Goal: Task Accomplishment & Management: Manage account settings

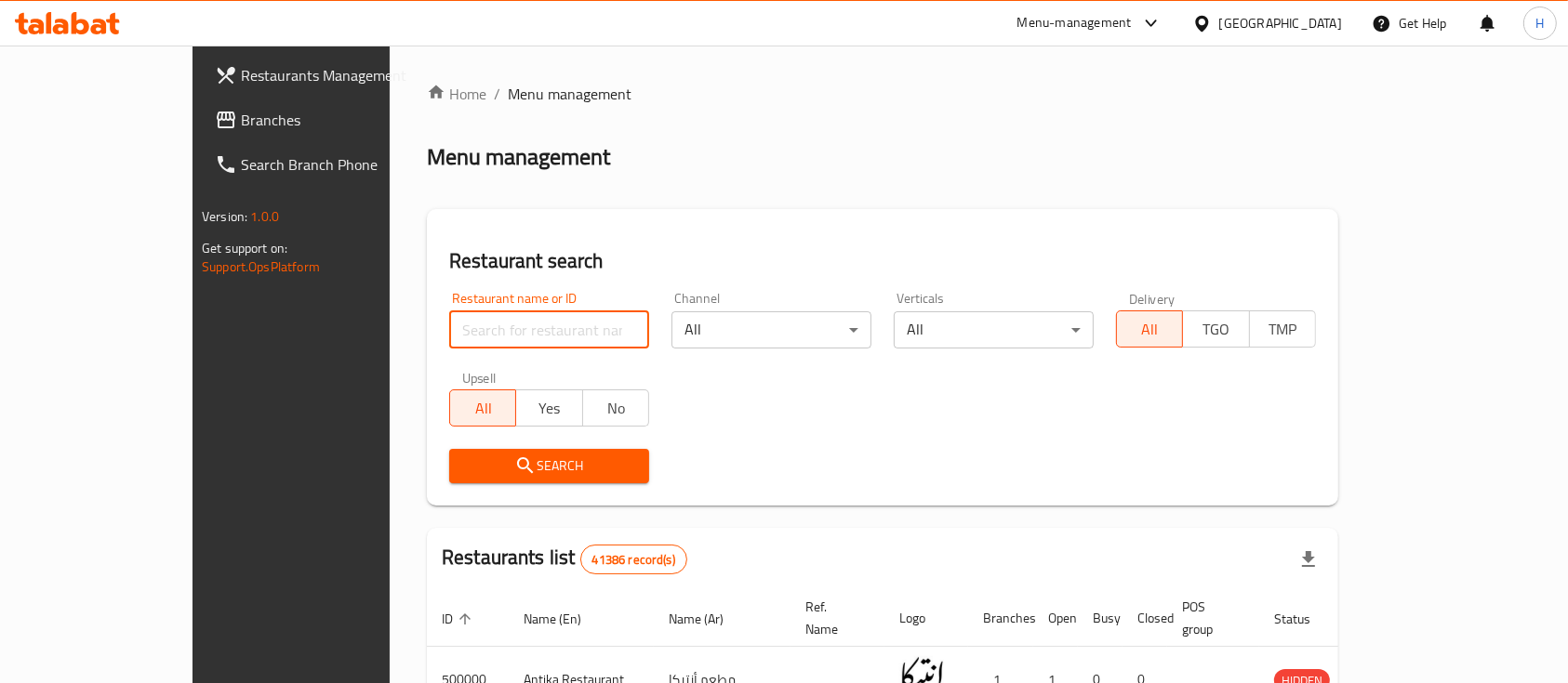
paste input "638064"
type input "638064"
click at [485, 460] on span "Search" at bounding box center [549, 466] width 171 height 23
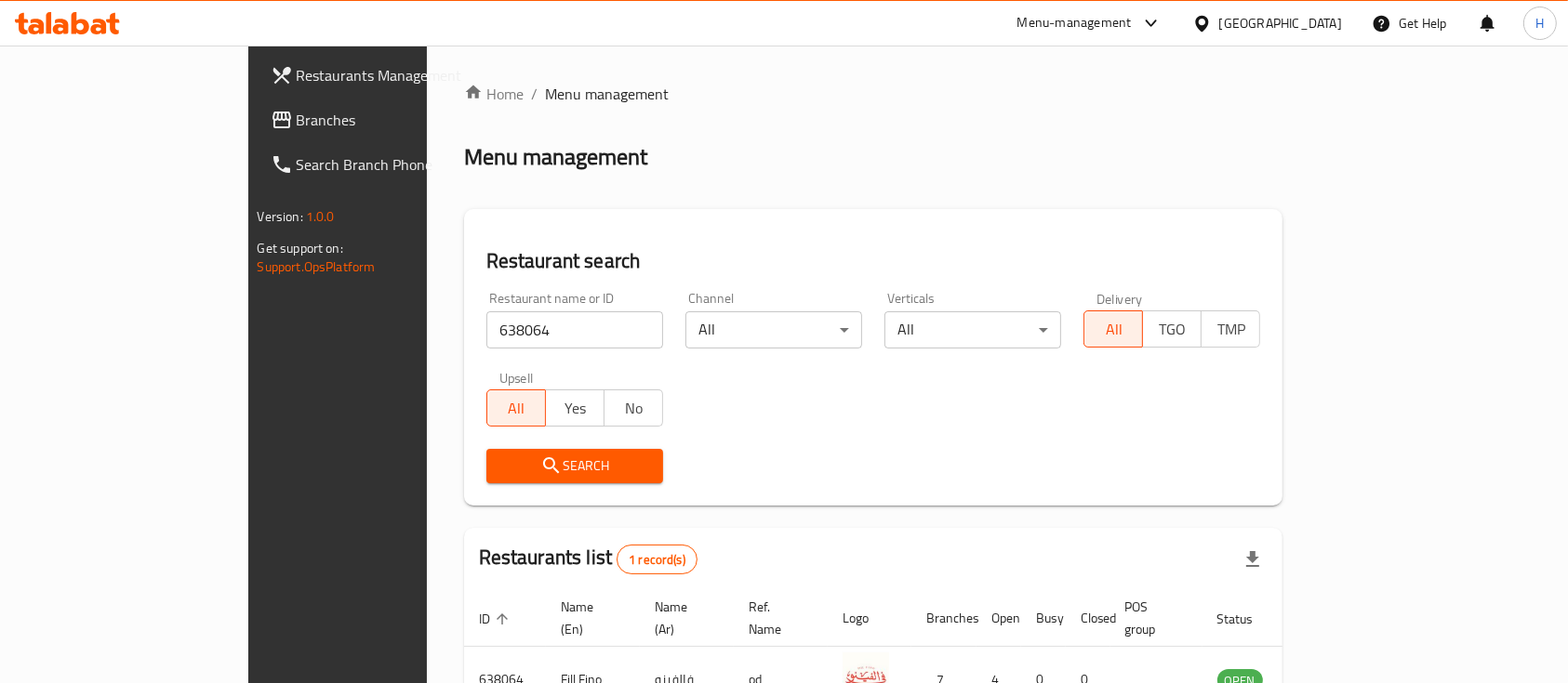
scroll to position [109, 0]
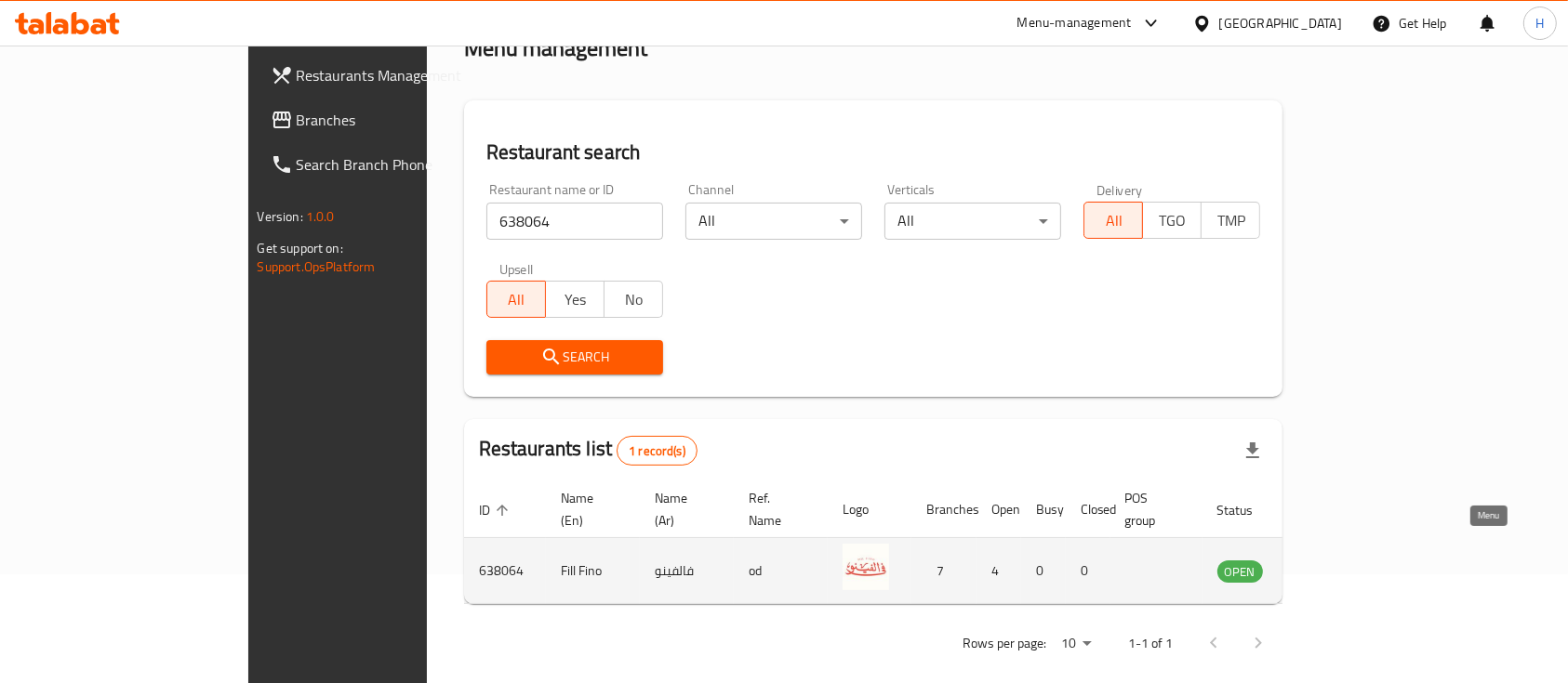
click at [1337, 559] on icon "enhanced table" at bounding box center [1326, 571] width 22 height 22
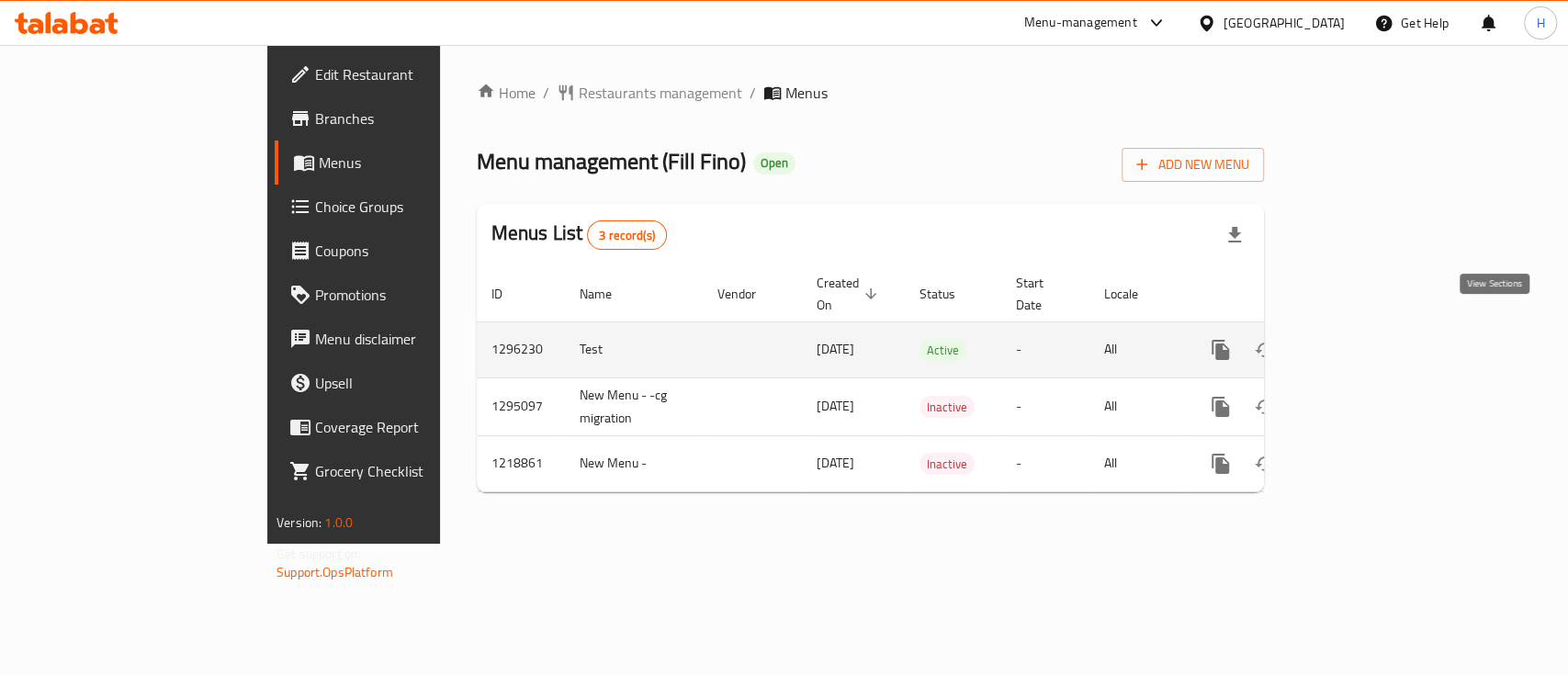
click at [1364, 339] on icon "enhanced table" at bounding box center [1353, 350] width 22 height 22
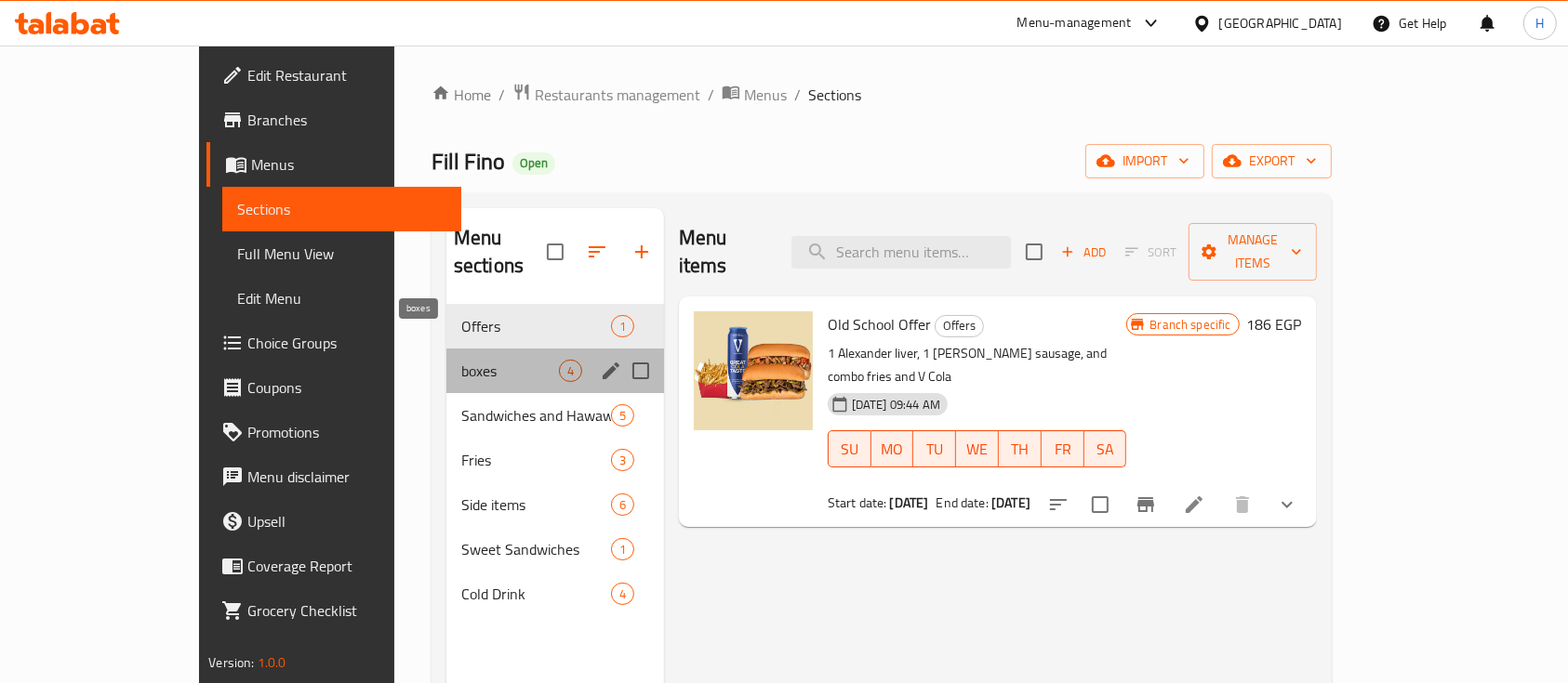
click at [461, 360] on span "boxes" at bounding box center [510, 371] width 97 height 22
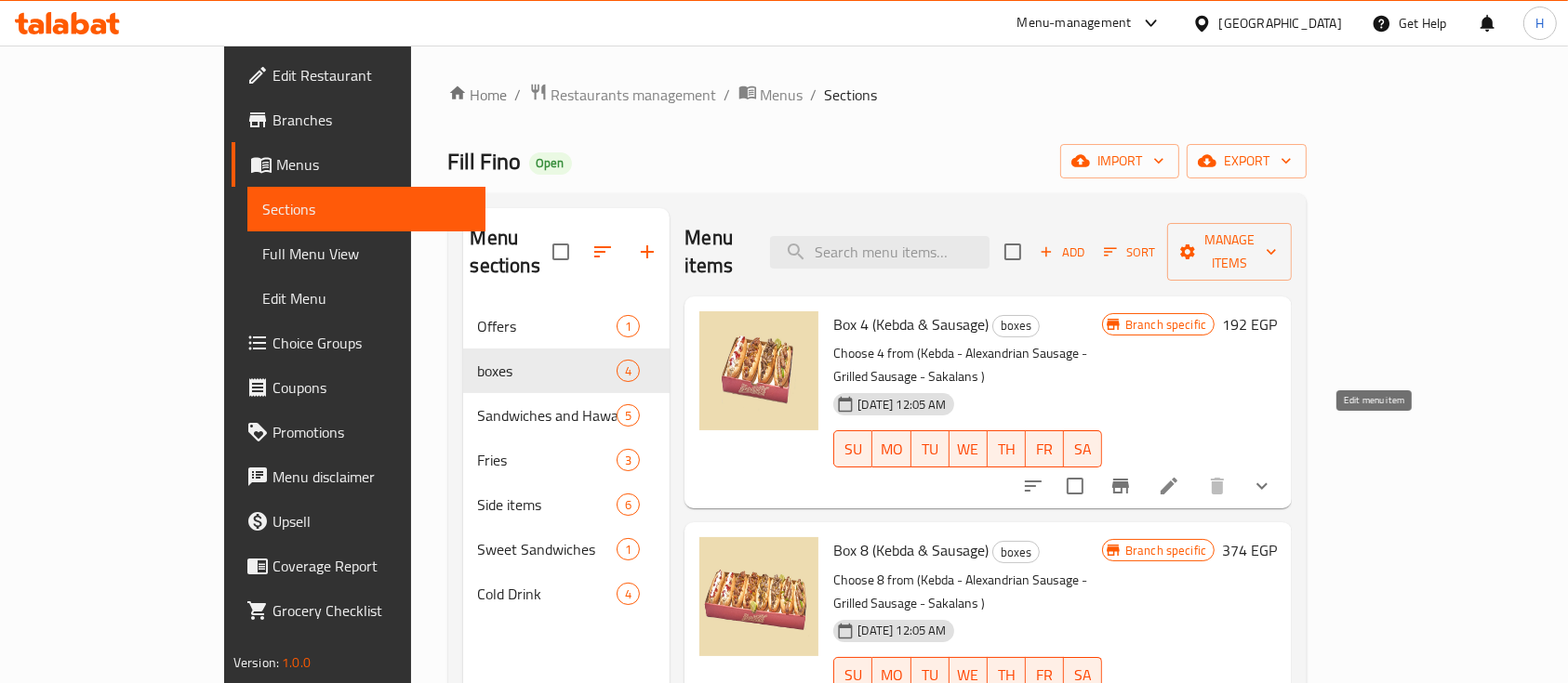
click at [1180, 475] on icon at bounding box center [1170, 486] width 22 height 22
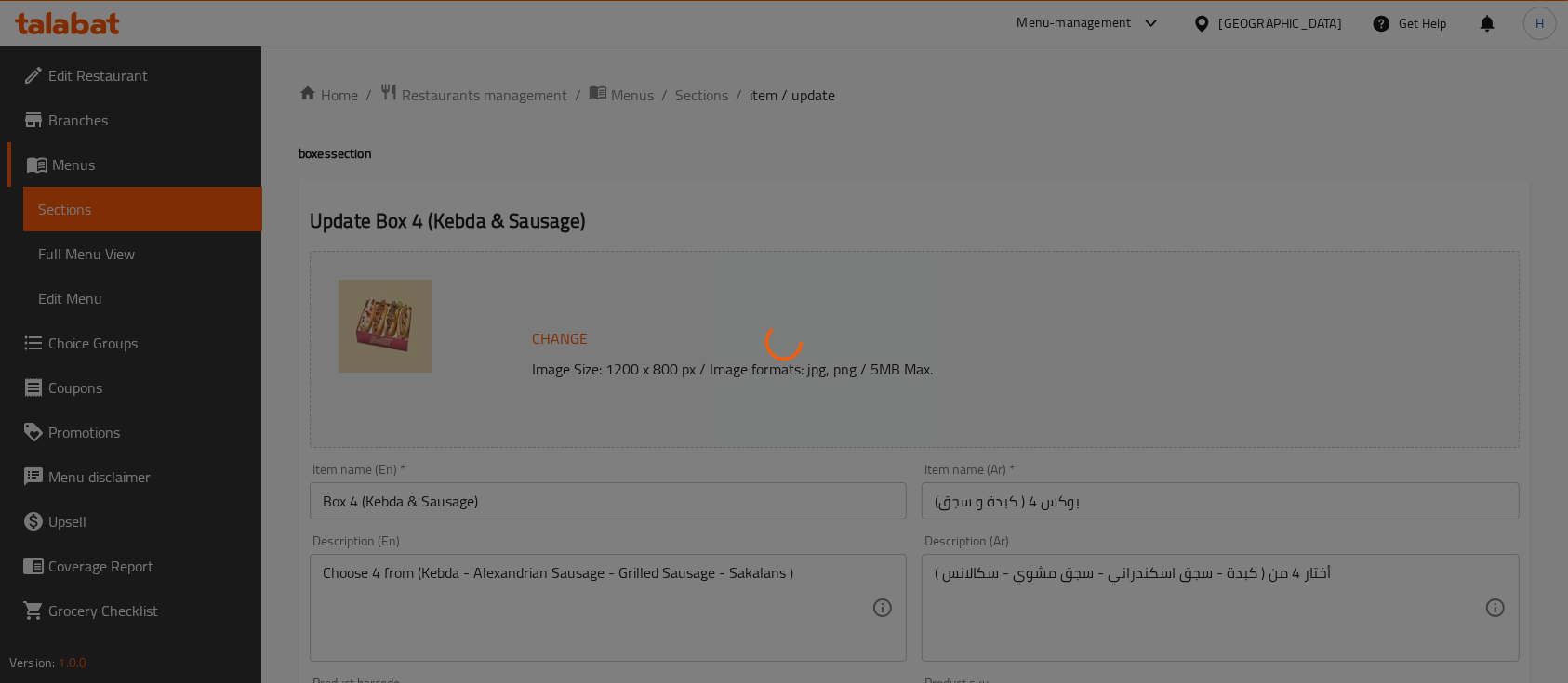
type input "اختيارك الاول:"
type input "1"
type input "اختيارك الثاني:"
type input "1"
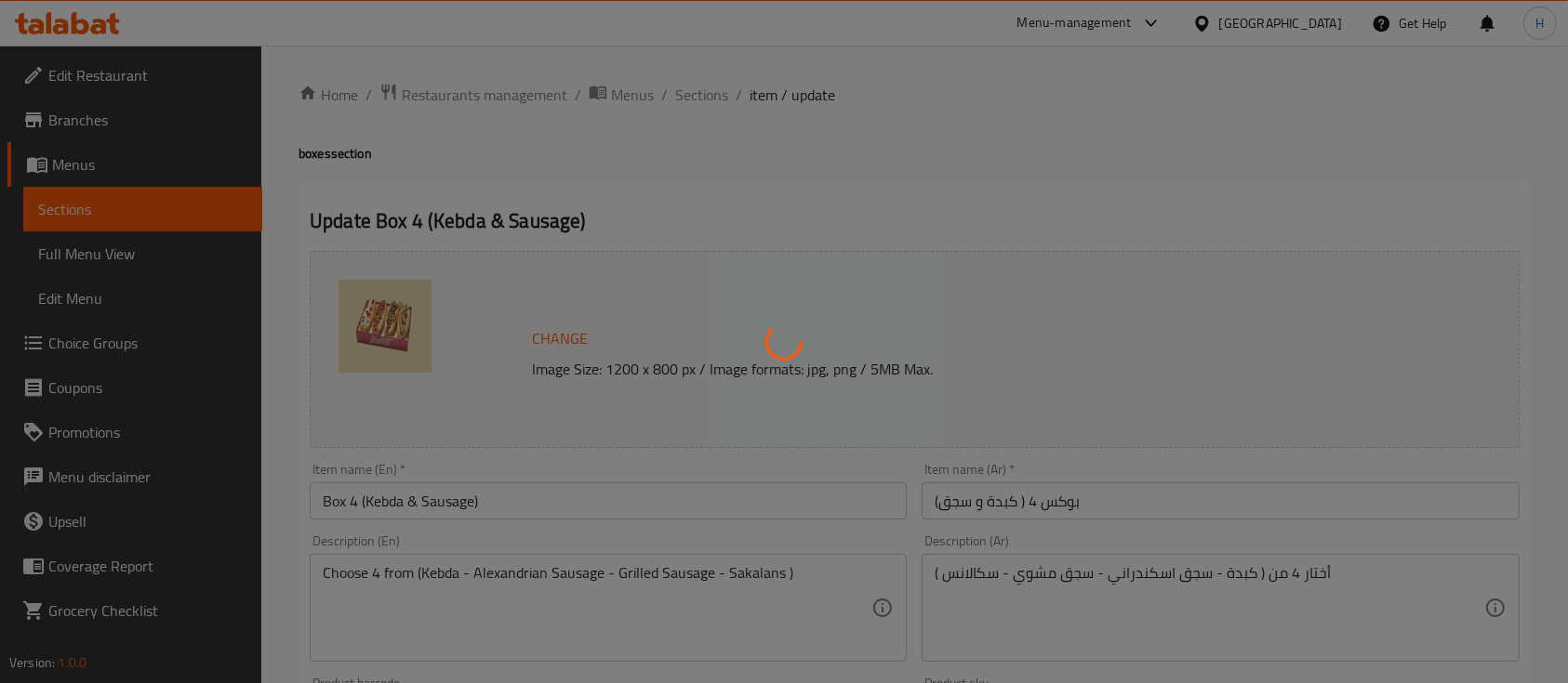
type input "1"
type input "اختيارك الثالث:"
type input "1"
type input "اختيارك الرابع:"
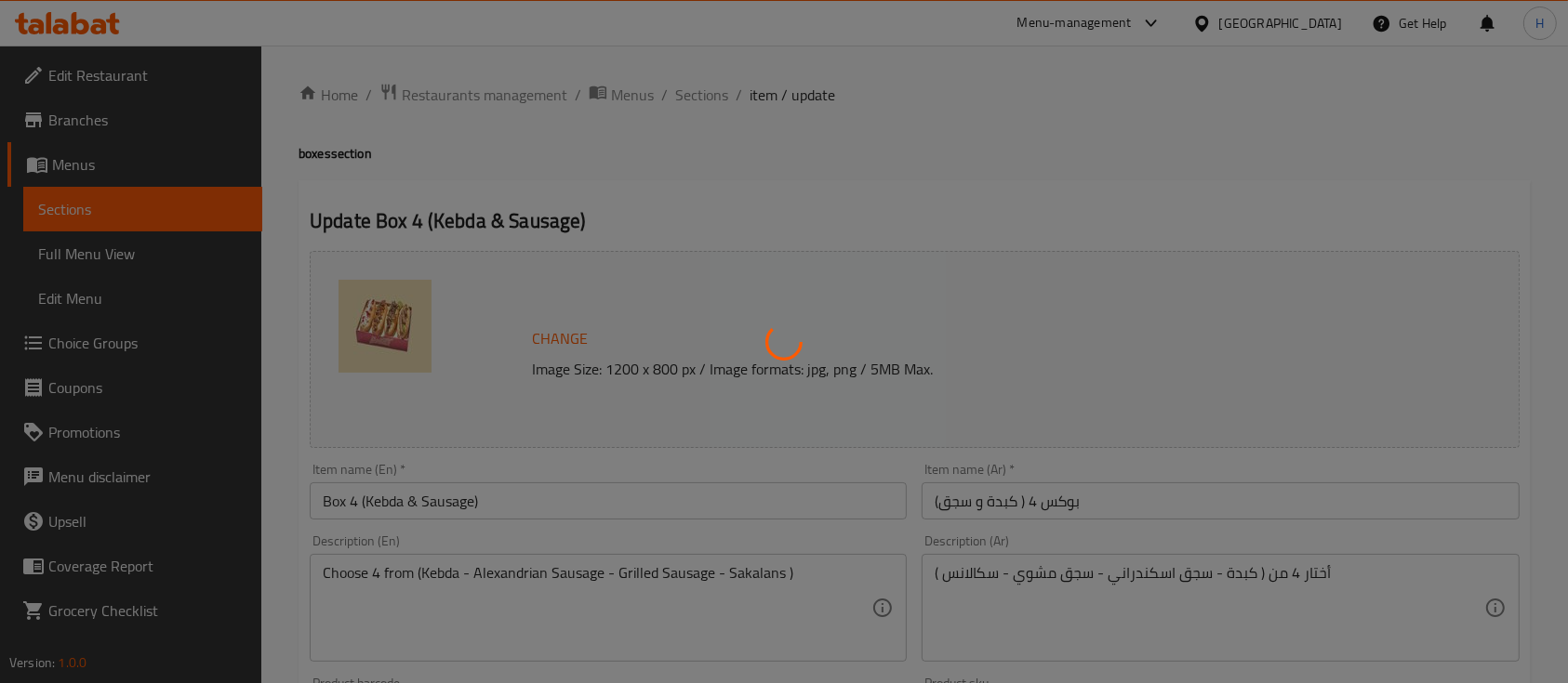
type input "1"
type input "خليها كومبو"
type input "0"
type input "1"
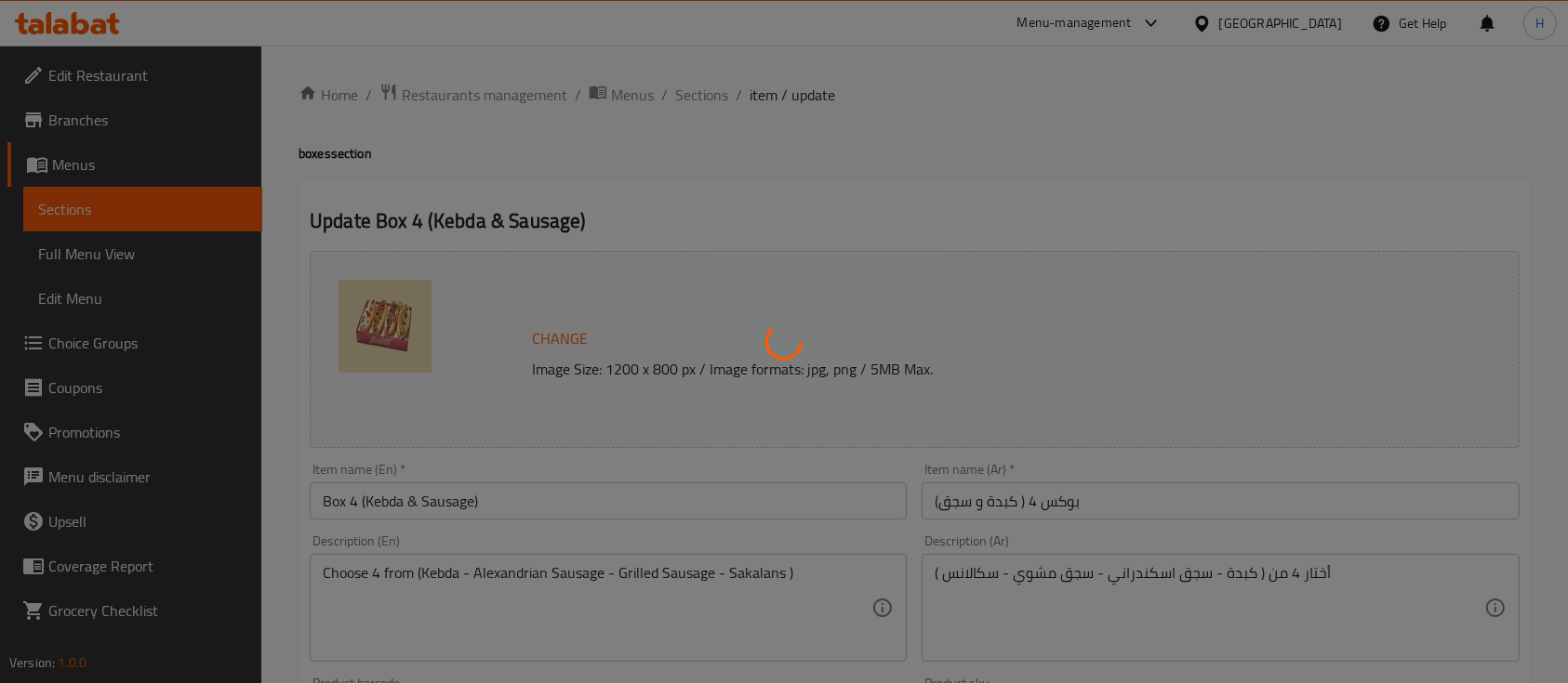
type input "خليها كومبو +"
type input "0"
type input "1"
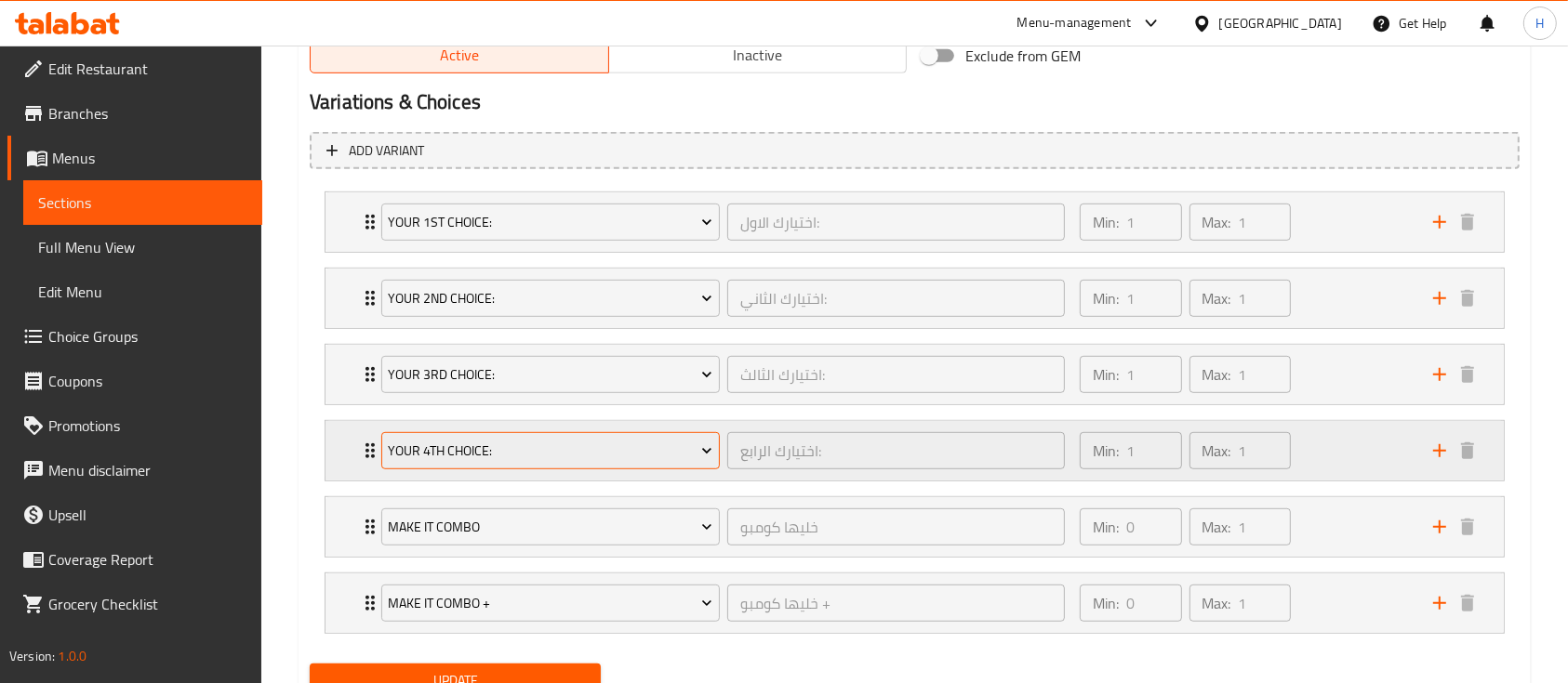
scroll to position [1067, 0]
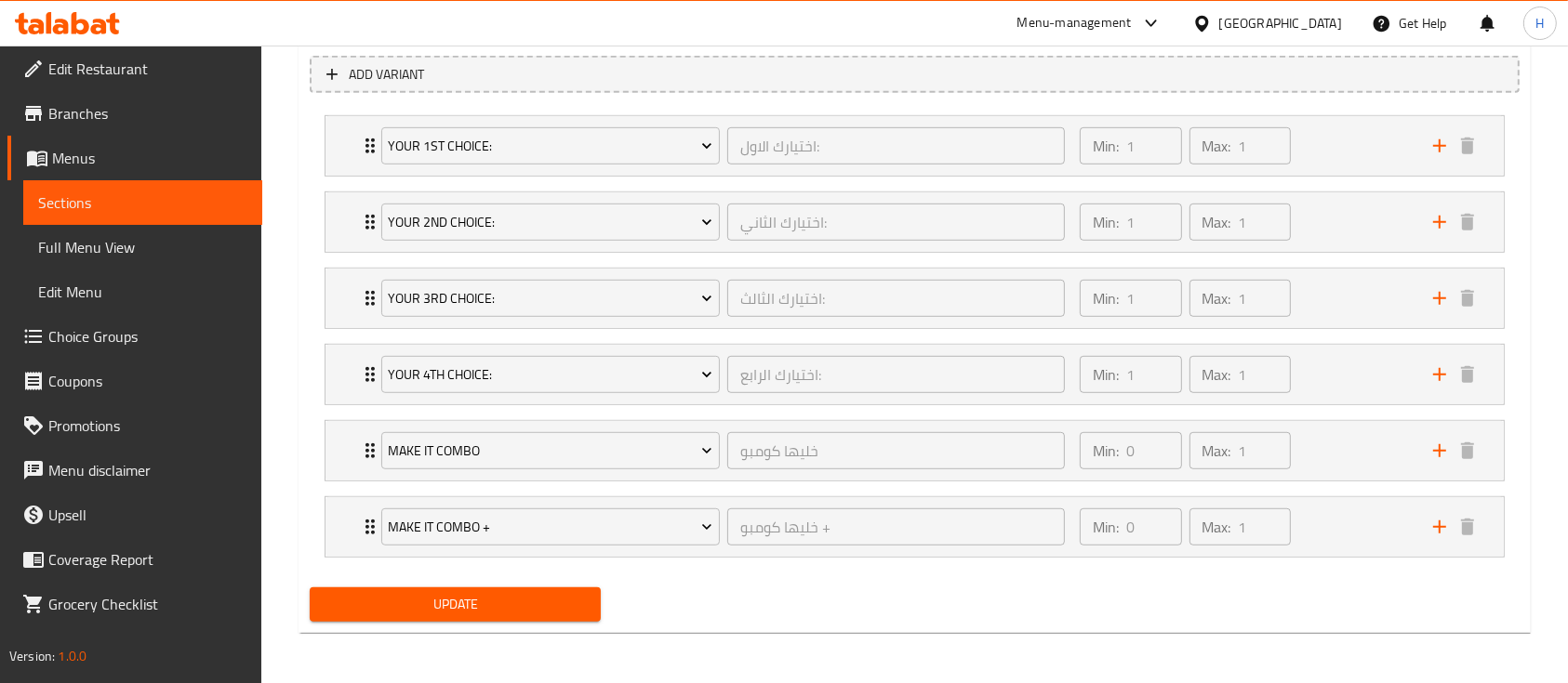
click at [512, 589] on button "Update" at bounding box center [455, 604] width 291 height 35
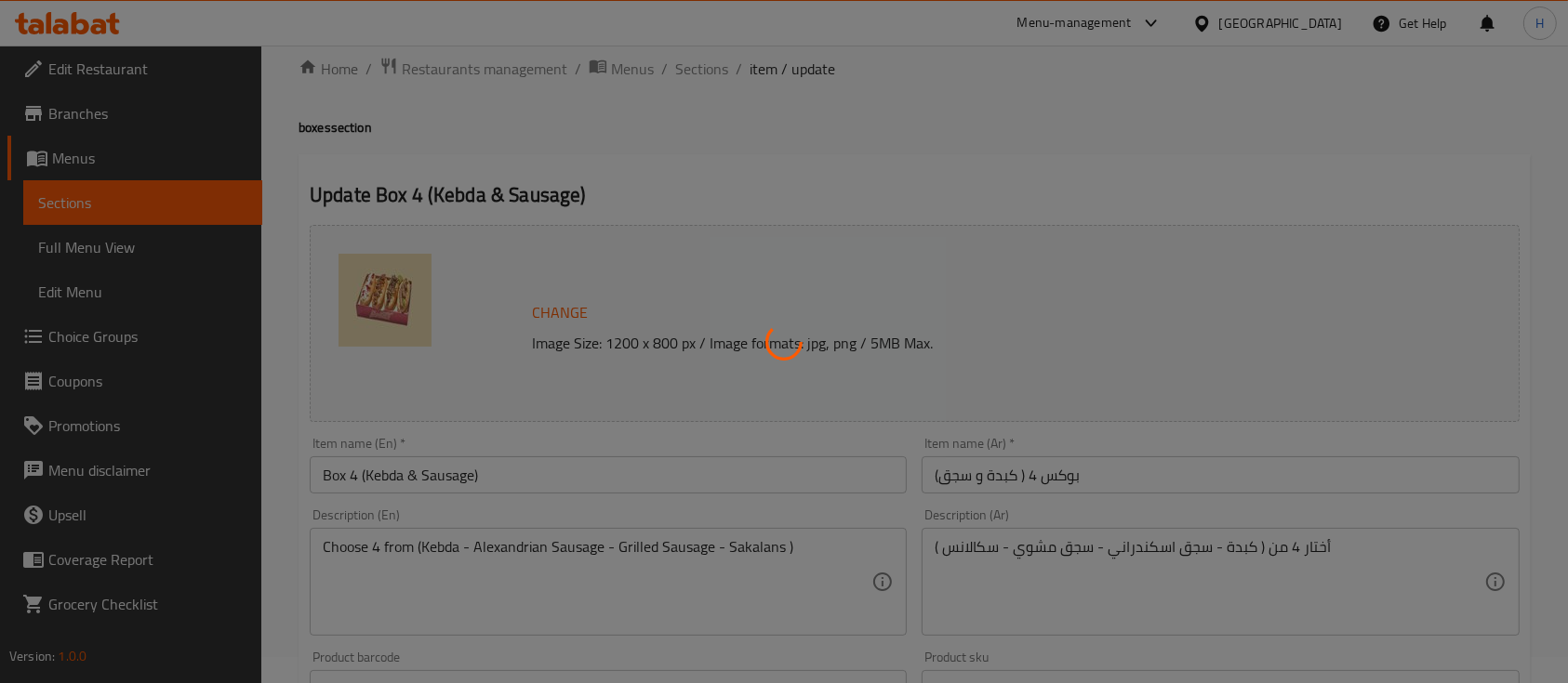
scroll to position [0, 0]
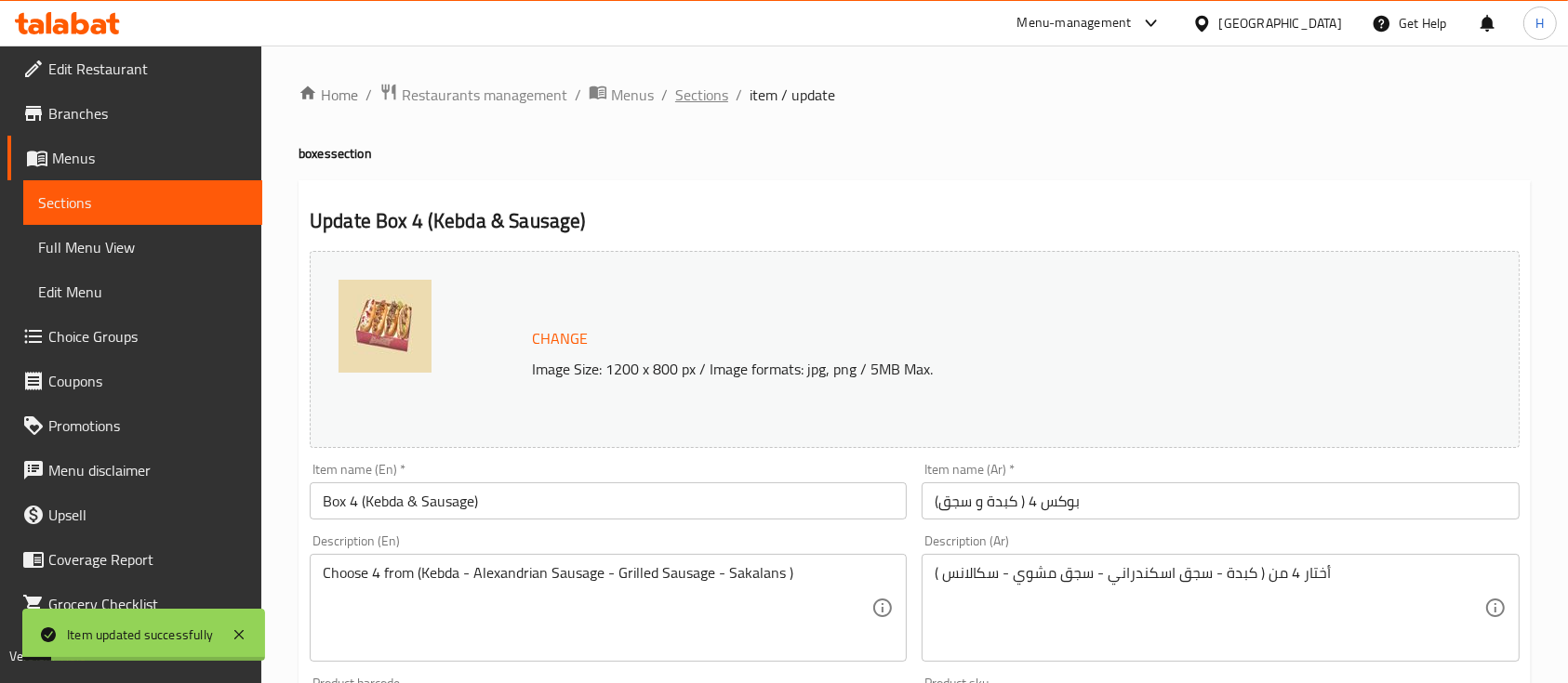
click at [692, 96] on span "Sections" at bounding box center [702, 95] width 53 height 22
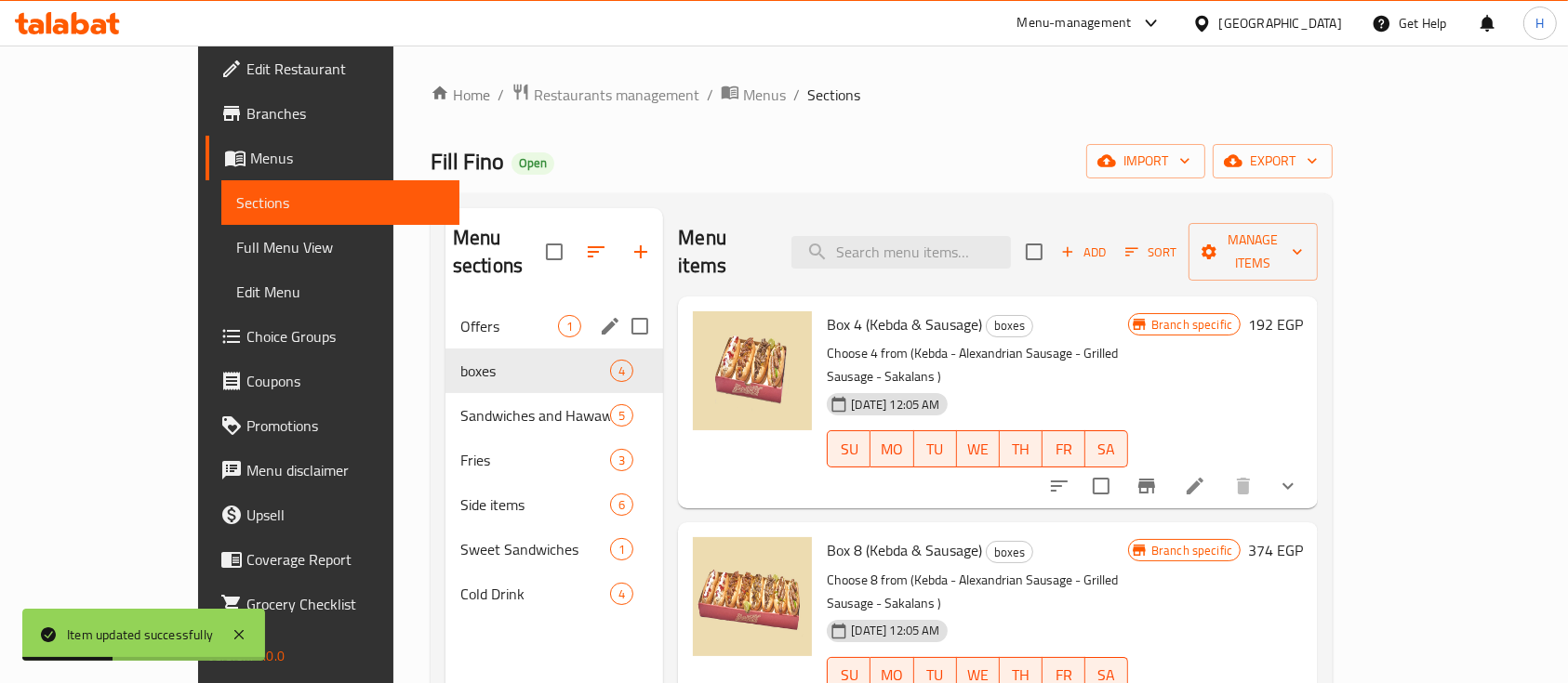
click at [445, 313] on div "Offers 1" at bounding box center [554, 327] width 218 height 45
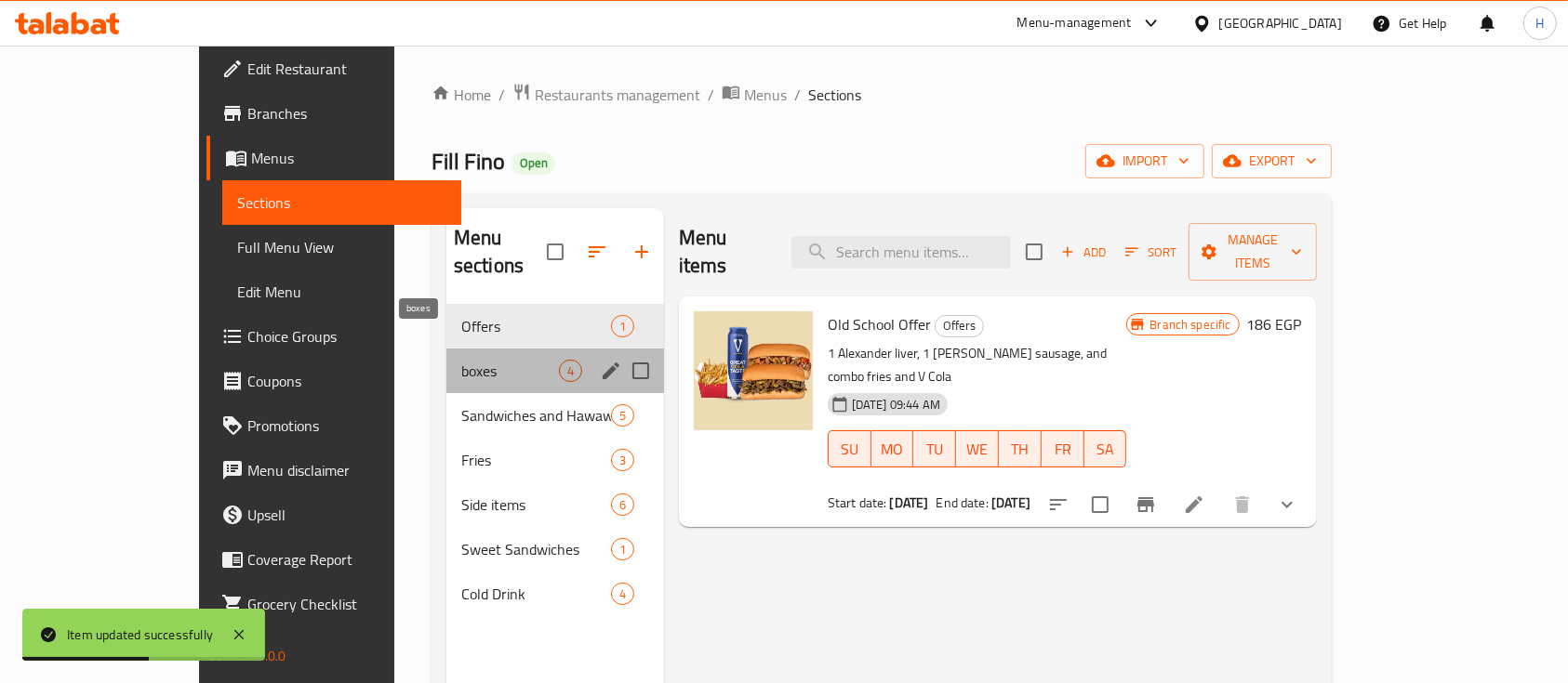
click at [461, 360] on span "boxes" at bounding box center [510, 371] width 97 height 22
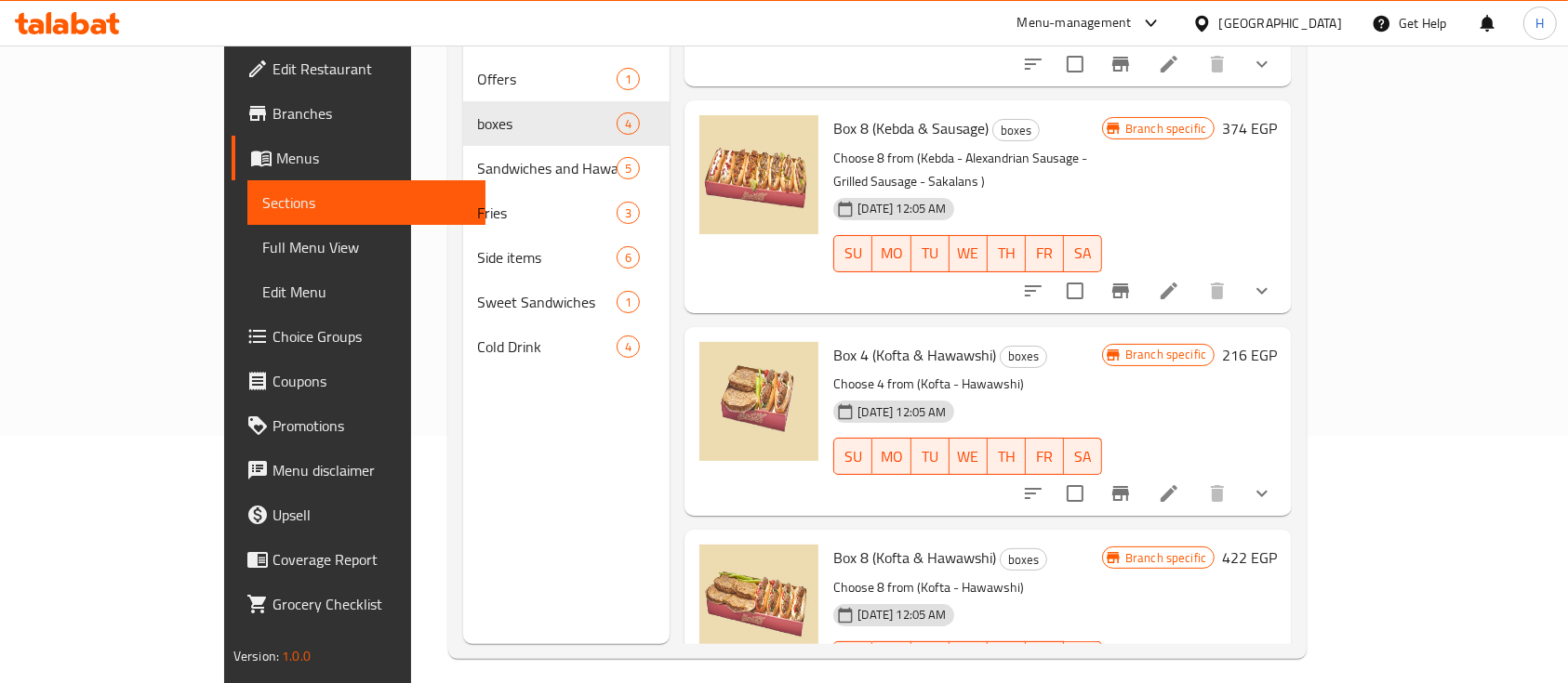
scroll to position [260, 0]
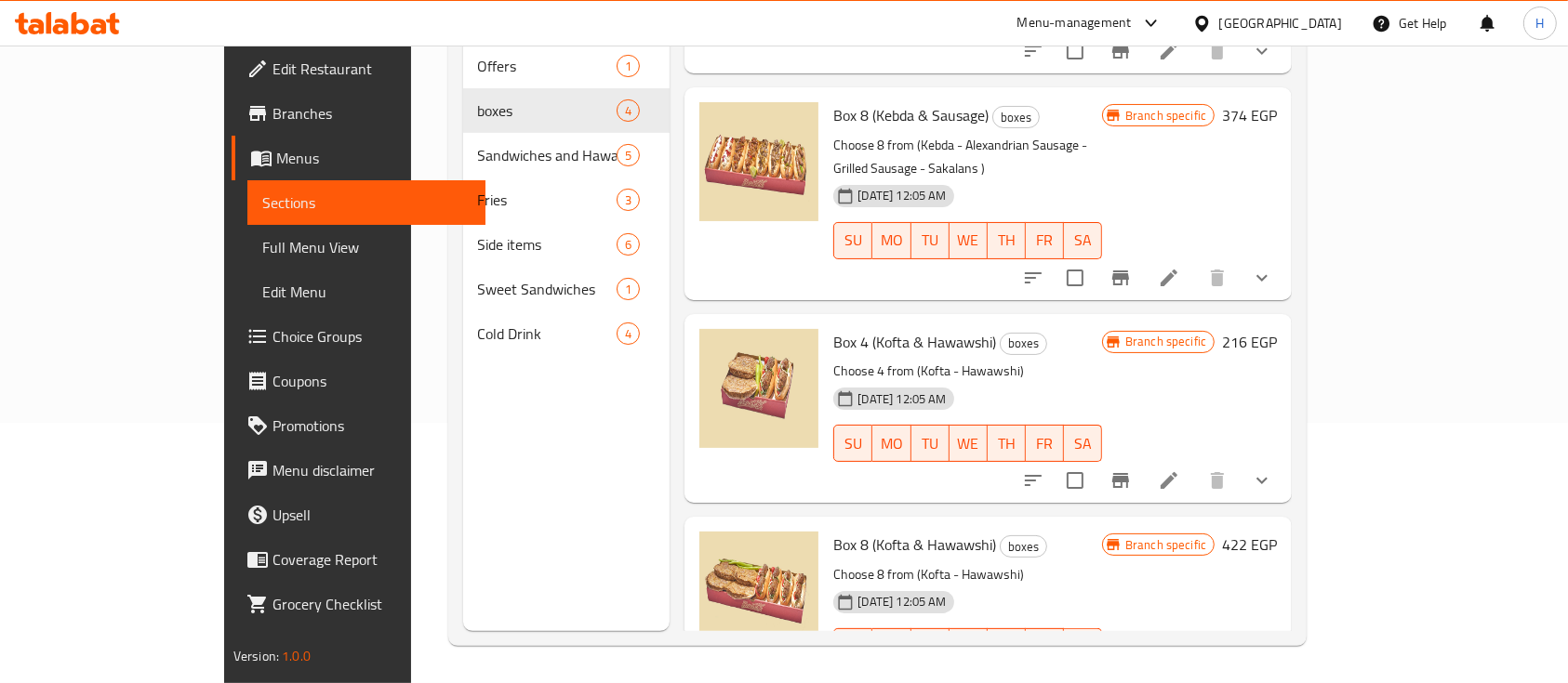
click at [1215, 534] on div "Branch specific" at bounding box center [1158, 545] width 112 height 22
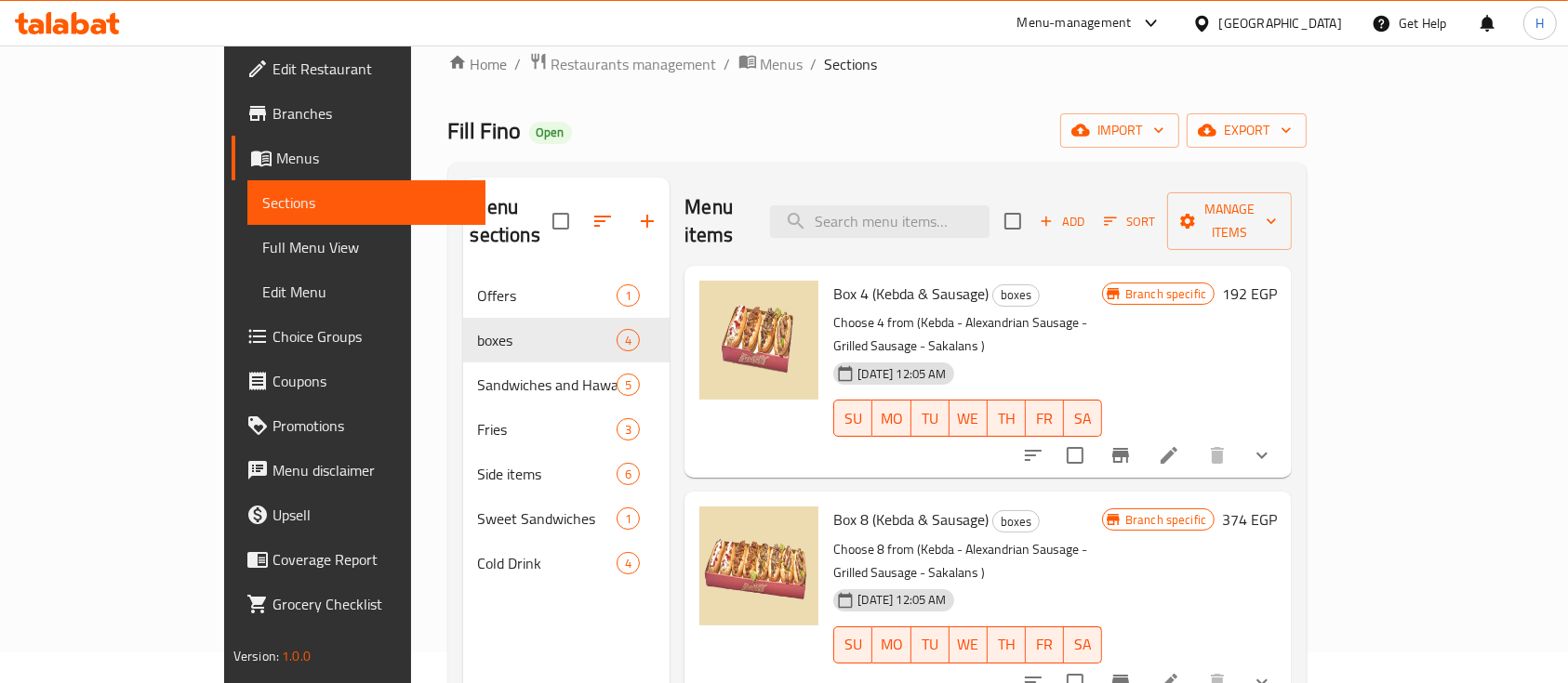
scroll to position [12, 0]
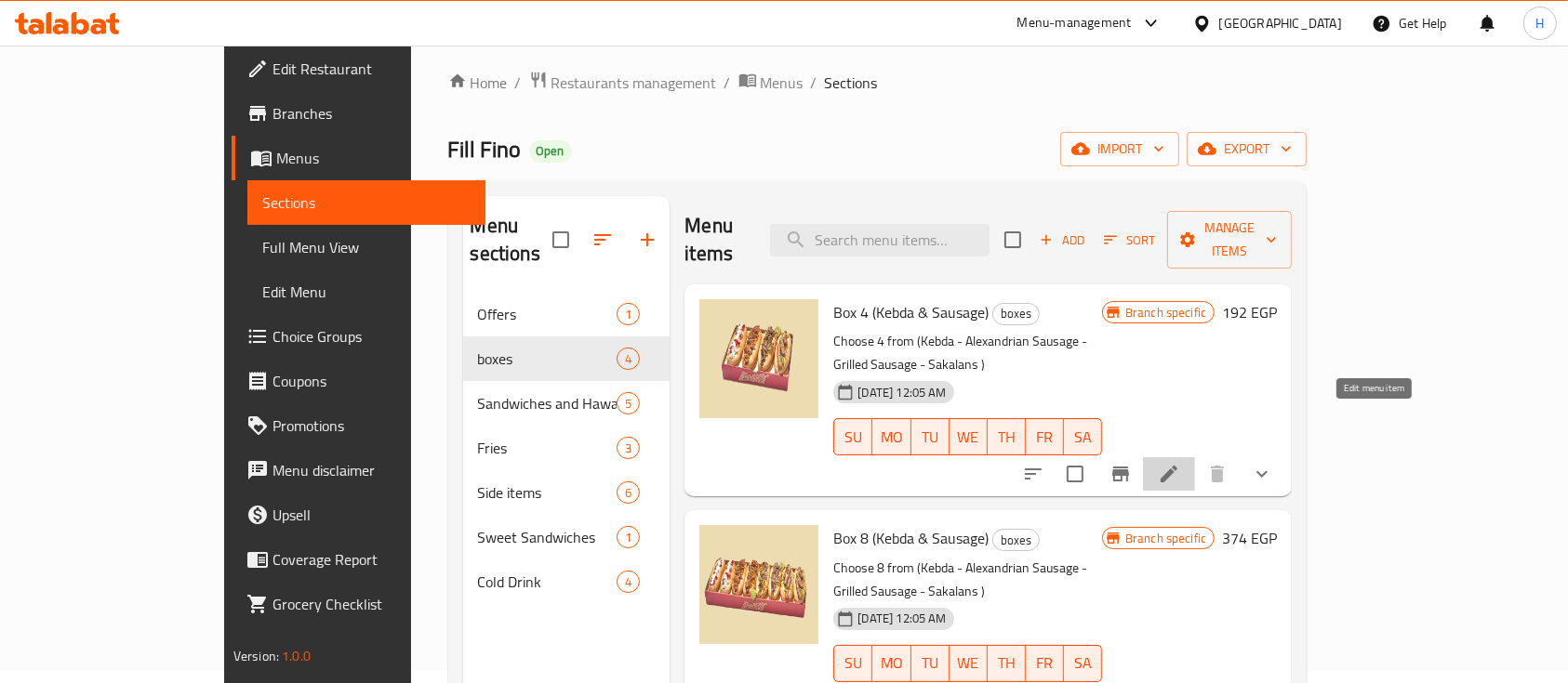
click at [1180, 463] on icon at bounding box center [1170, 474] width 22 height 22
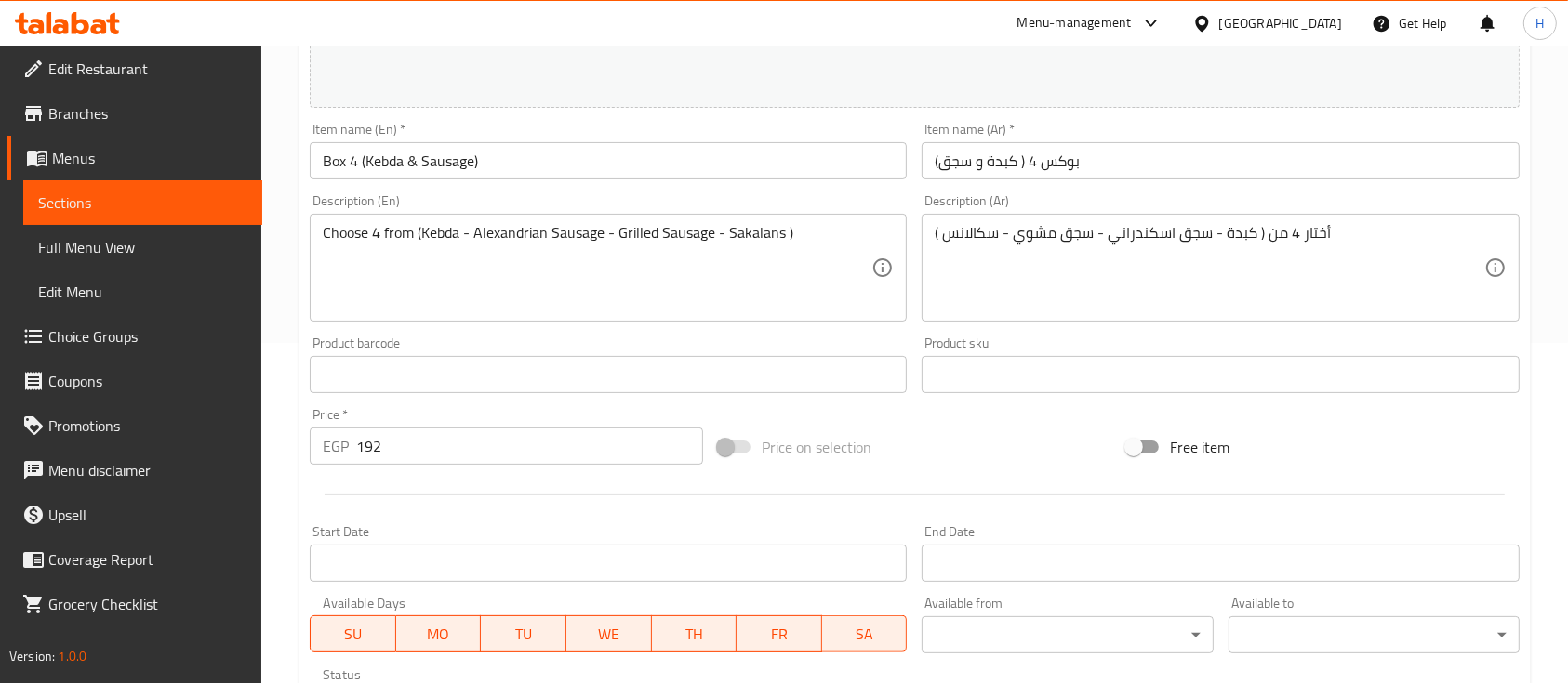
scroll to position [75, 0]
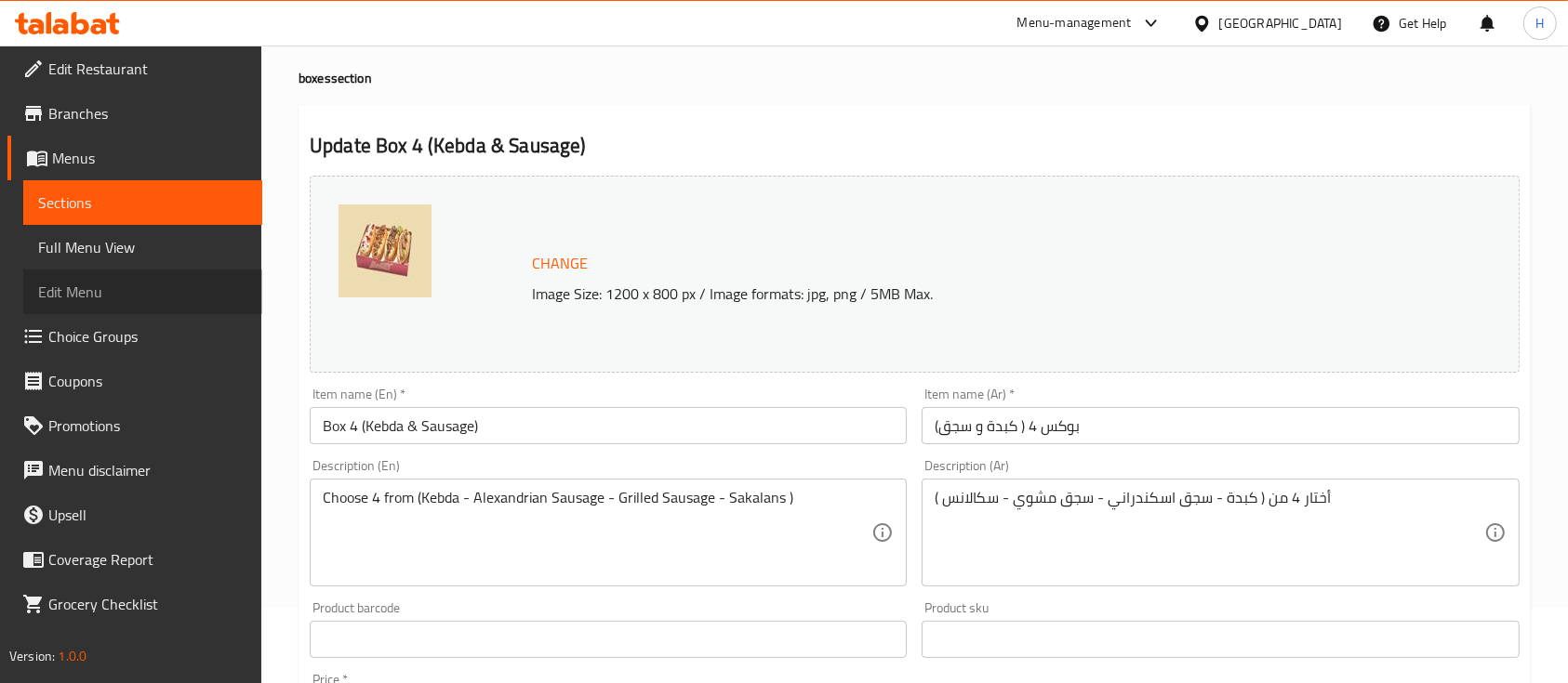
click at [149, 288] on span "Edit Menu" at bounding box center [142, 292] width 209 height 22
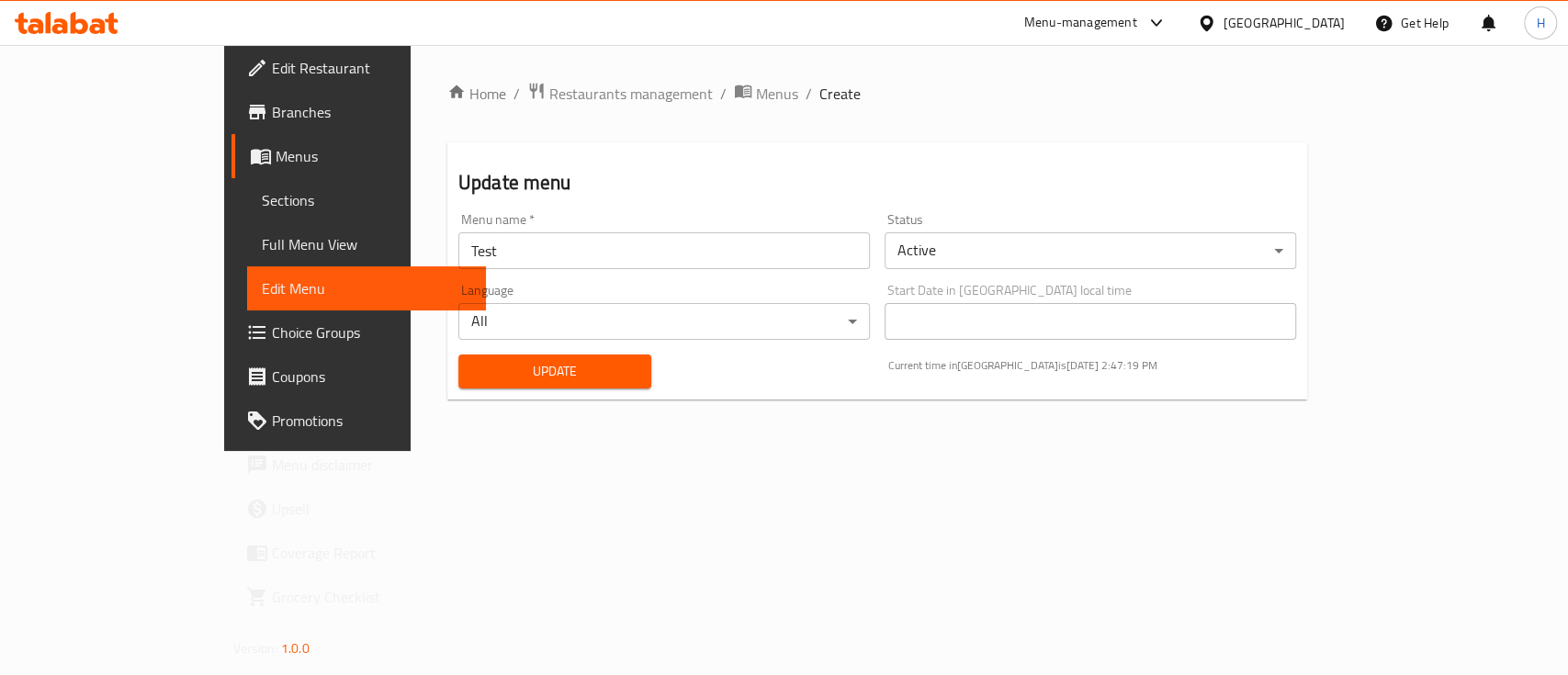
click at [276, 150] on span "Menus" at bounding box center [373, 156] width 195 height 22
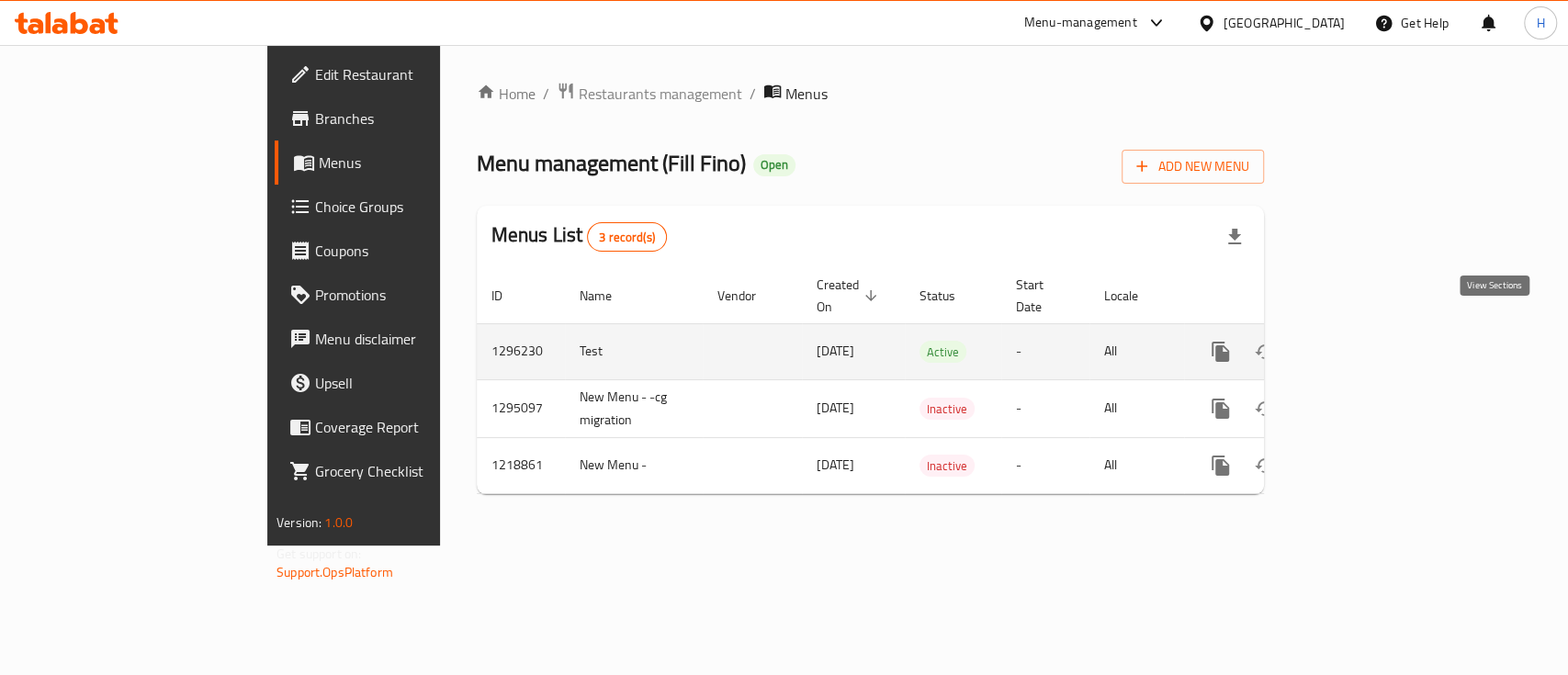
click at [1375, 331] on link "enhanced table" at bounding box center [1353, 352] width 44 height 44
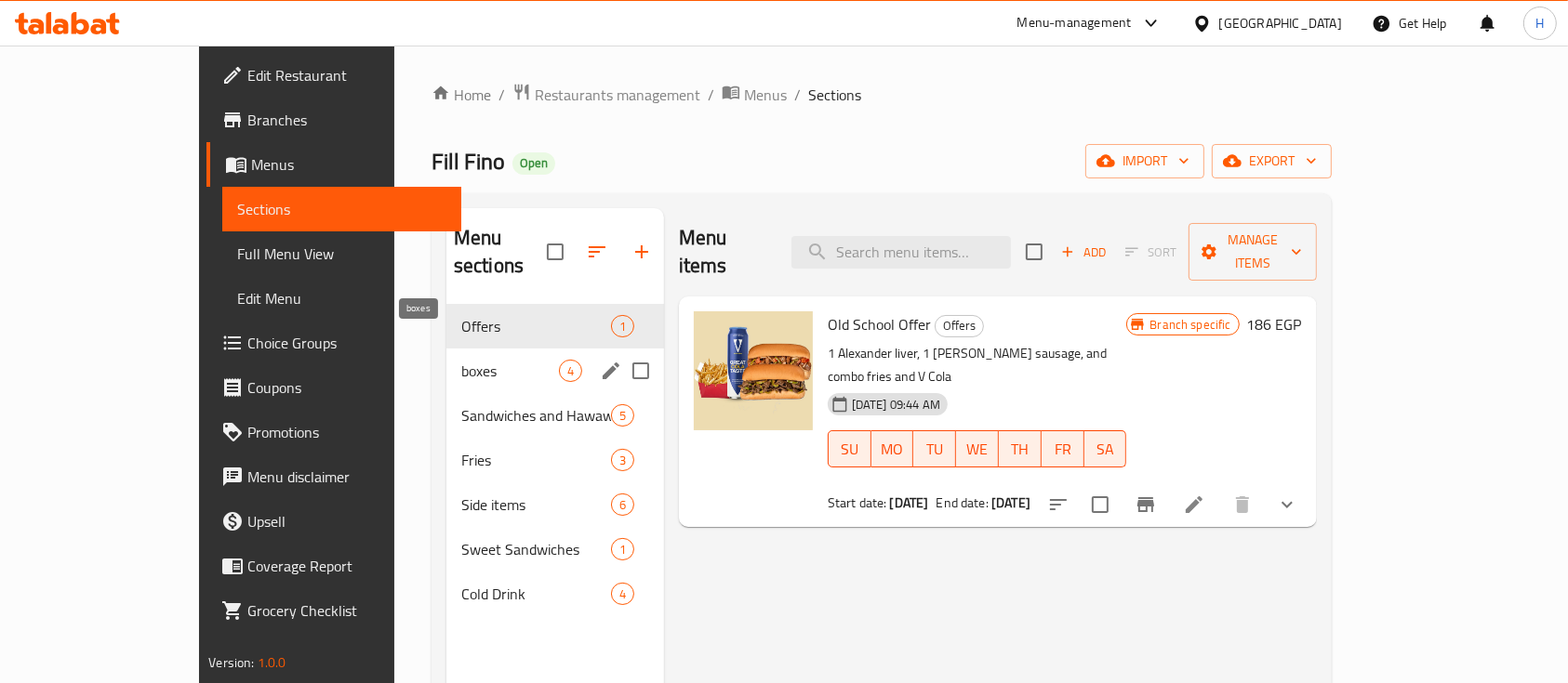
click at [461, 360] on span "boxes" at bounding box center [510, 371] width 97 height 22
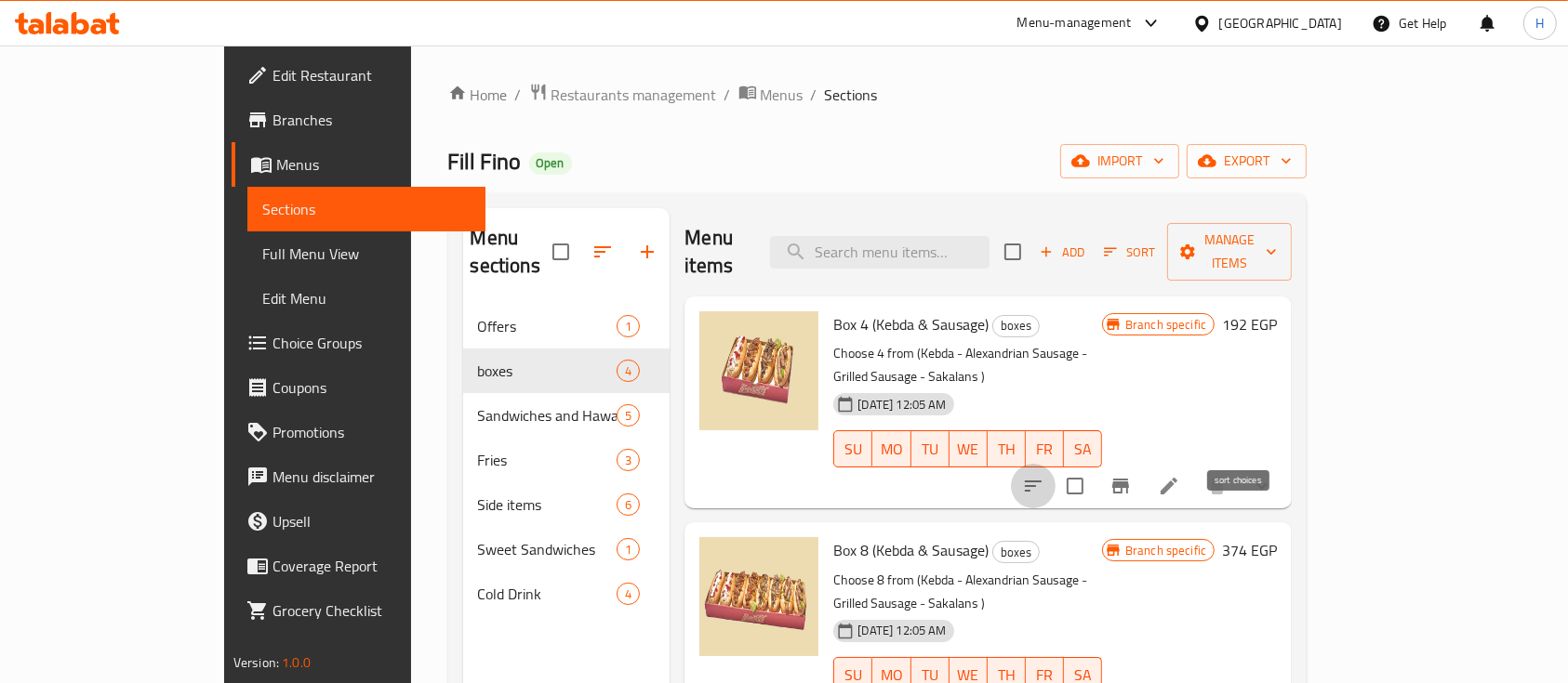
click at [1045, 475] on icon "sort-choices" at bounding box center [1034, 486] width 22 height 22
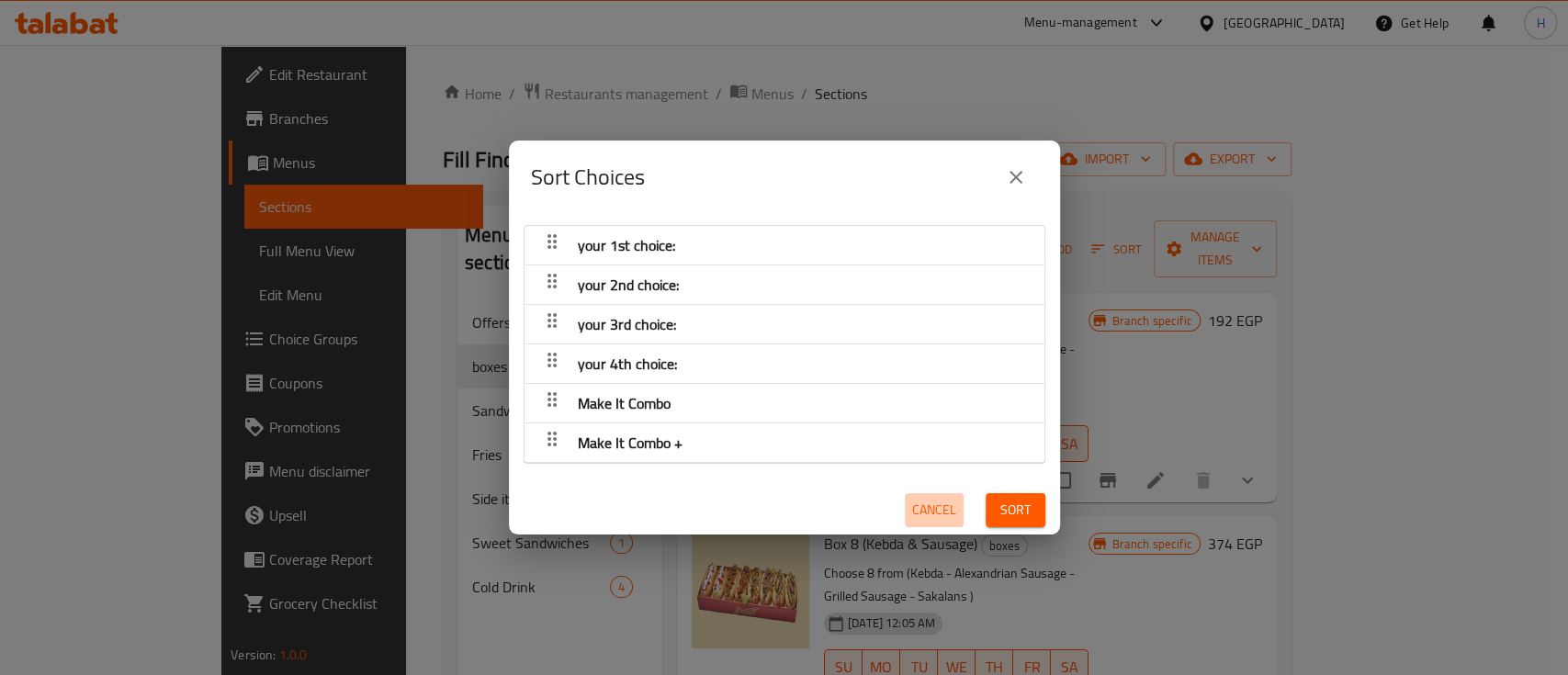
click at [913, 510] on span "Cancel" at bounding box center [935, 510] width 44 height 23
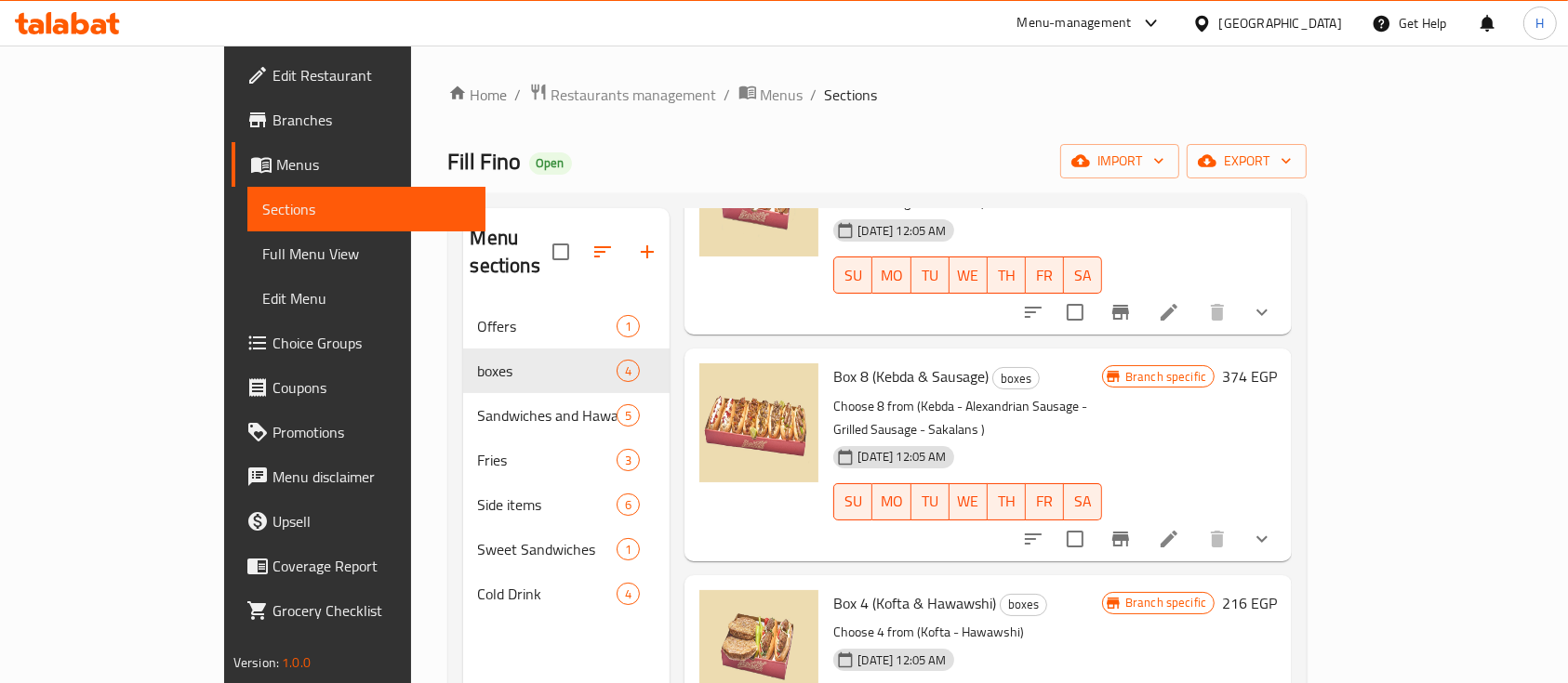
scroll to position [175, 0]
click at [1180, 527] on icon at bounding box center [1170, 539] width 22 height 22
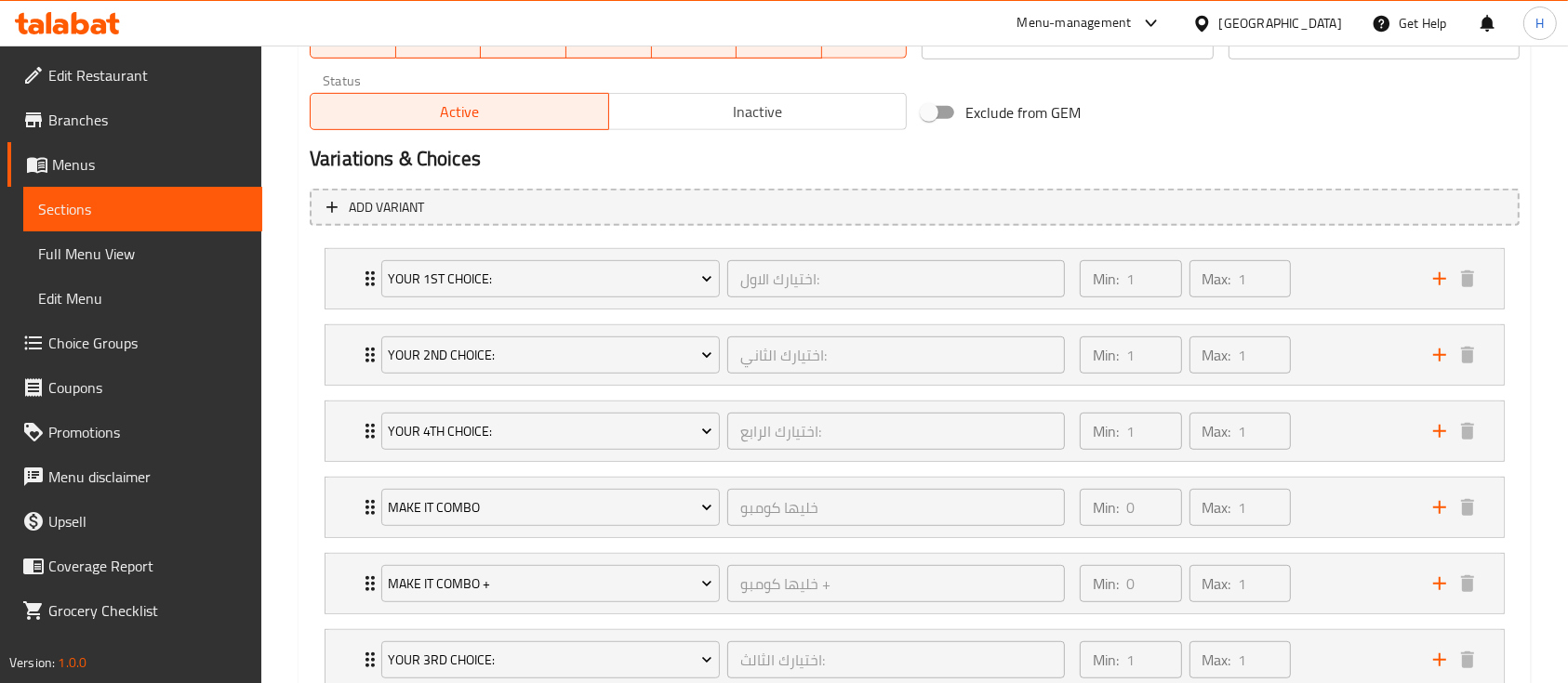
scroll to position [1116, 0]
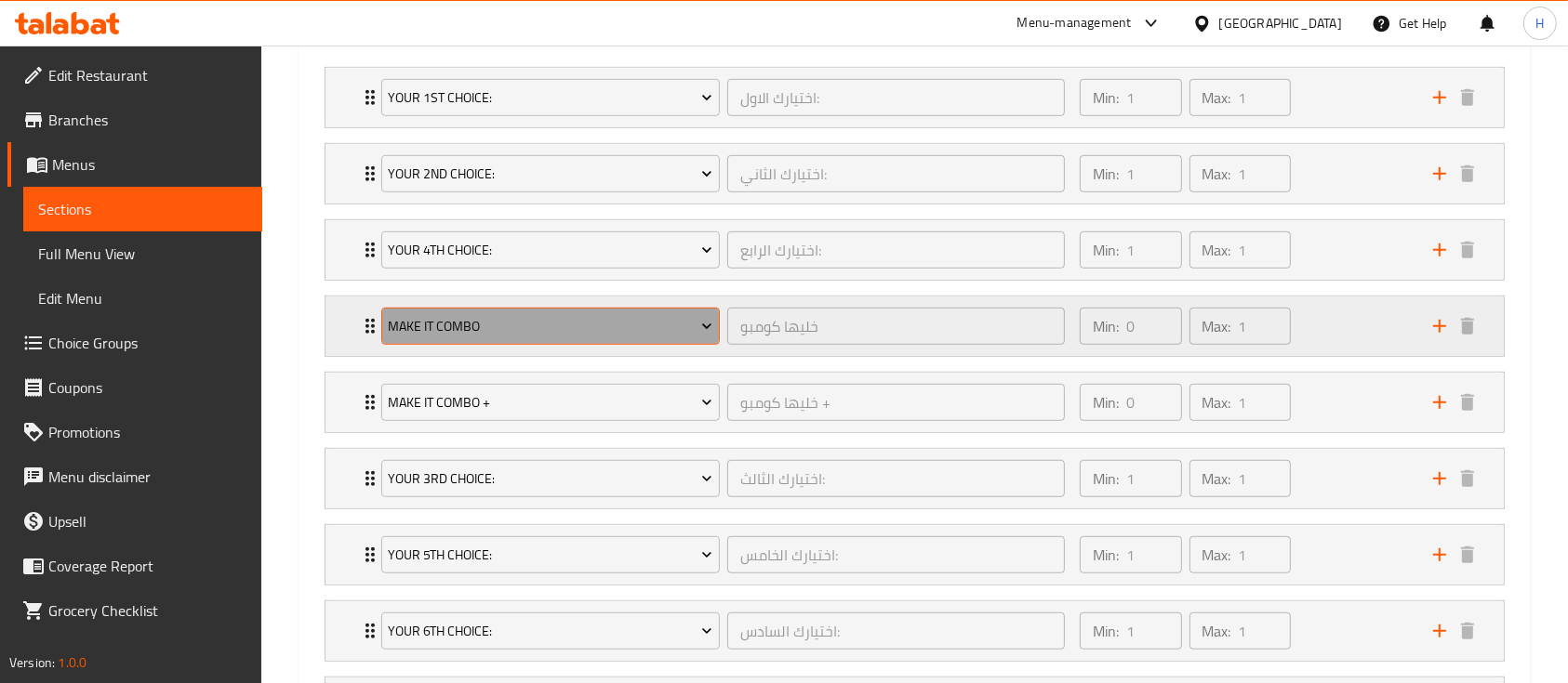
click at [690, 328] on span "Make It Combo" at bounding box center [550, 326] width 324 height 23
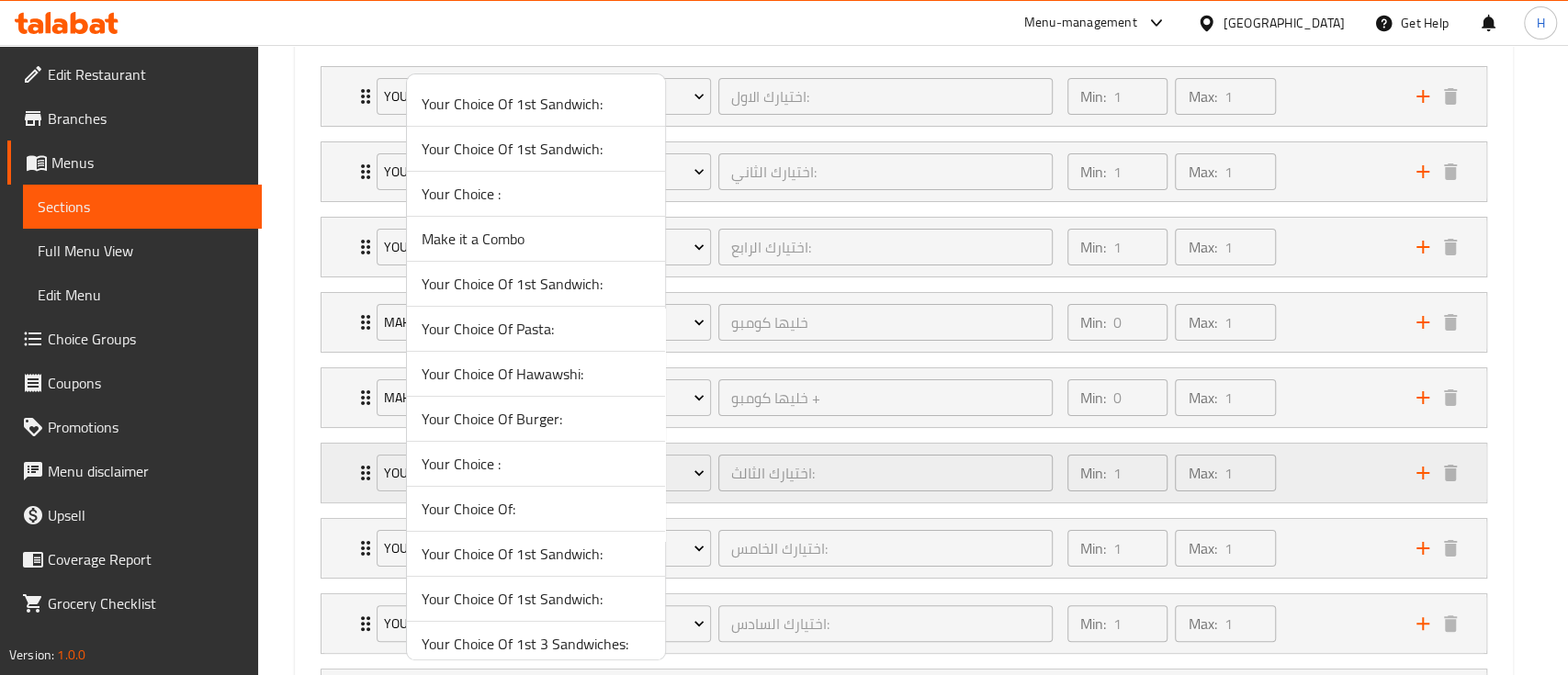
drag, startPoint x: 246, startPoint y: 559, endPoint x: 335, endPoint y: 460, distance: 133.1
click at [250, 556] on div at bounding box center [784, 337] width 1568 height 675
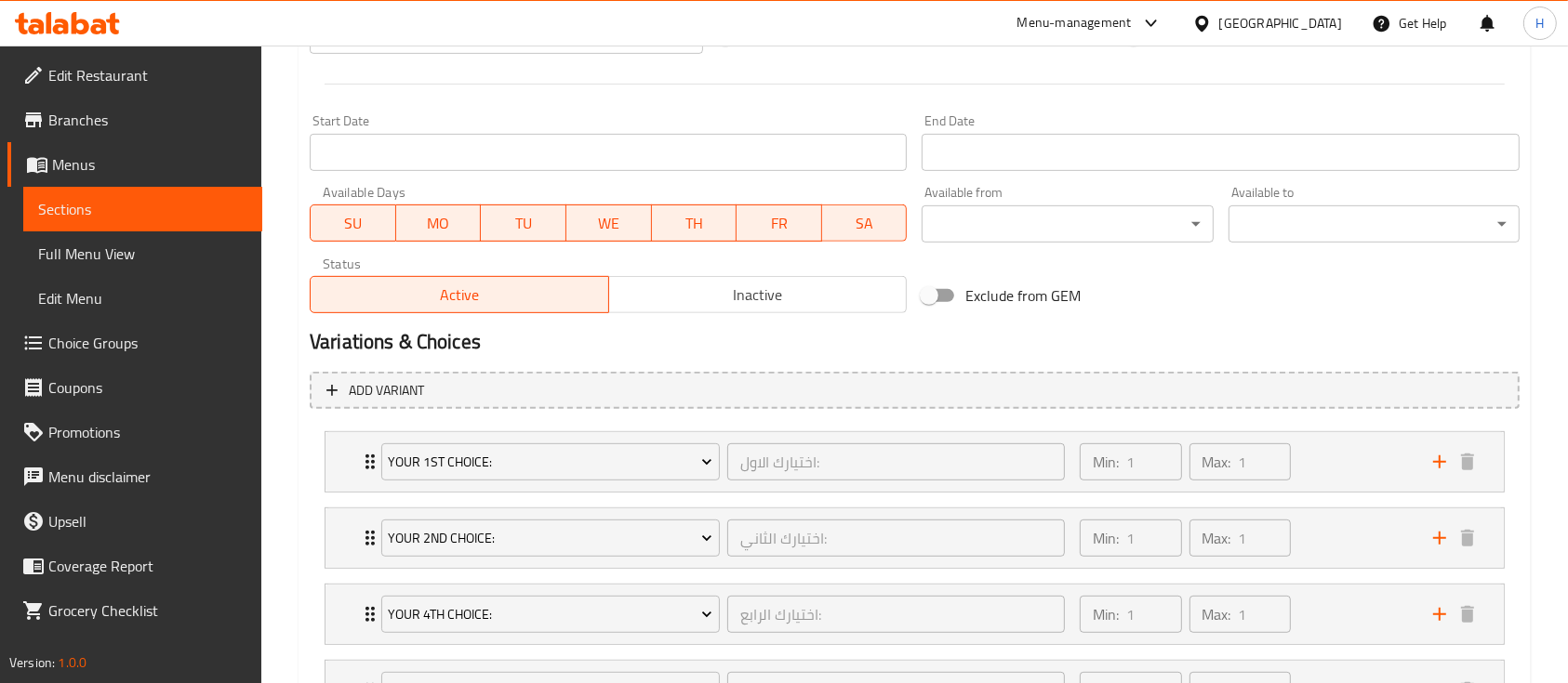
scroll to position [256, 0]
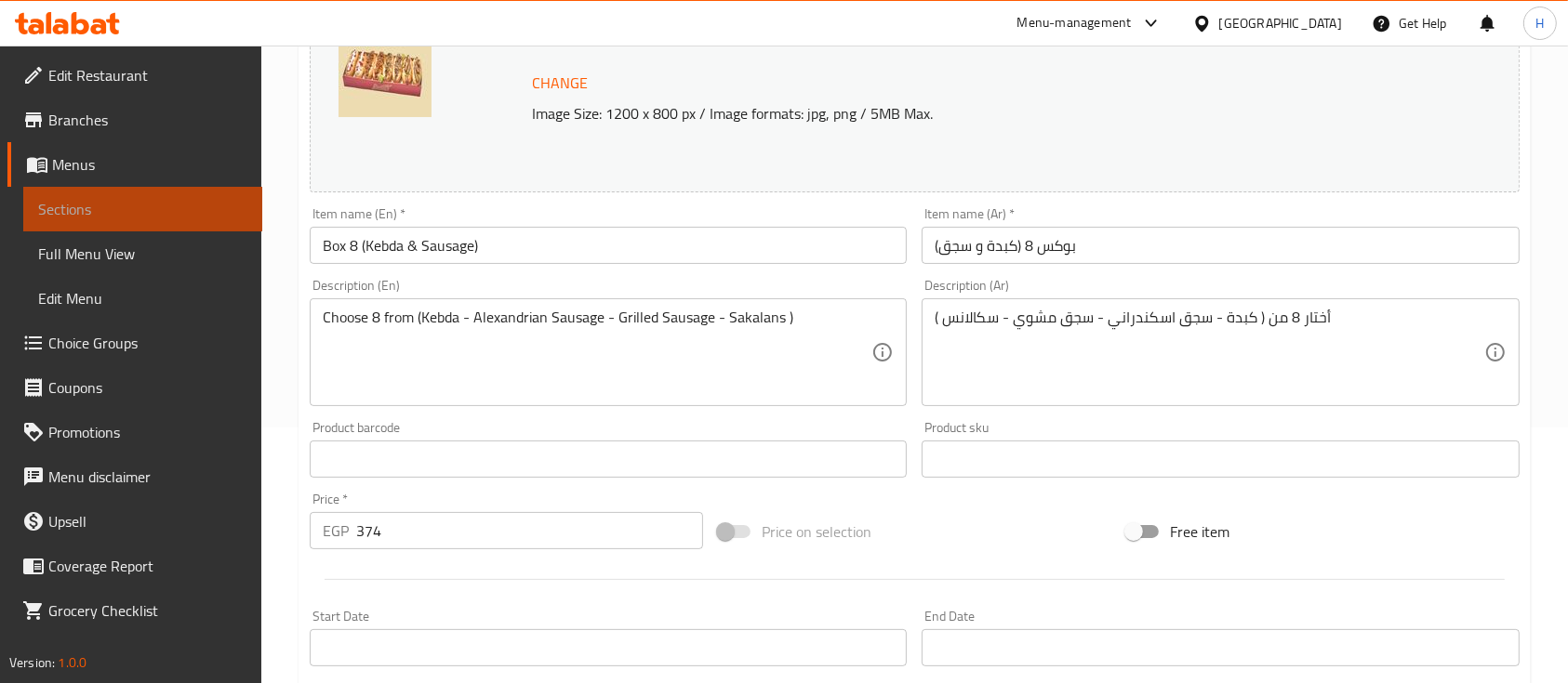
click at [186, 215] on span "Sections" at bounding box center [142, 209] width 209 height 22
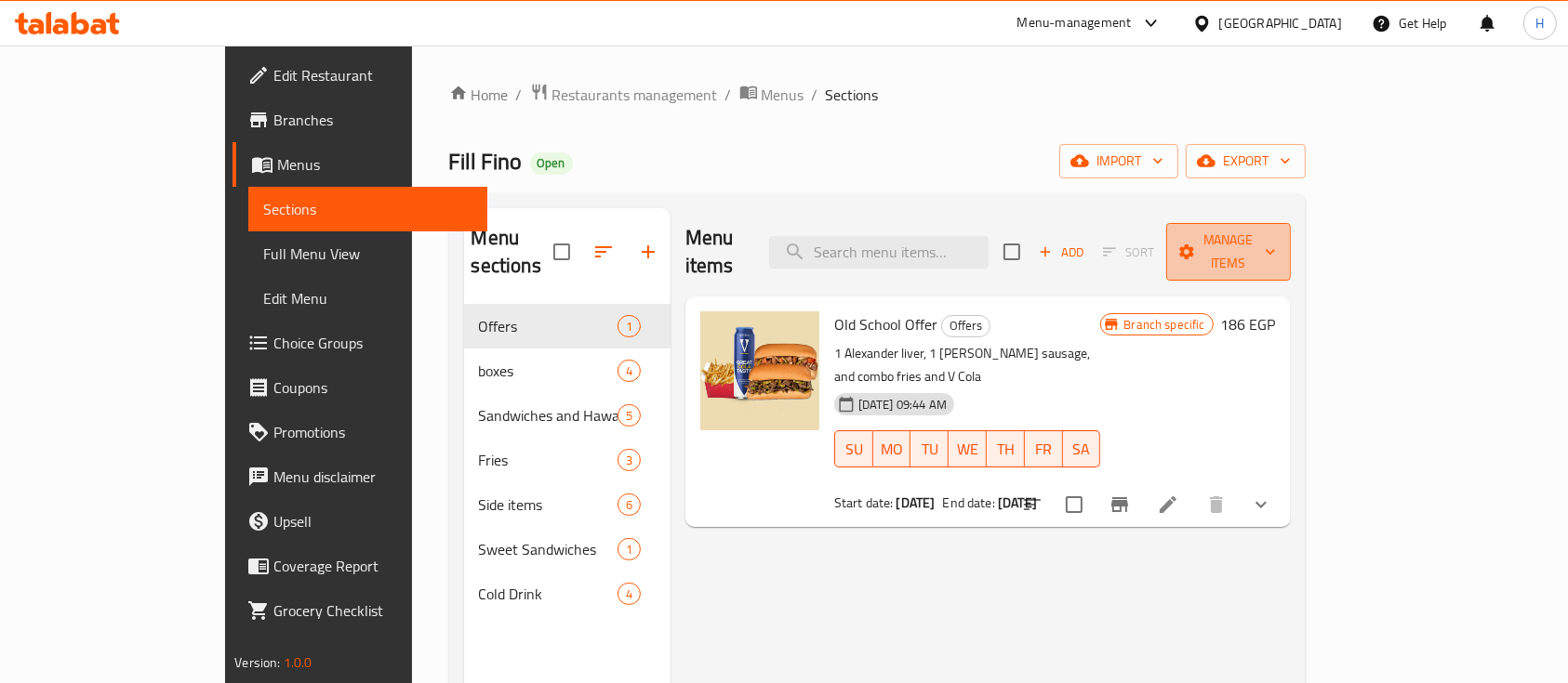
click at [1292, 249] on button "Manage items" at bounding box center [1229, 252] width 125 height 58
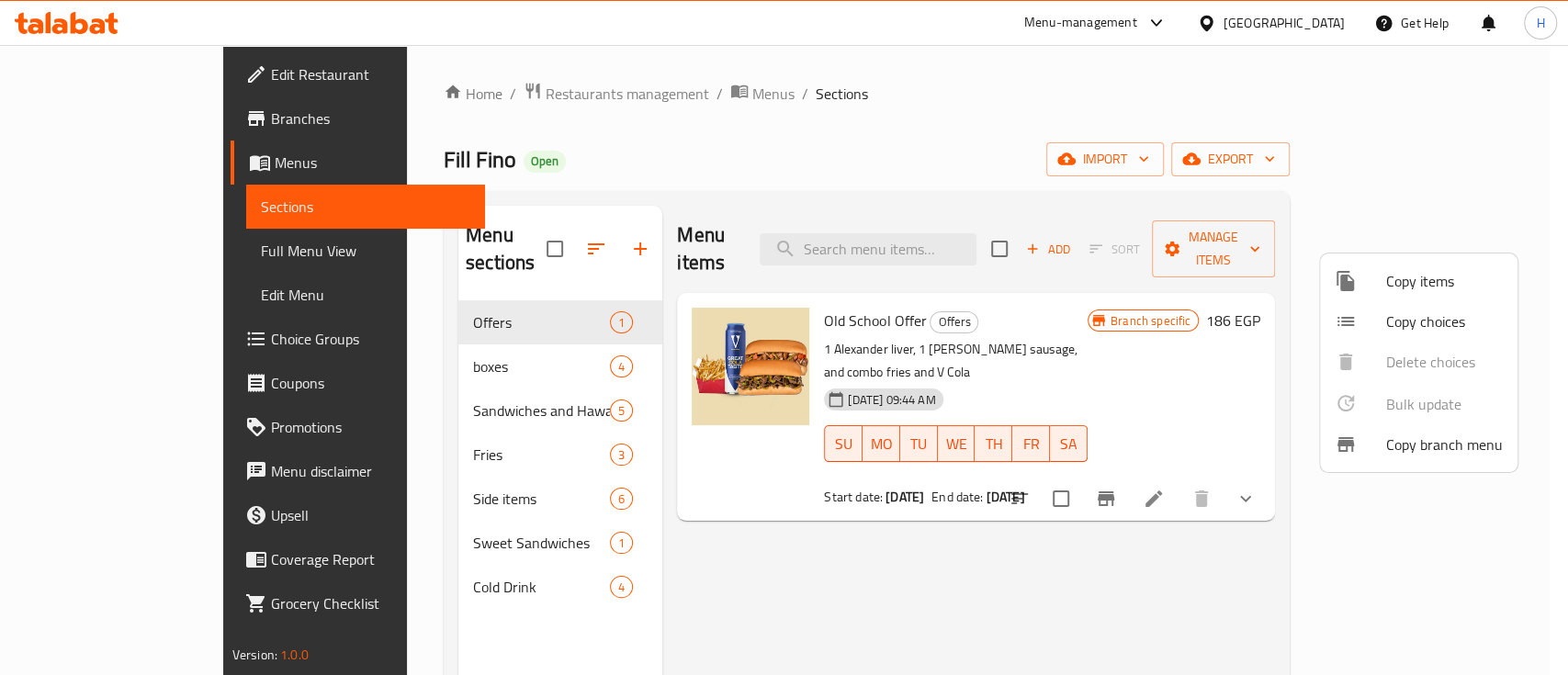
click at [1437, 594] on div at bounding box center [784, 337] width 1568 height 675
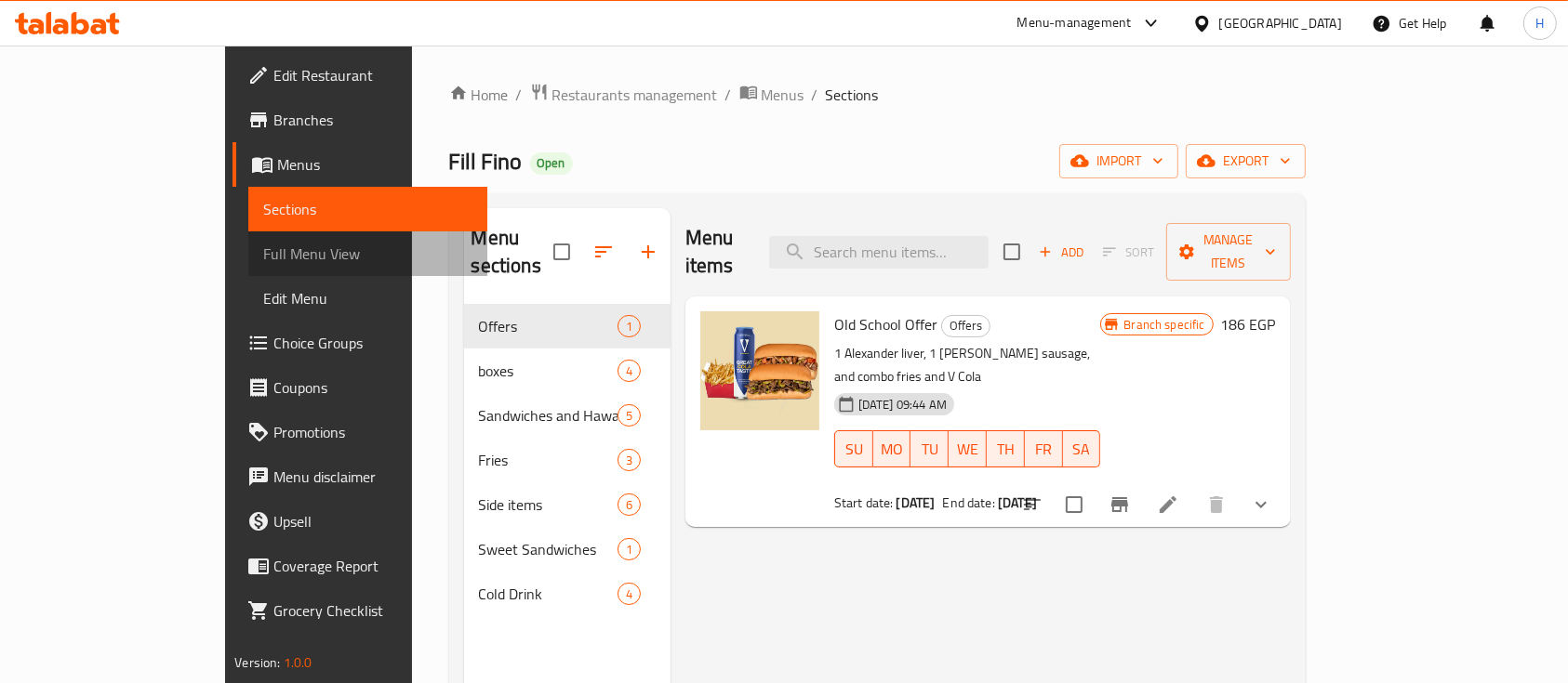
click at [263, 261] on span "Full Menu View" at bounding box center [367, 254] width 209 height 22
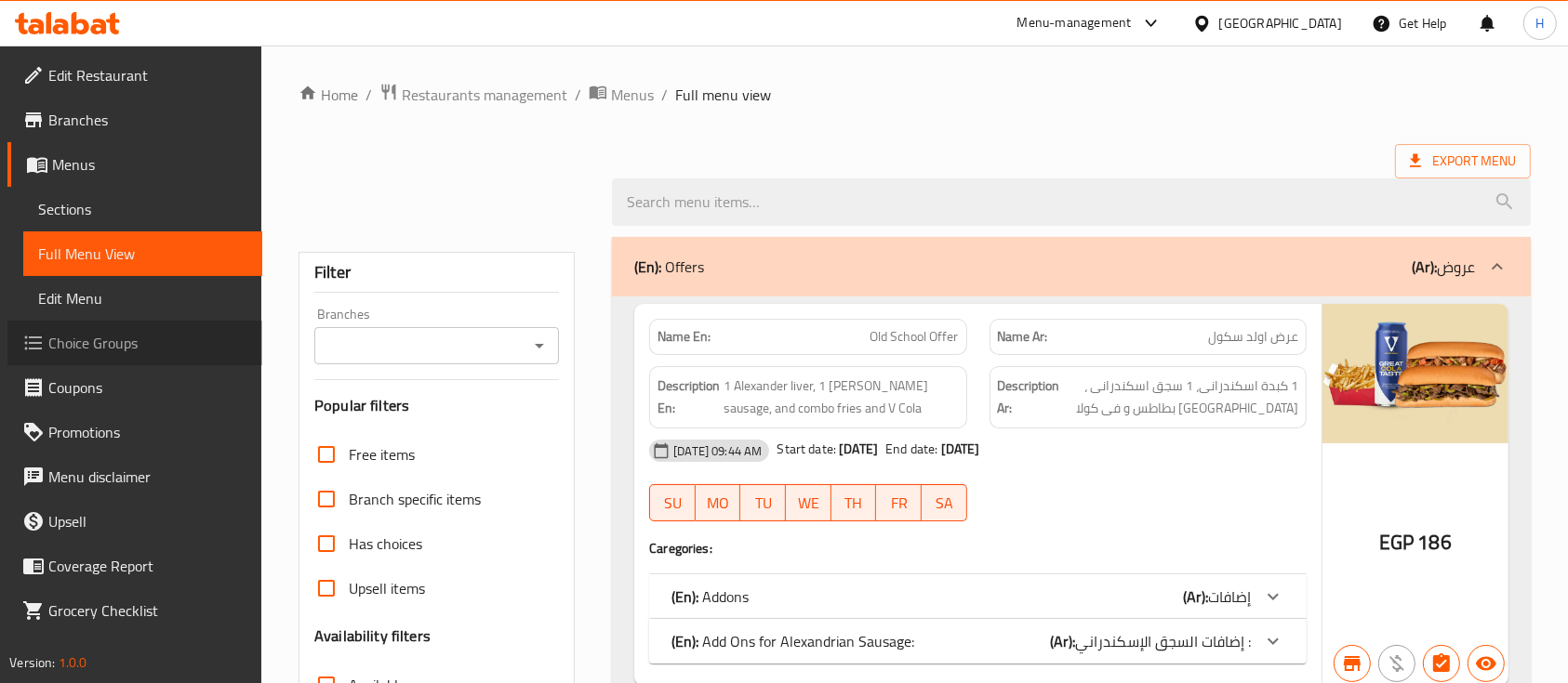
click at [154, 345] on span "Choice Groups" at bounding box center [148, 343] width 199 height 22
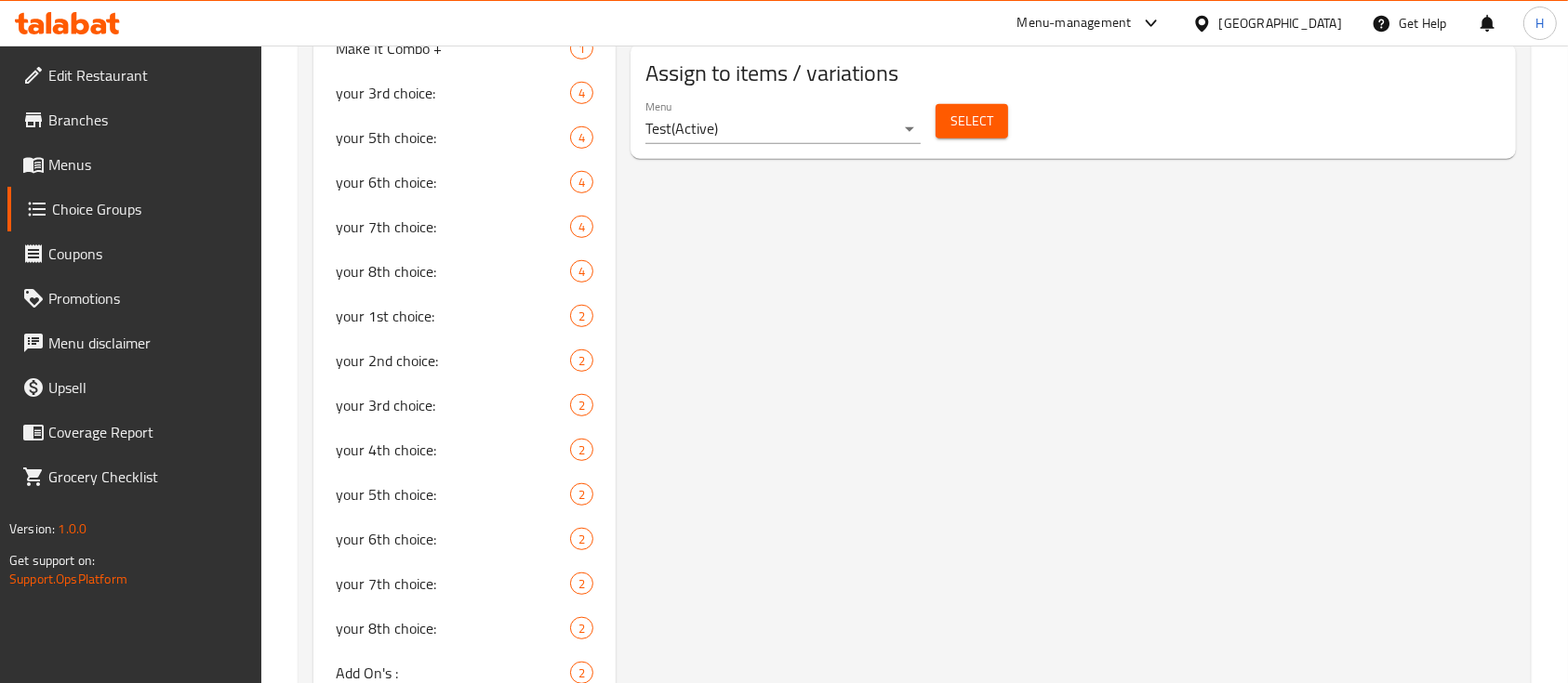
scroll to position [794, 0]
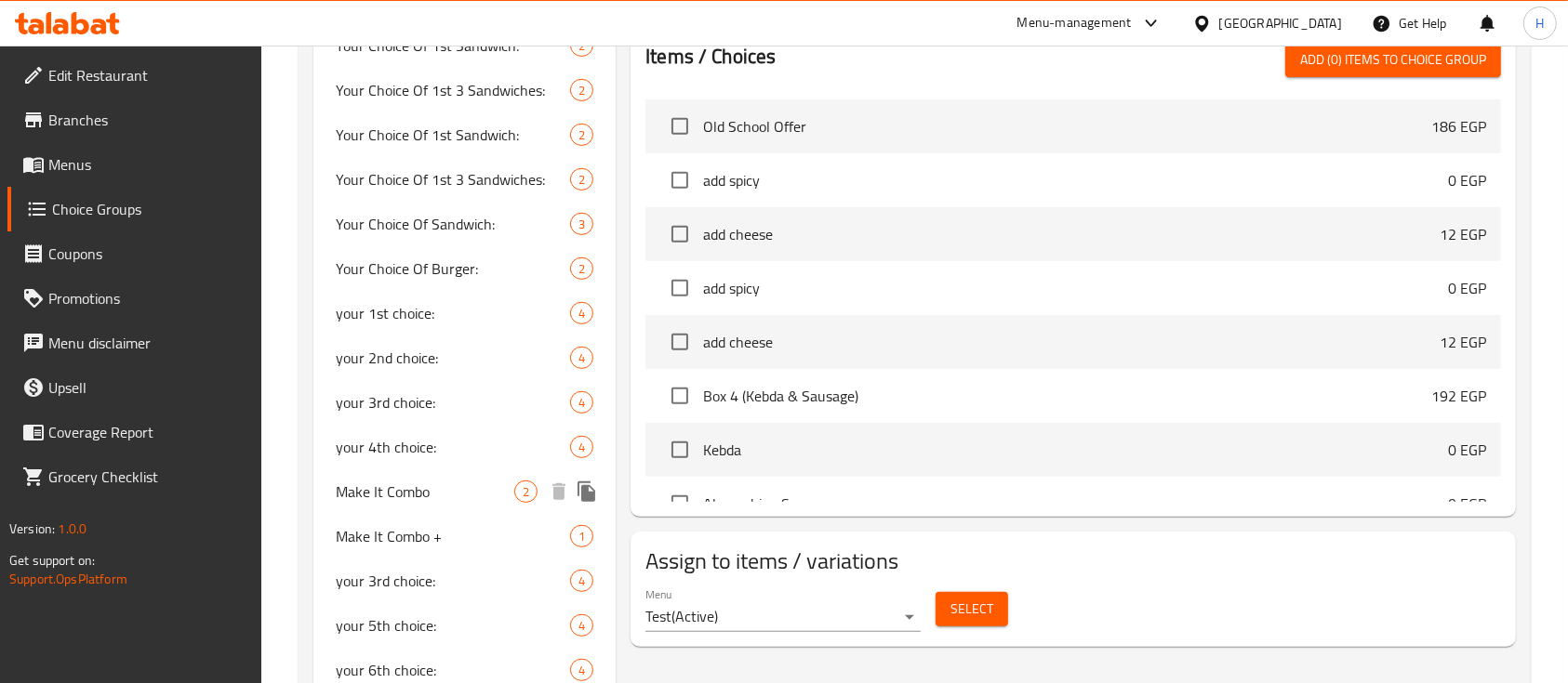
click at [420, 488] on span "Make It Combo" at bounding box center [425, 492] width 179 height 22
type input "Make It Combo"
type input "خليها كومبو"
type input "0"
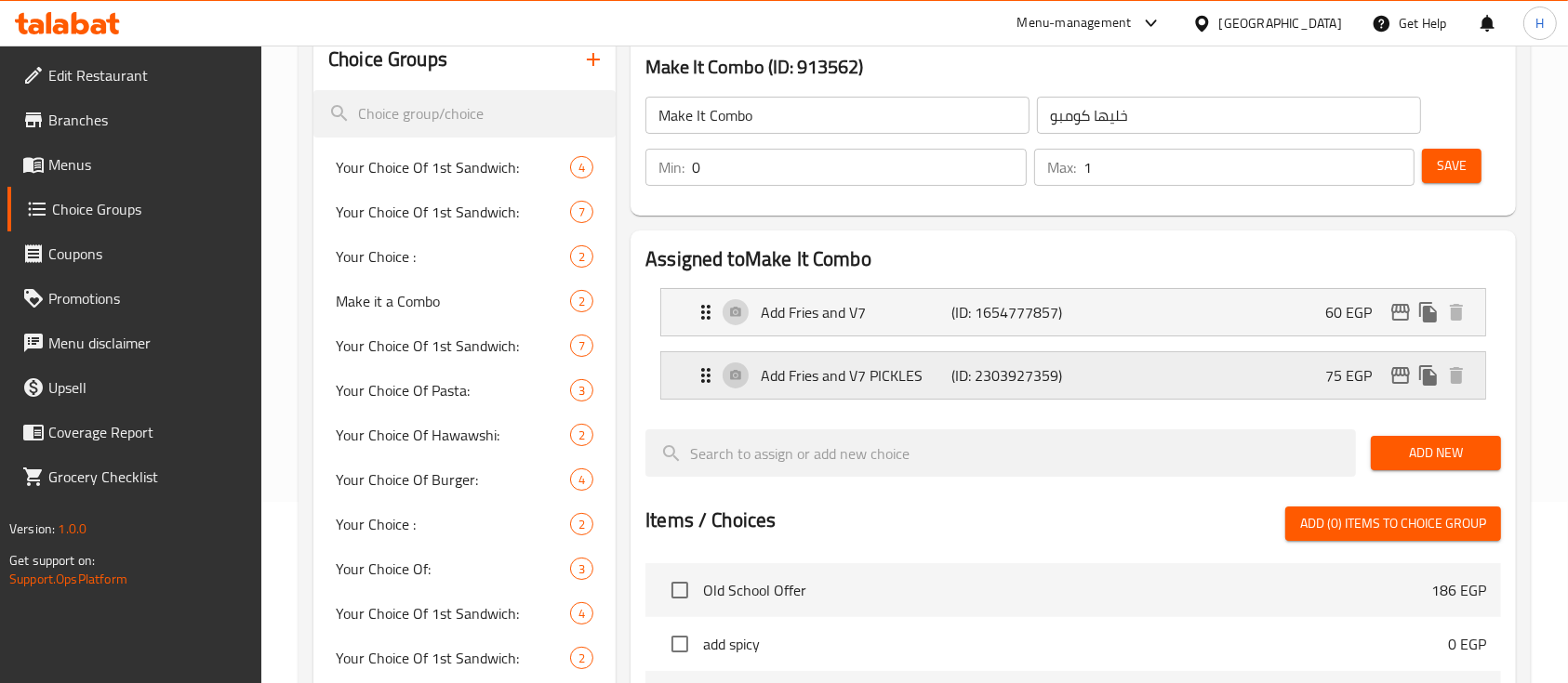
scroll to position [298, 0]
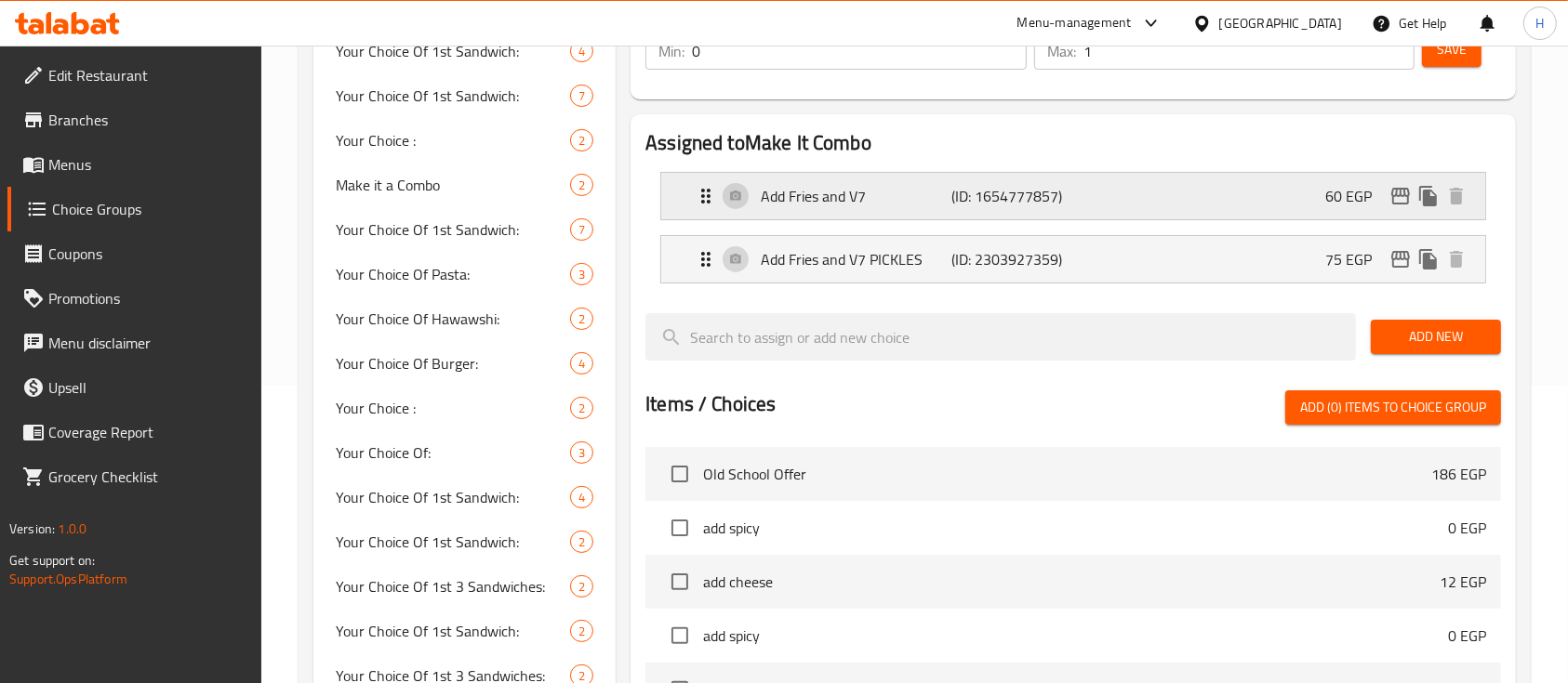
click at [1331, 187] on p "60 EGP" at bounding box center [1356, 197] width 62 height 22
click at [1309, 212] on div "Add Fries and V7 (ID: 1654777857) 60 EGP" at bounding box center [1079, 197] width 769 height 47
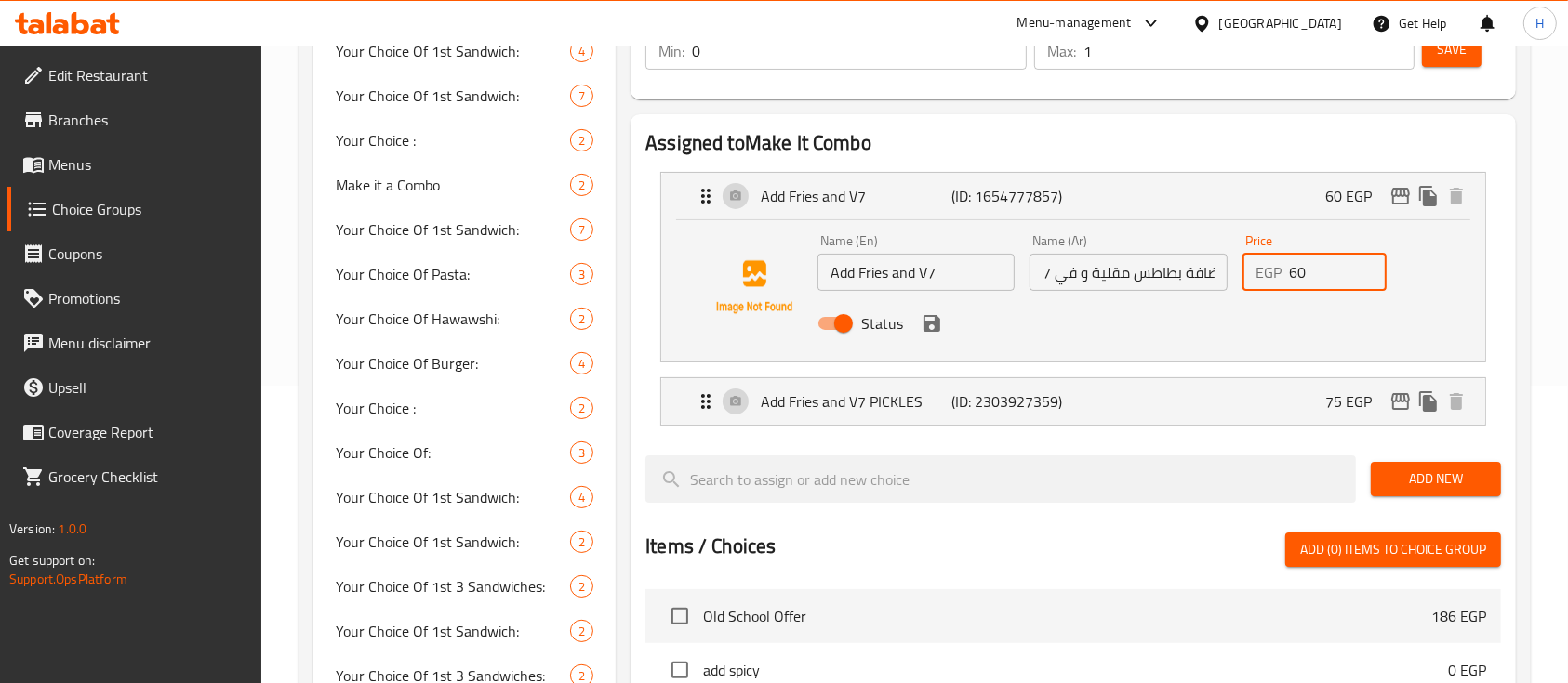
drag, startPoint x: 1324, startPoint y: 275, endPoint x: 1274, endPoint y: 275, distance: 50.0
click at [1274, 275] on div "EGP 60 Price" at bounding box center [1315, 273] width 144 height 37
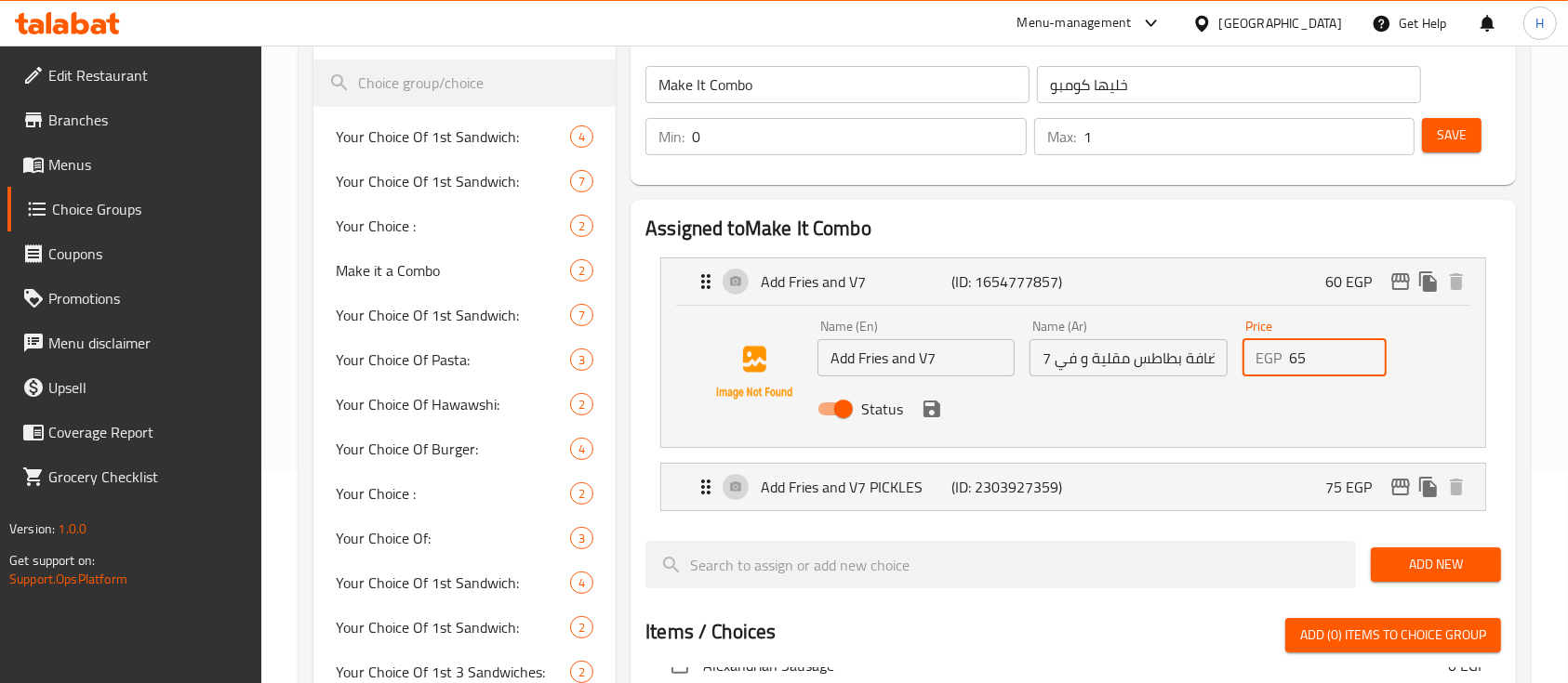
scroll to position [105, 0]
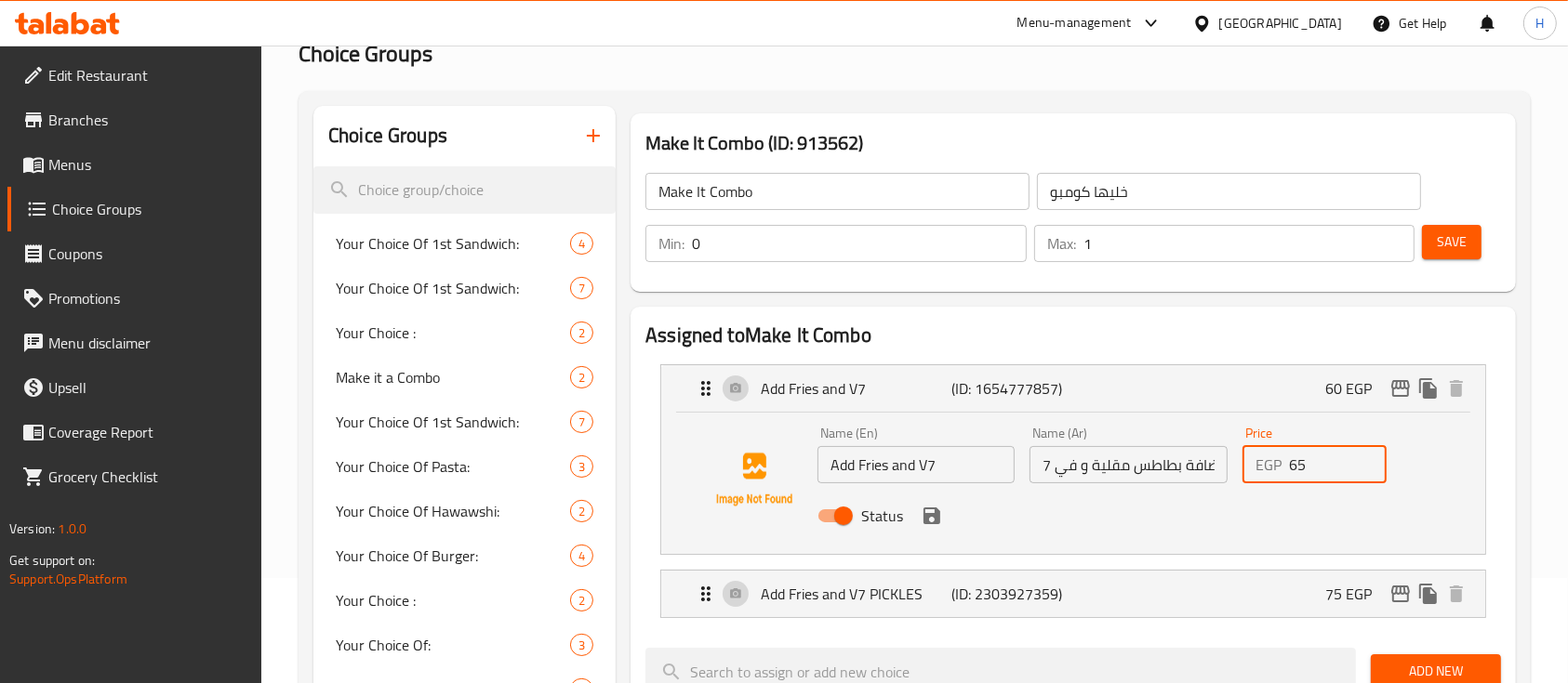
type input "65"
click at [1461, 242] on span "Save" at bounding box center [1452, 242] width 30 height 23
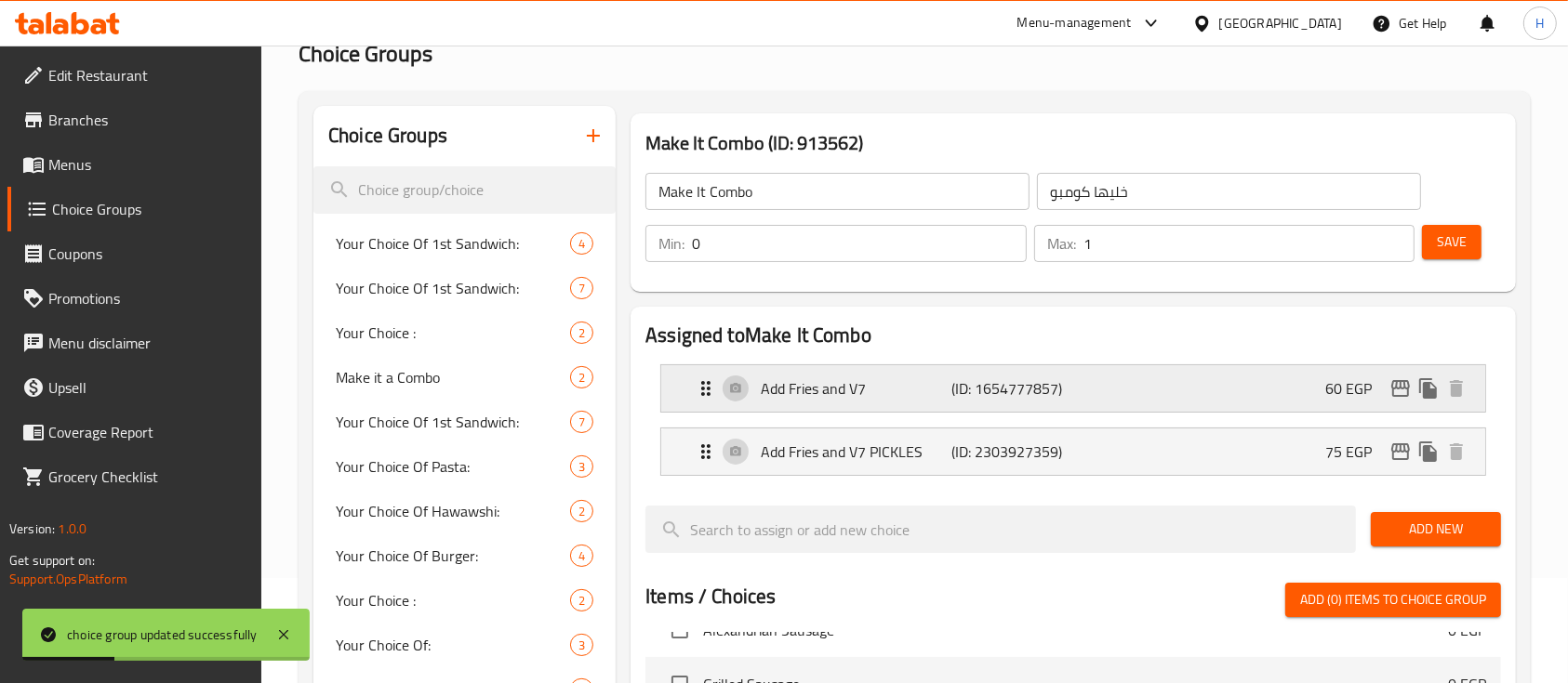
click at [1310, 393] on div "Add Fries and V7 (ID: 1654777857) 60 EGP" at bounding box center [1079, 389] width 769 height 47
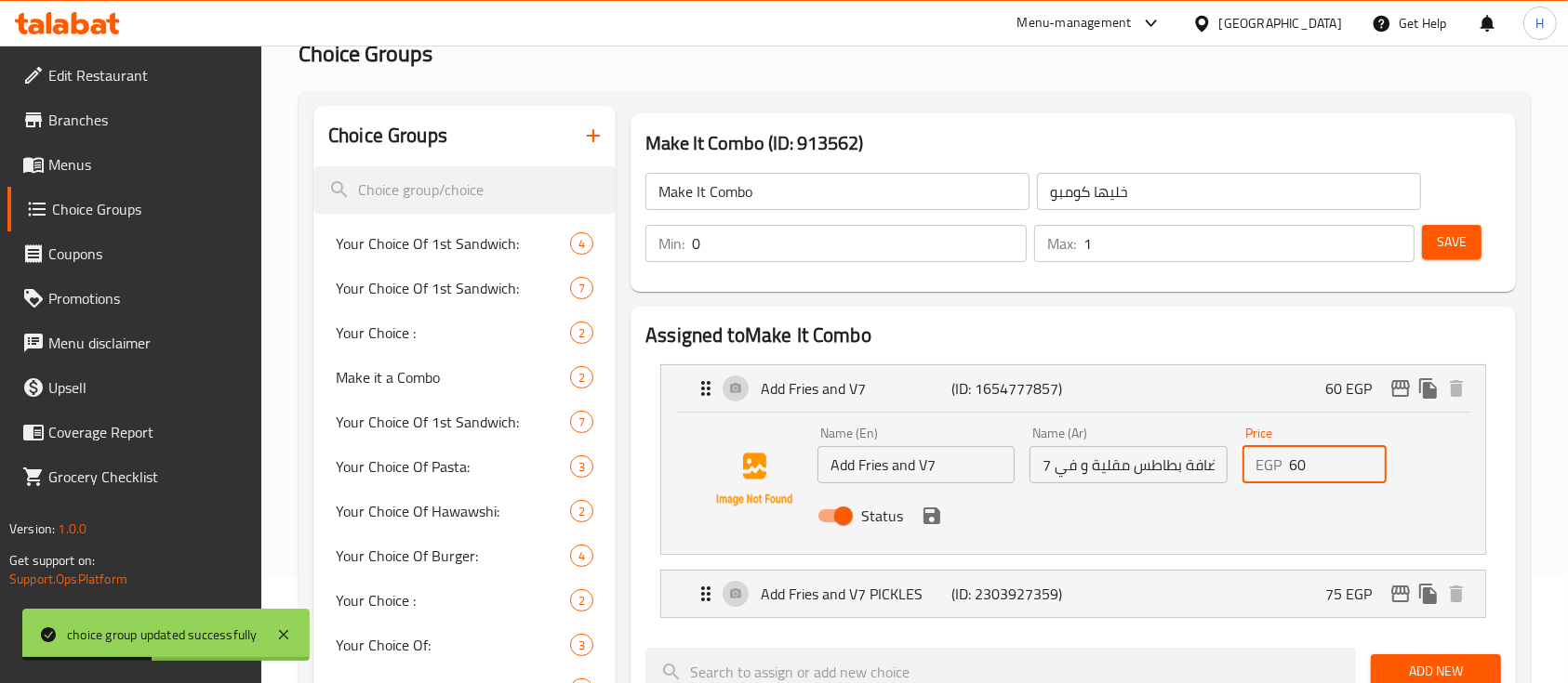
click at [1258, 468] on div "EGP 60 Price" at bounding box center [1315, 465] width 144 height 37
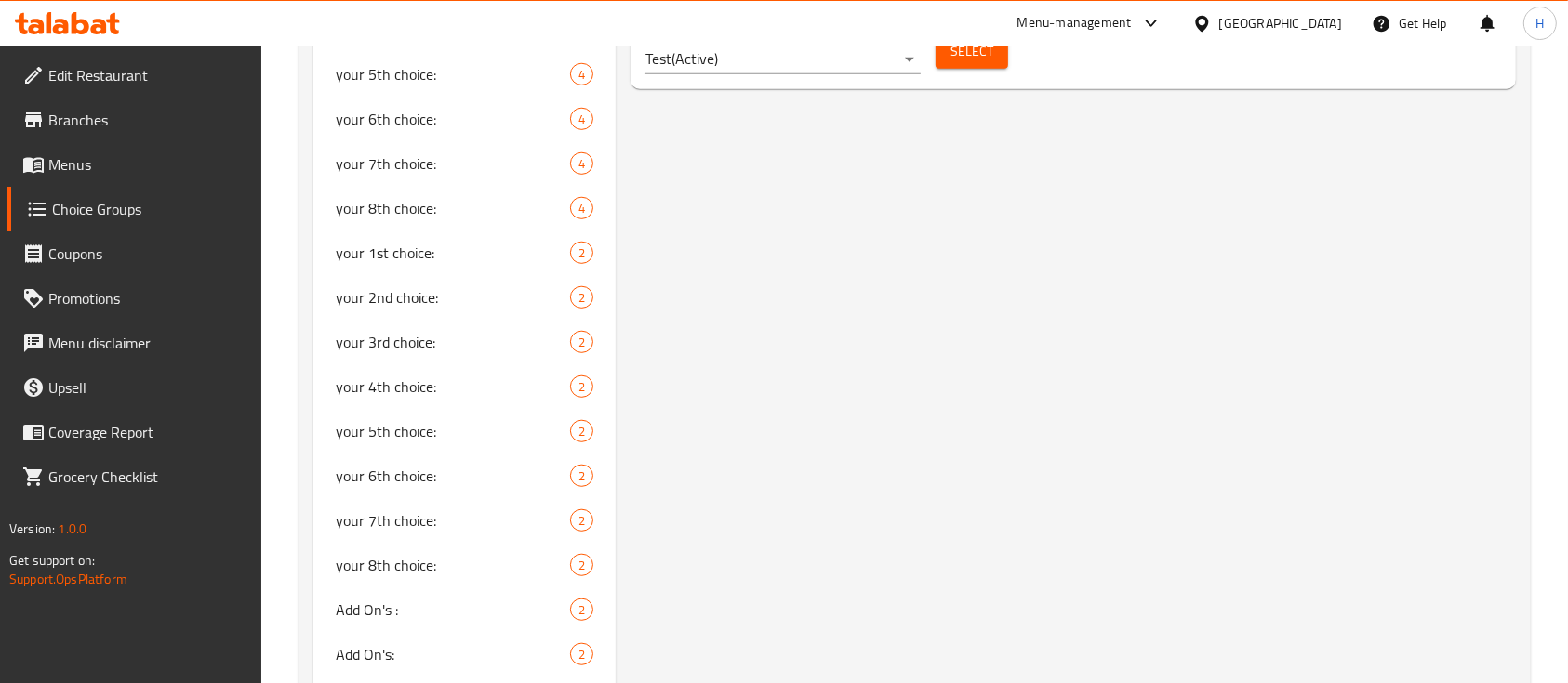
scroll to position [1097, 0]
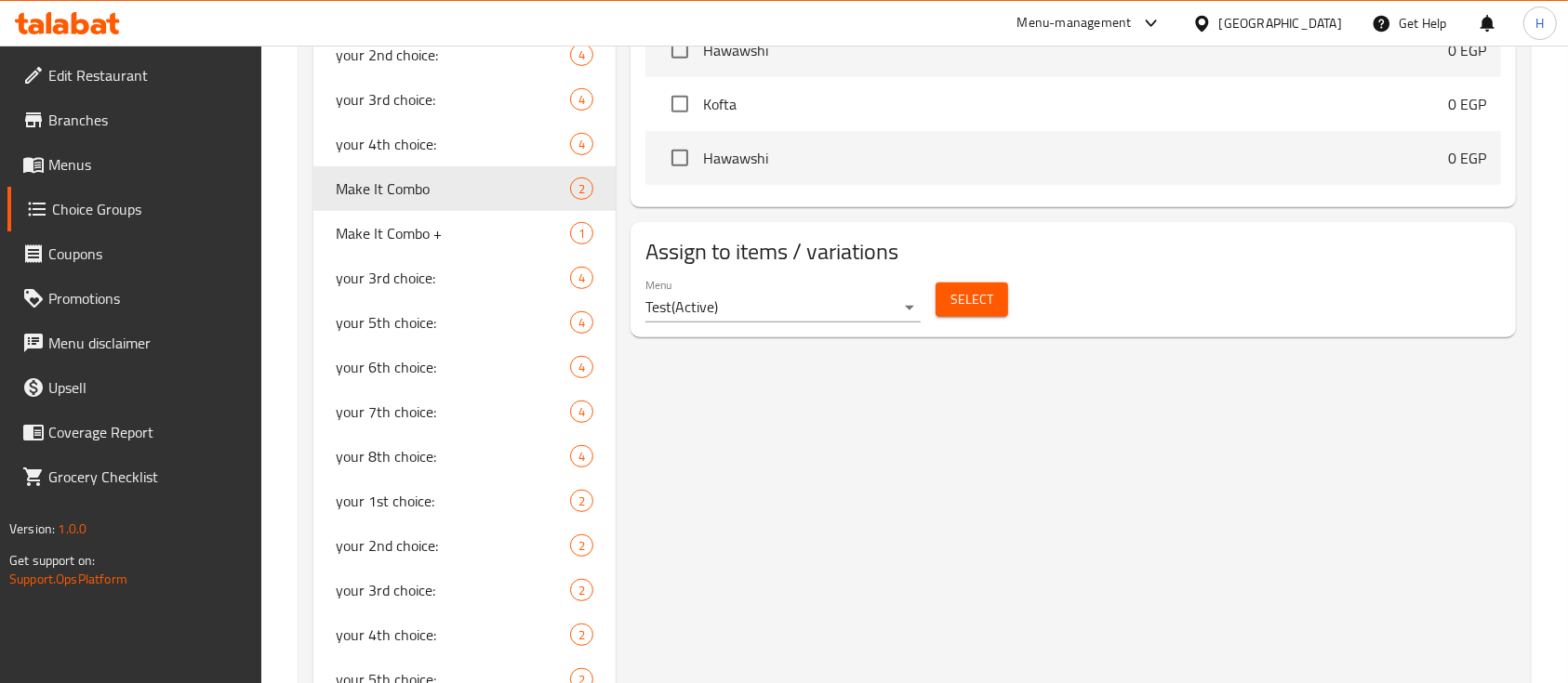
type input "65"
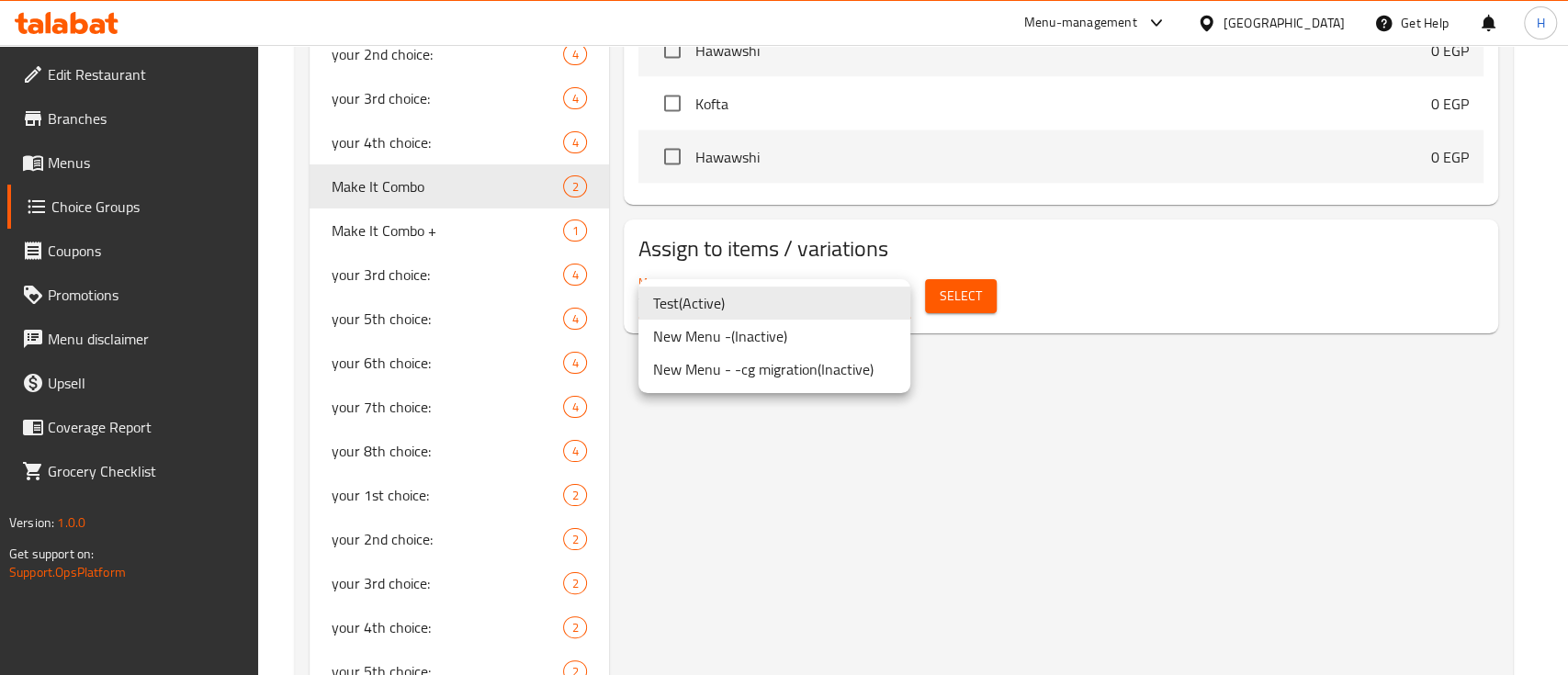
click at [1048, 464] on div at bounding box center [784, 337] width 1568 height 675
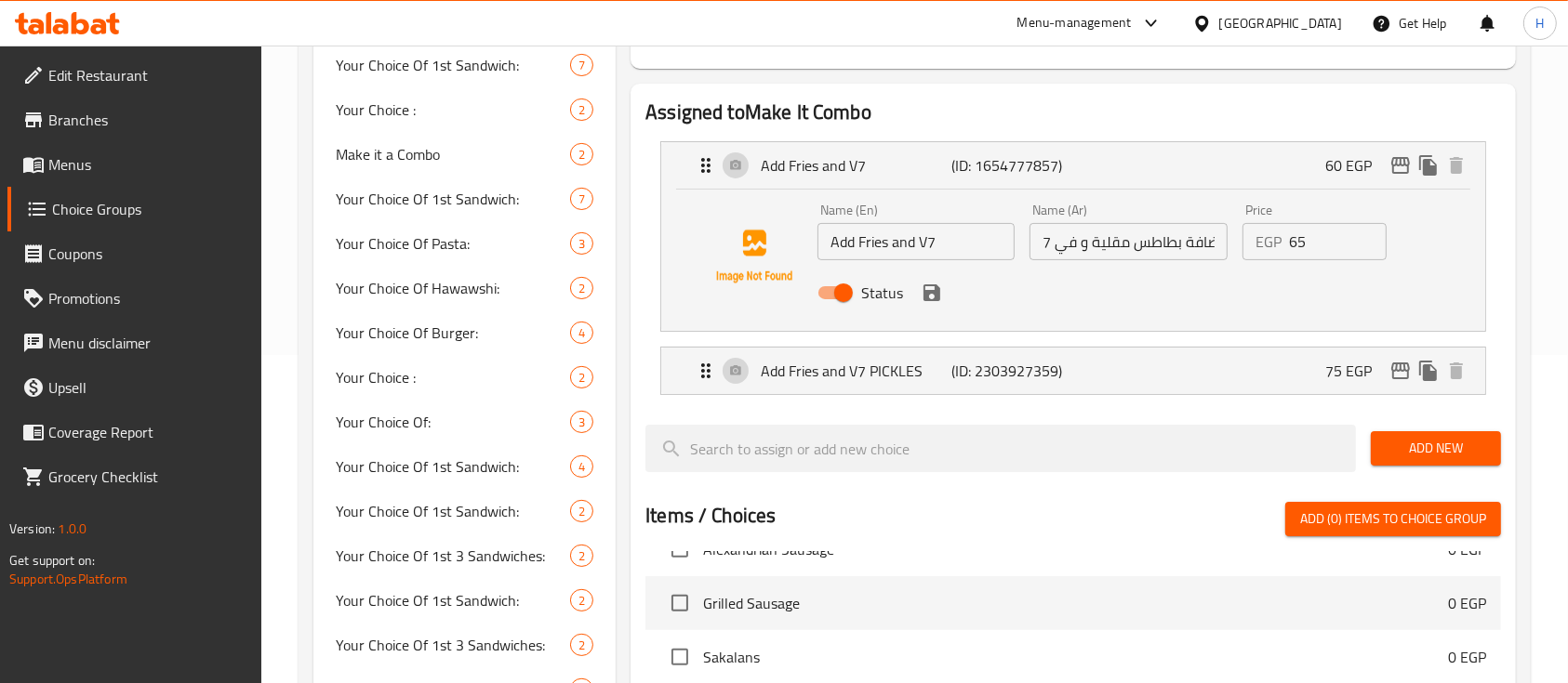
scroll to position [105, 0]
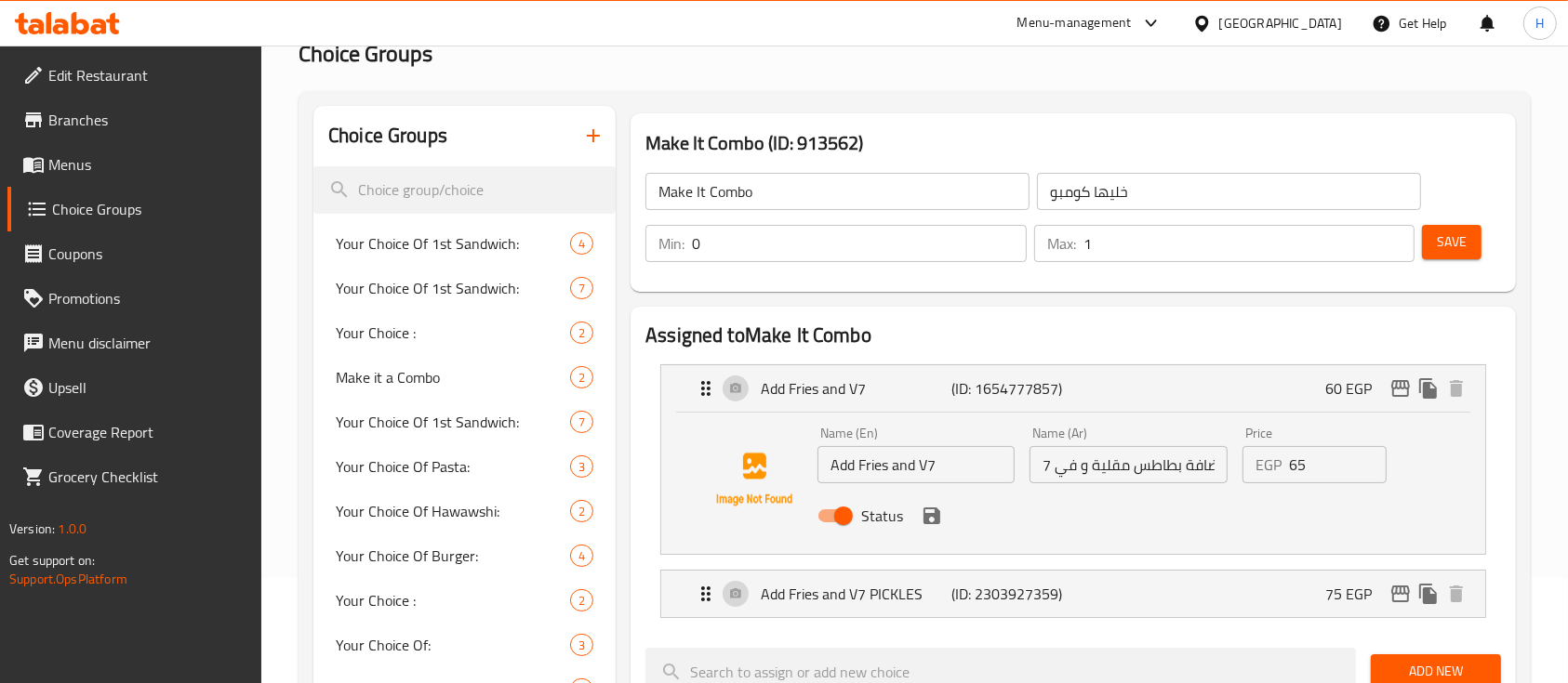
click at [1454, 233] on span "Save" at bounding box center [1452, 242] width 30 height 23
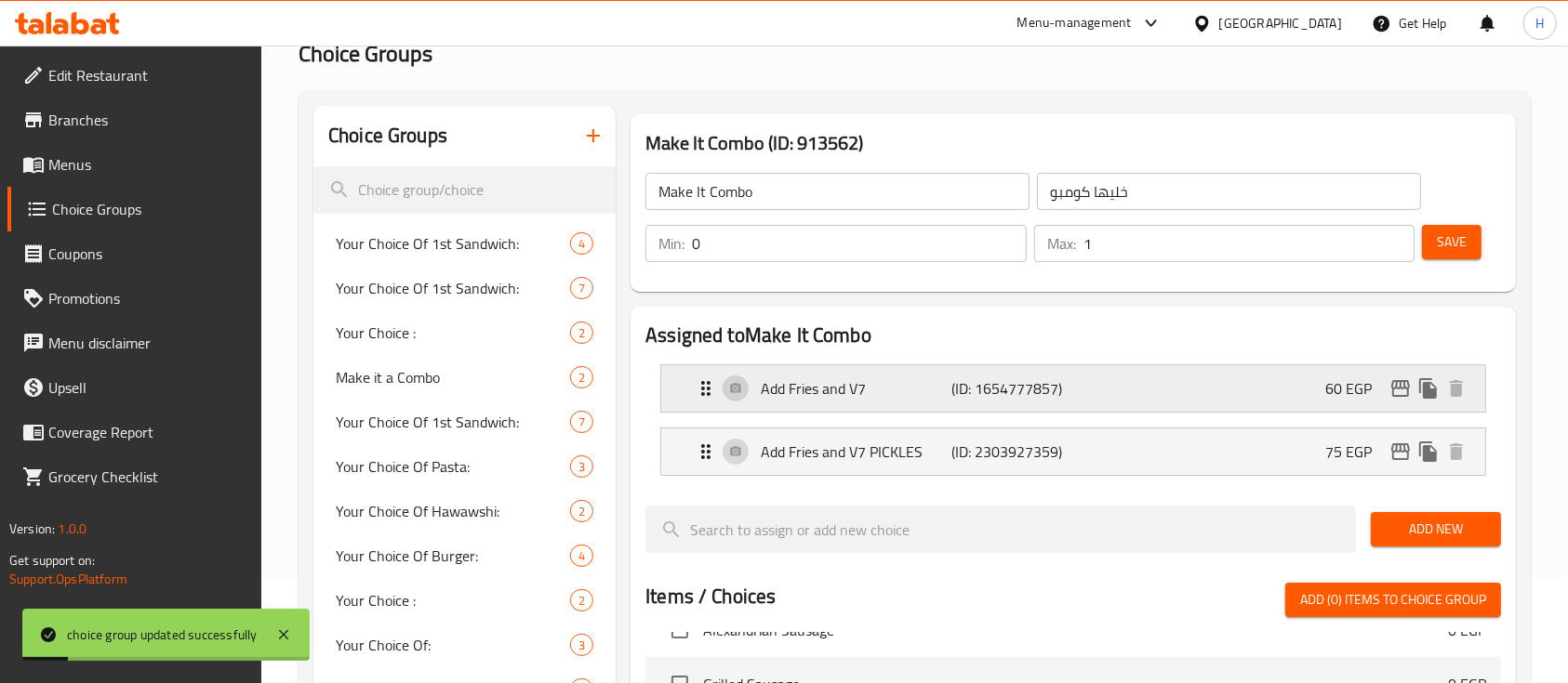
click at [1229, 384] on div "Add Fries and V7 (ID: 1654777857) 60 EGP" at bounding box center [1079, 389] width 769 height 47
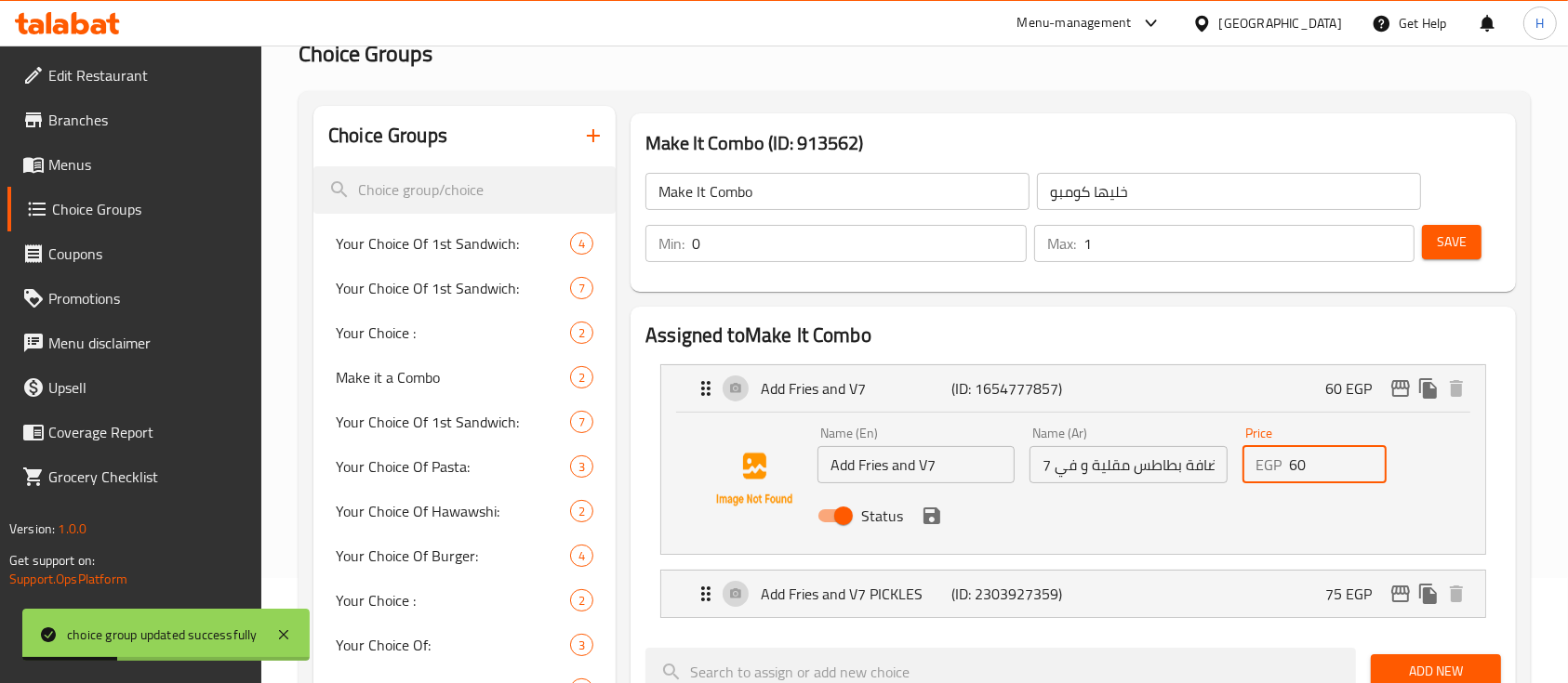
drag, startPoint x: 1317, startPoint y: 468, endPoint x: 1269, endPoint y: 466, distance: 48.0
click at [1269, 466] on div "EGP 60 Price" at bounding box center [1315, 465] width 144 height 37
click at [1429, 391] on icon "duplicate" at bounding box center [1428, 389] width 18 height 21
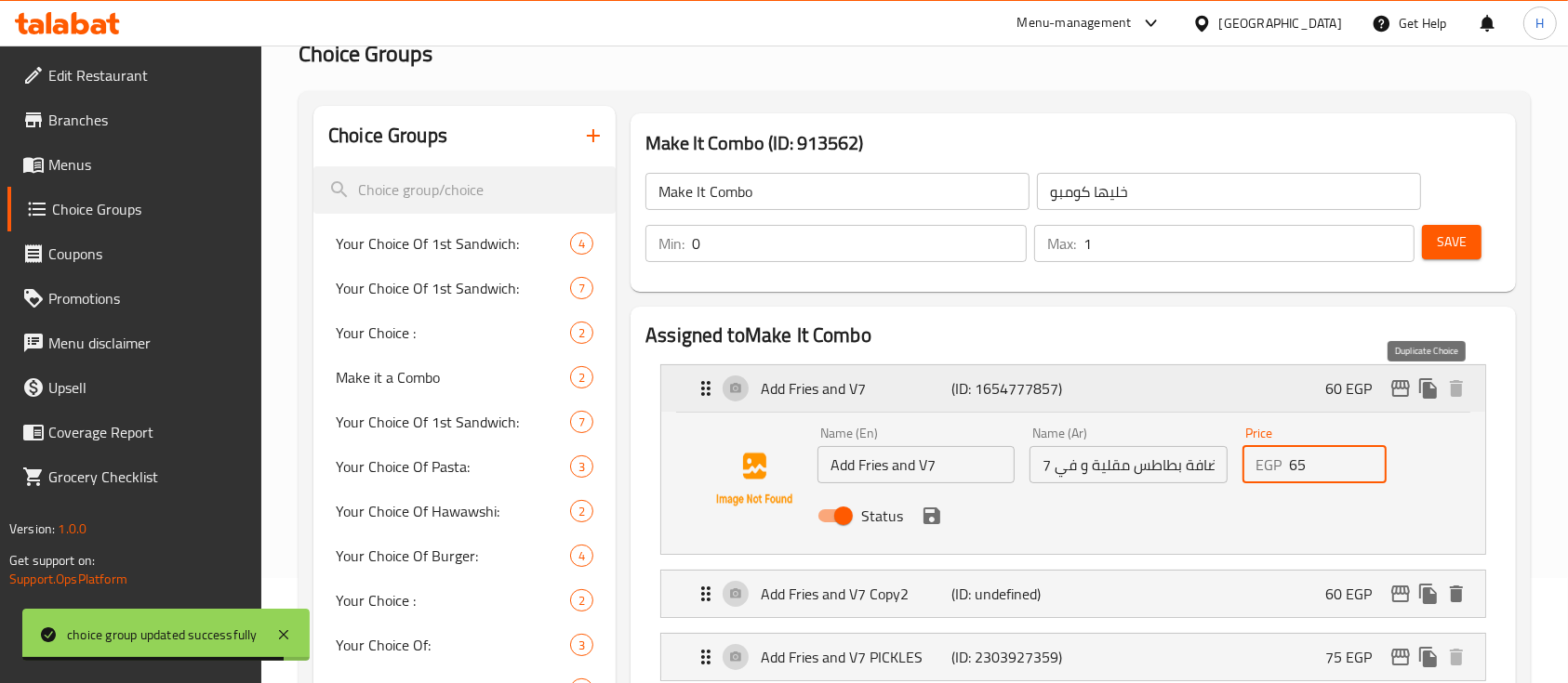
click at [1429, 391] on icon "duplicate" at bounding box center [1428, 389] width 18 height 21
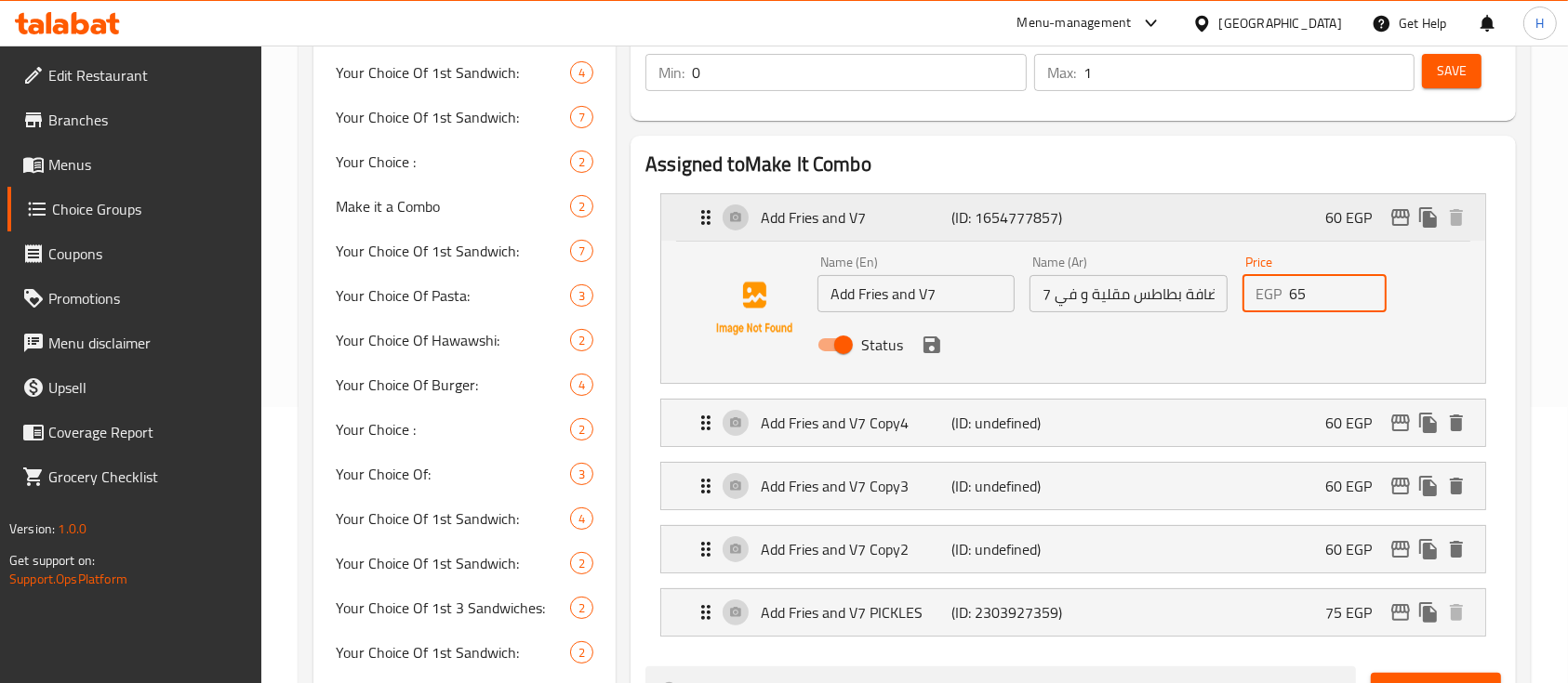
scroll to position [353, 0]
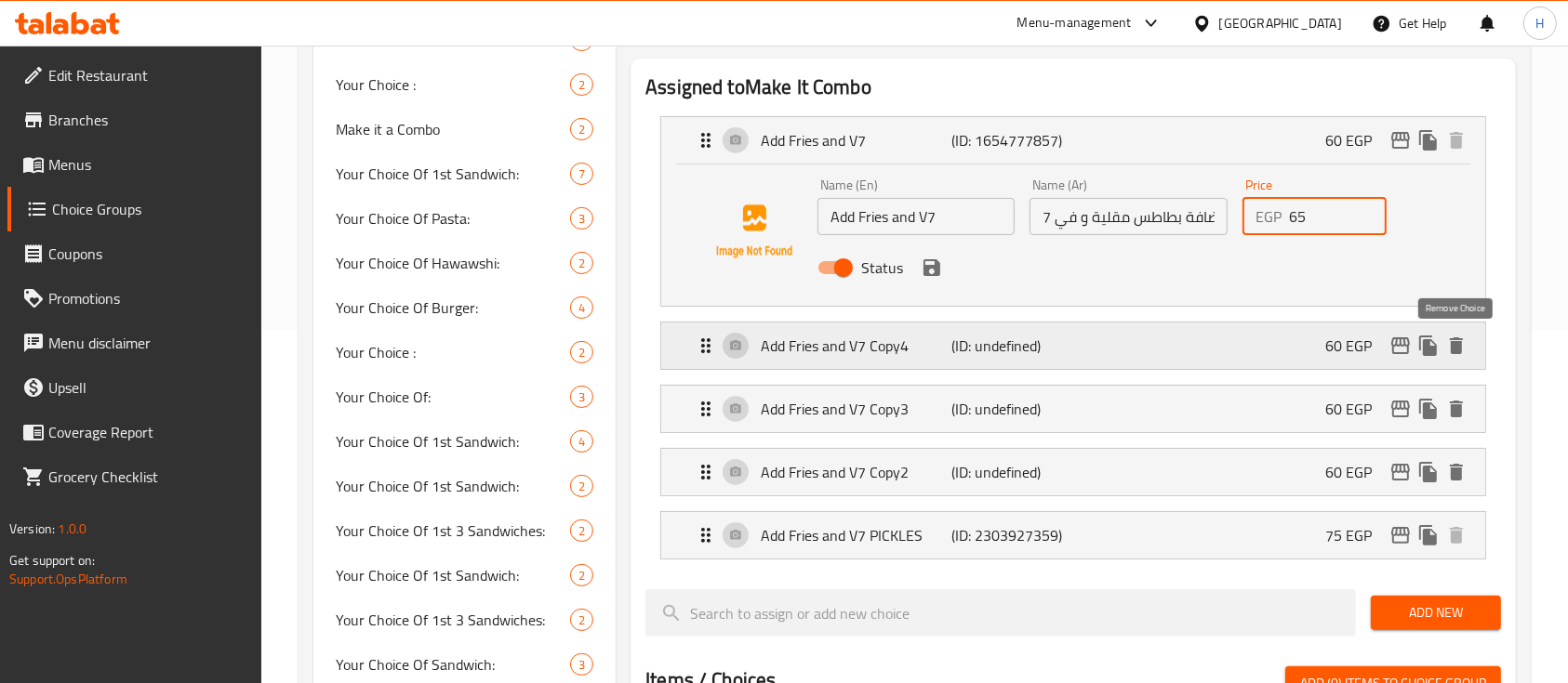
click at [1465, 347] on icon "delete" at bounding box center [1456, 346] width 22 height 22
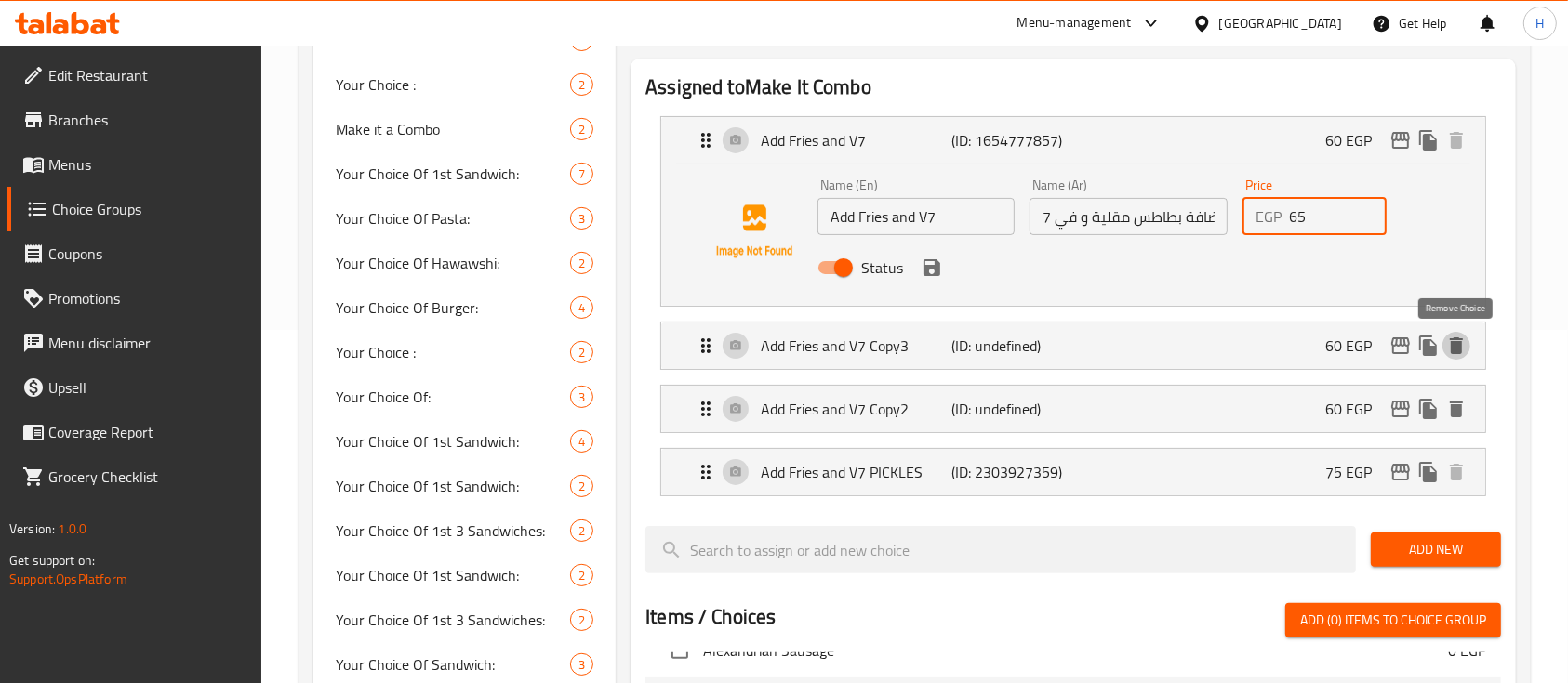
click at [1465, 347] on icon "delete" at bounding box center [1456, 346] width 22 height 22
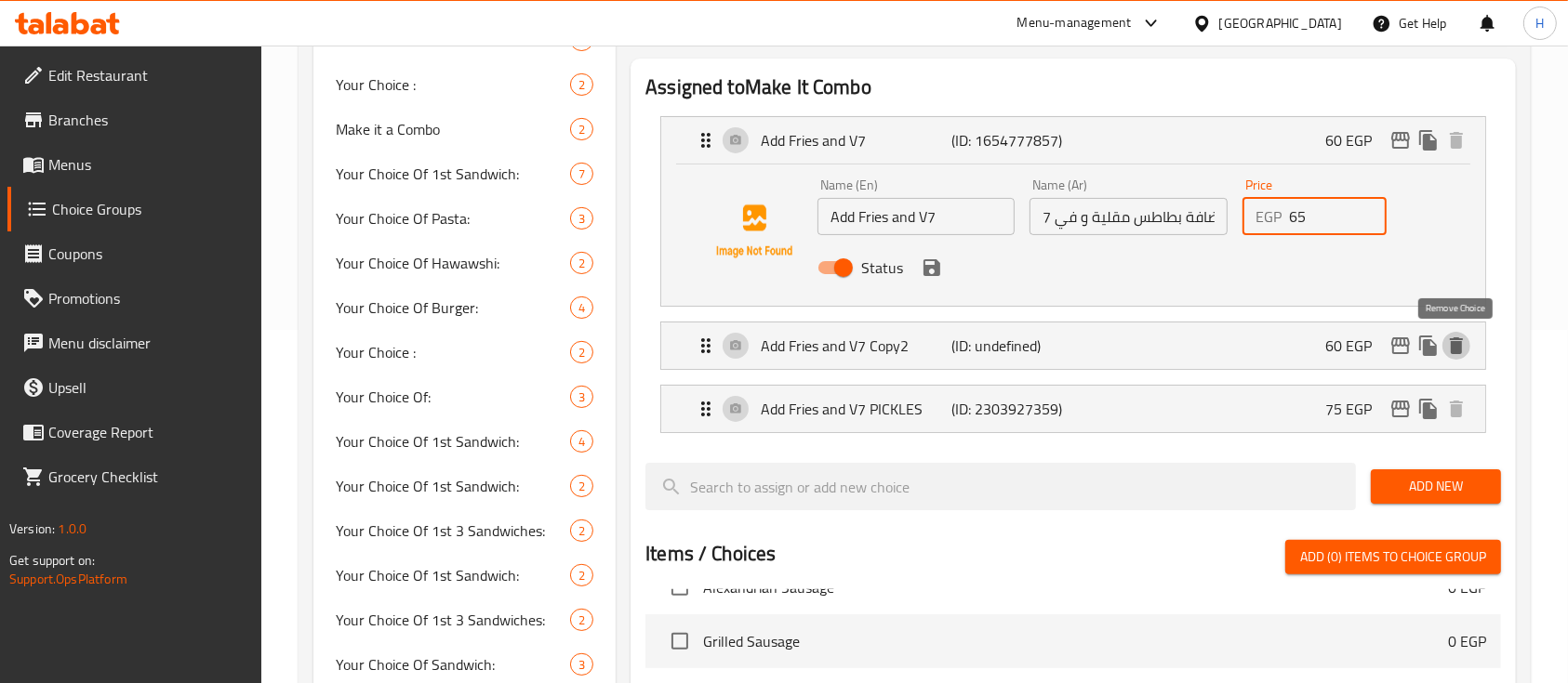
click at [1465, 347] on icon "delete" at bounding box center [1456, 346] width 22 height 22
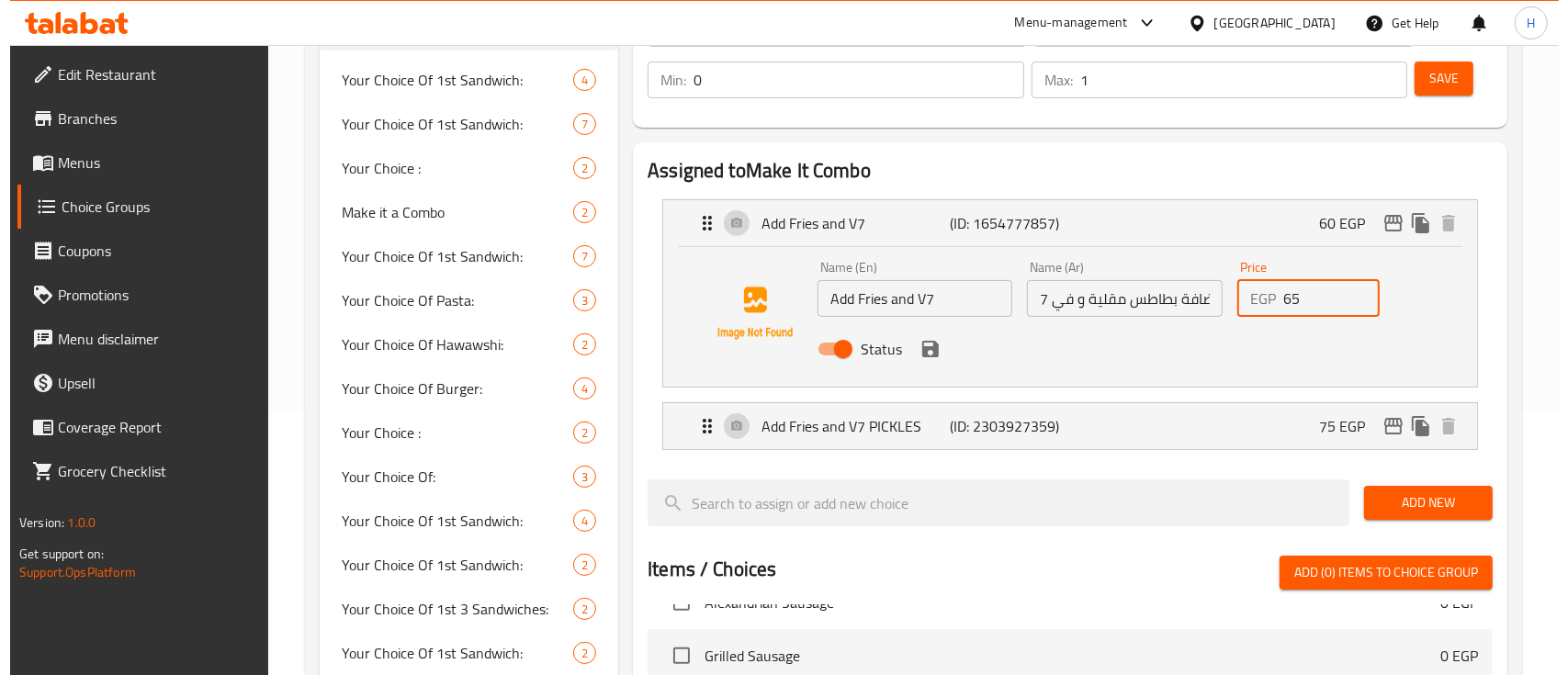
scroll to position [227, 0]
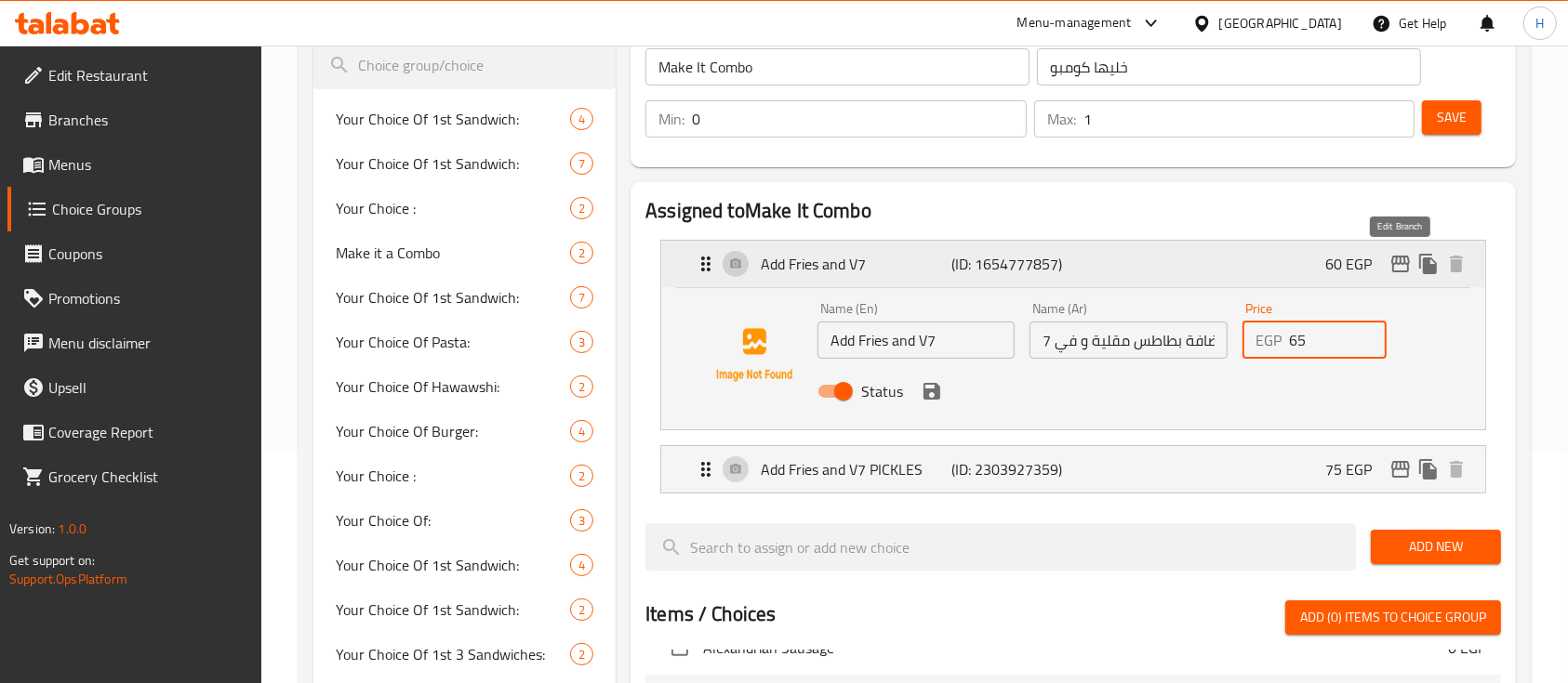
click at [1406, 269] on icon "edit" at bounding box center [1401, 264] width 22 height 22
type input "65"
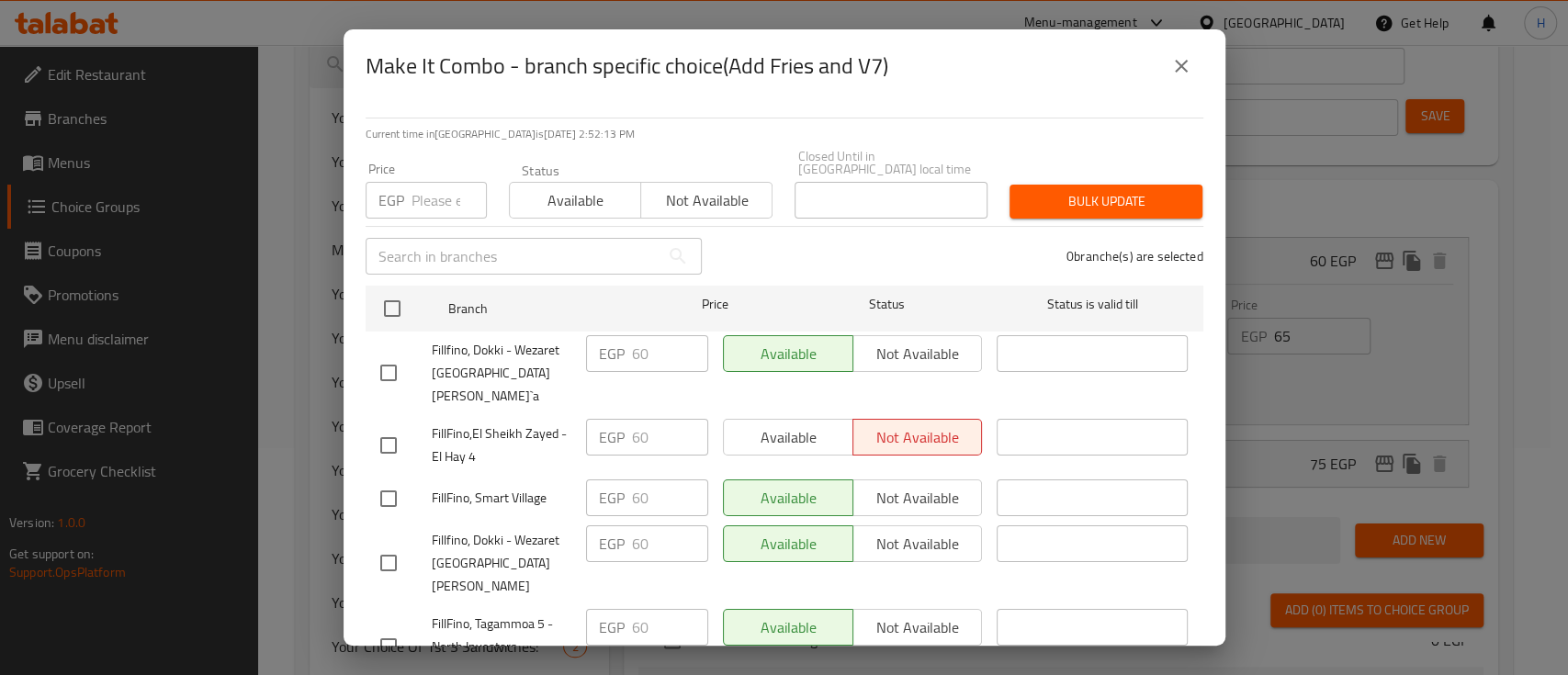
click at [793, 419] on div "Available Not available" at bounding box center [852, 438] width 260 height 37
click at [803, 419] on div "Available Not available" at bounding box center [852, 438] width 260 height 37
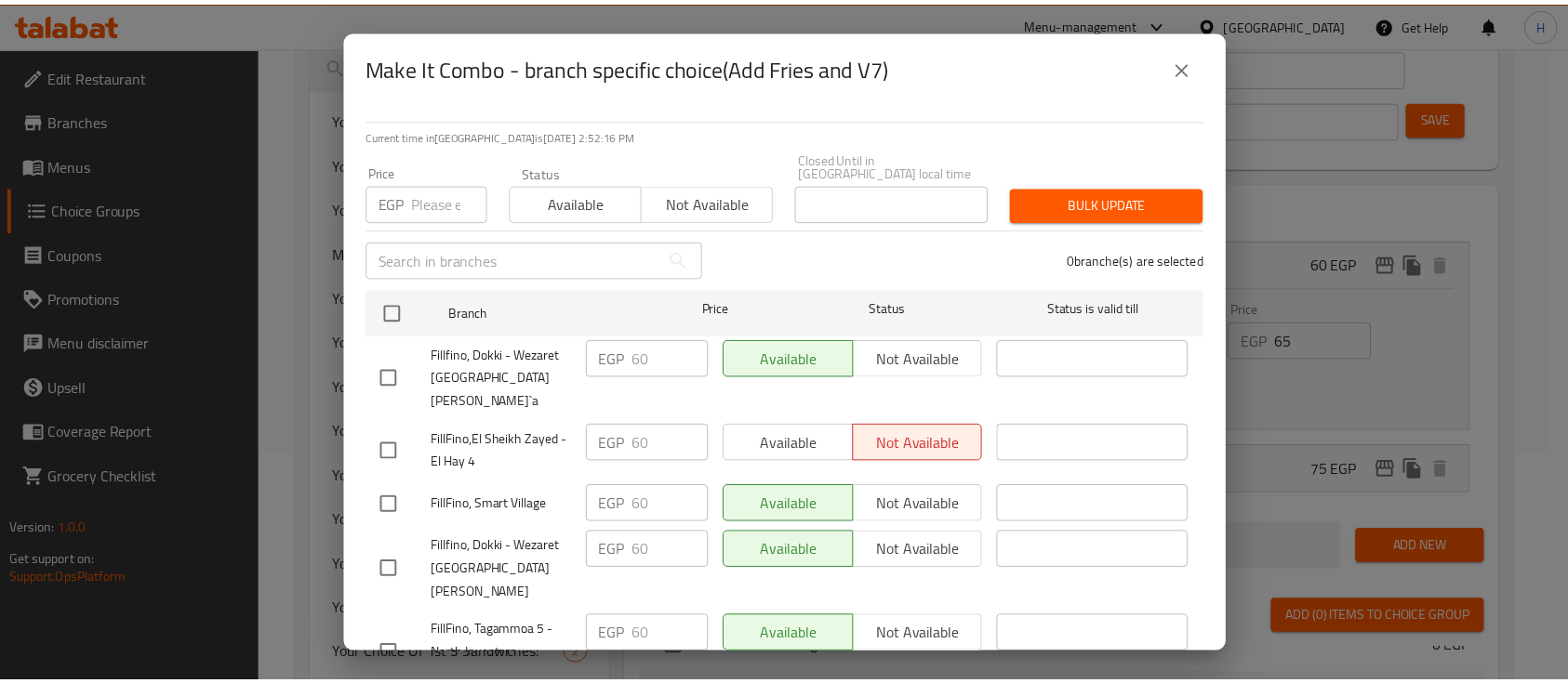
scroll to position [156, 0]
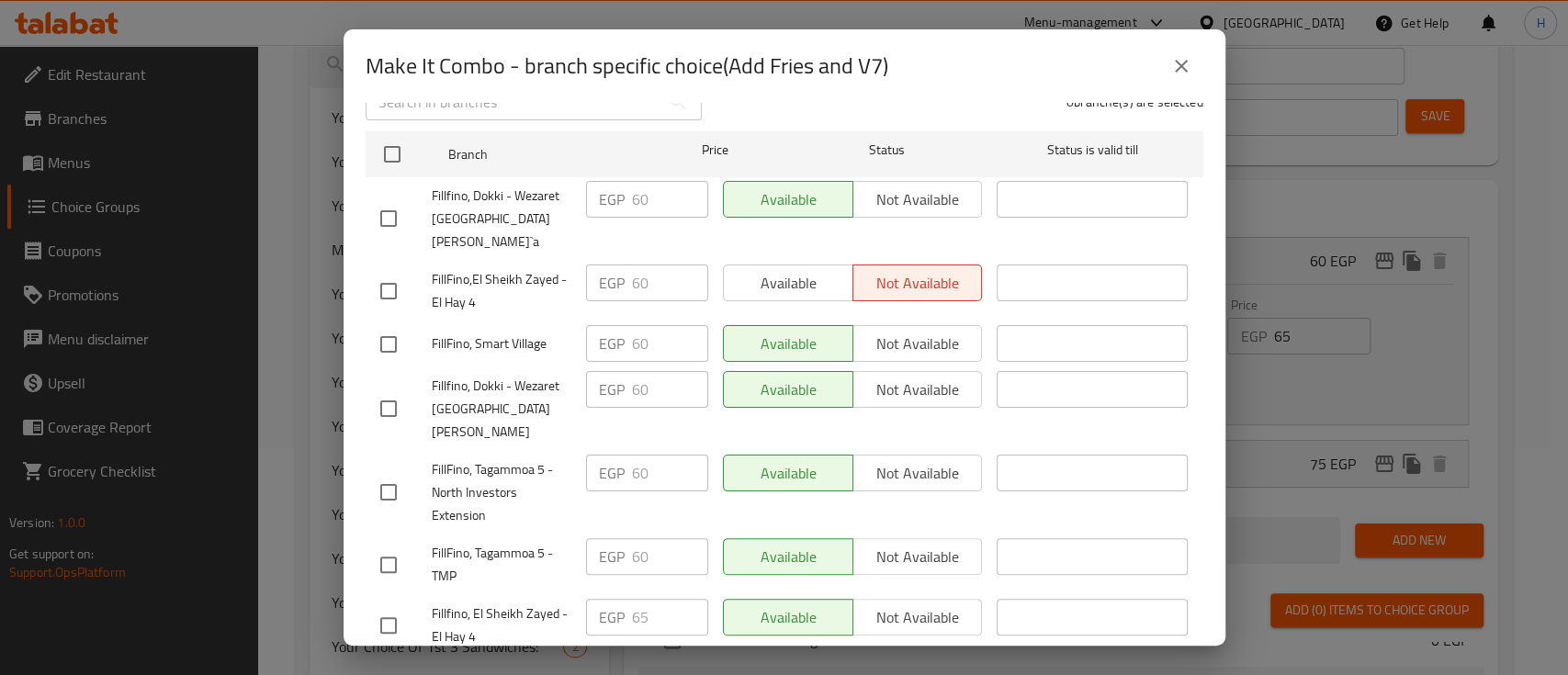
click at [752, 669] on span "Save" at bounding box center [784, 681] width 808 height 23
click at [823, 669] on span "Save" at bounding box center [784, 681] width 808 height 23
click at [1189, 70] on icon "close" at bounding box center [1181, 67] width 22 height 22
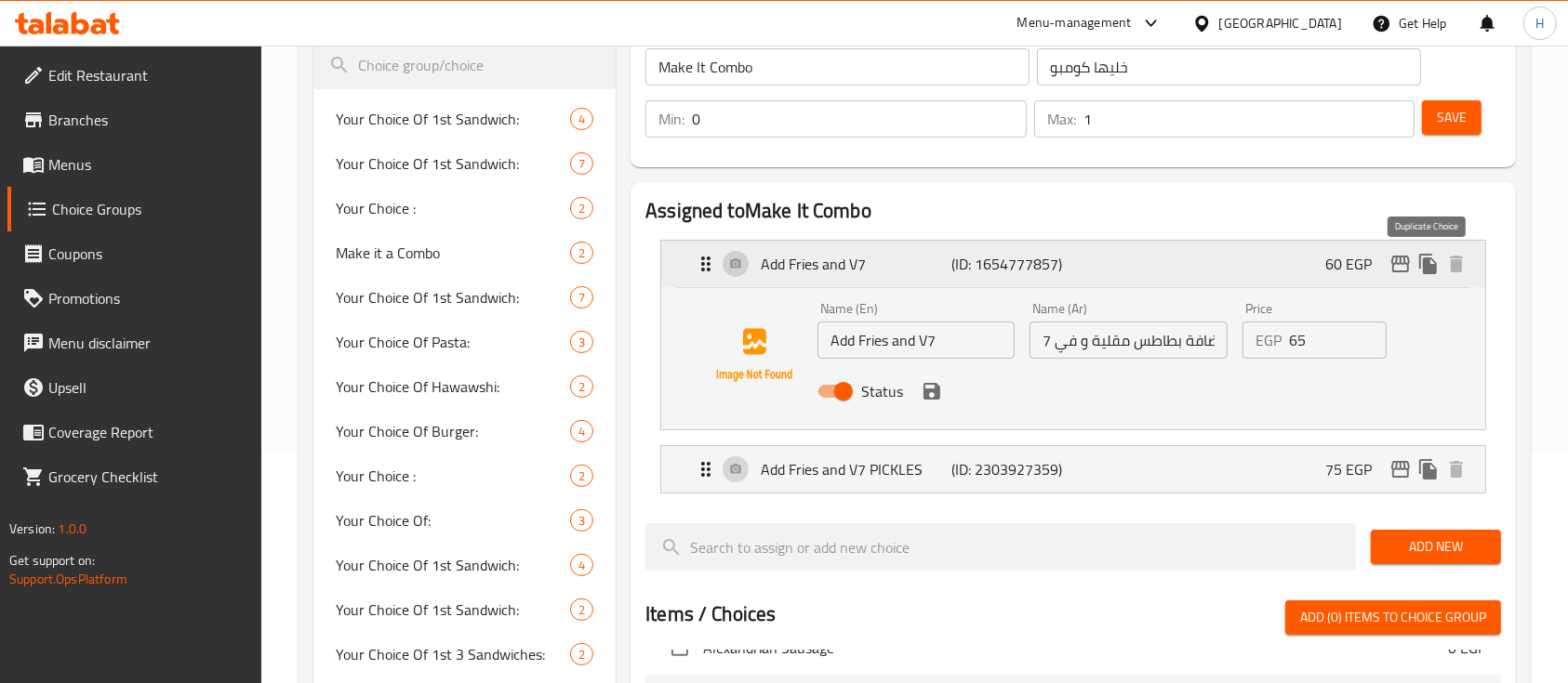
click at [1421, 267] on icon "duplicate" at bounding box center [1428, 264] width 18 height 21
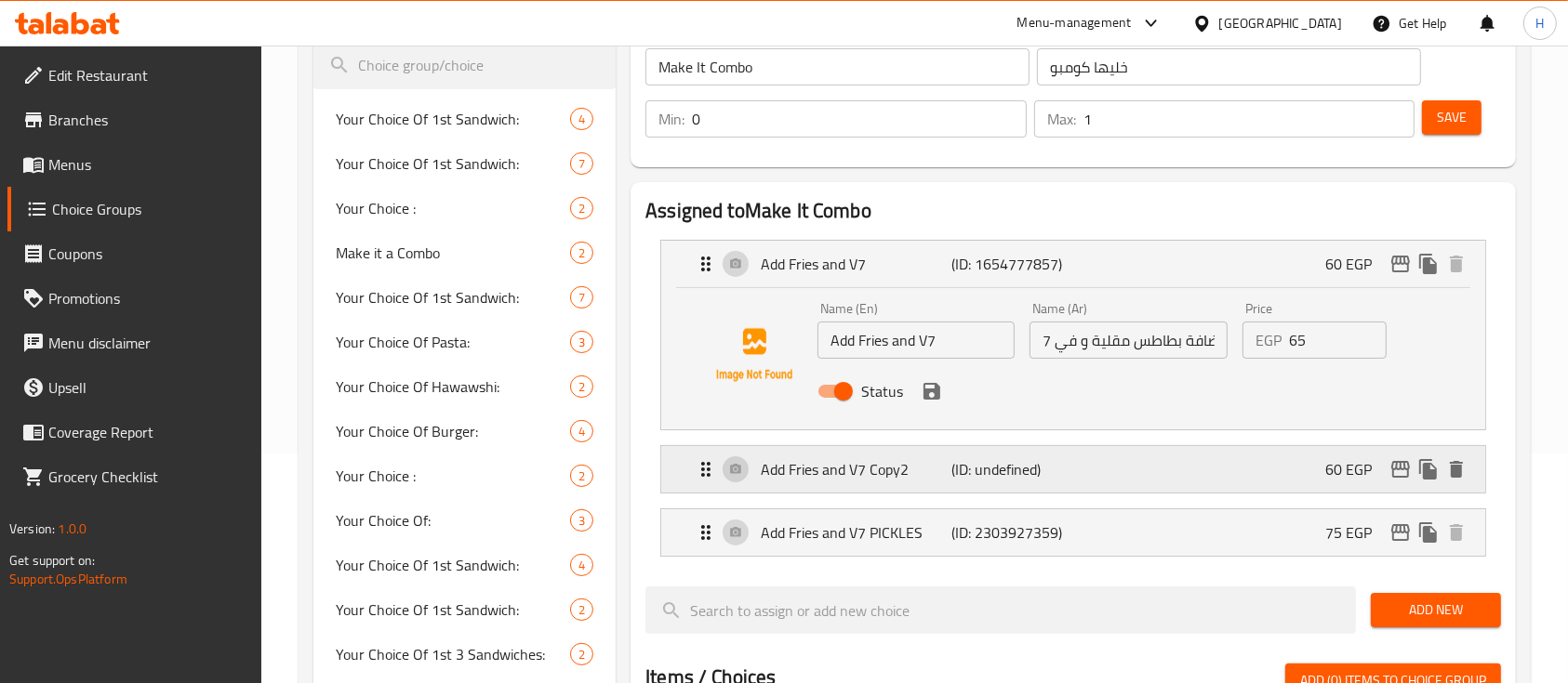
click at [1473, 481] on div "Add Fries and V7 Copy2 (ID: undefined) 60 EGP" at bounding box center [1073, 469] width 824 height 47
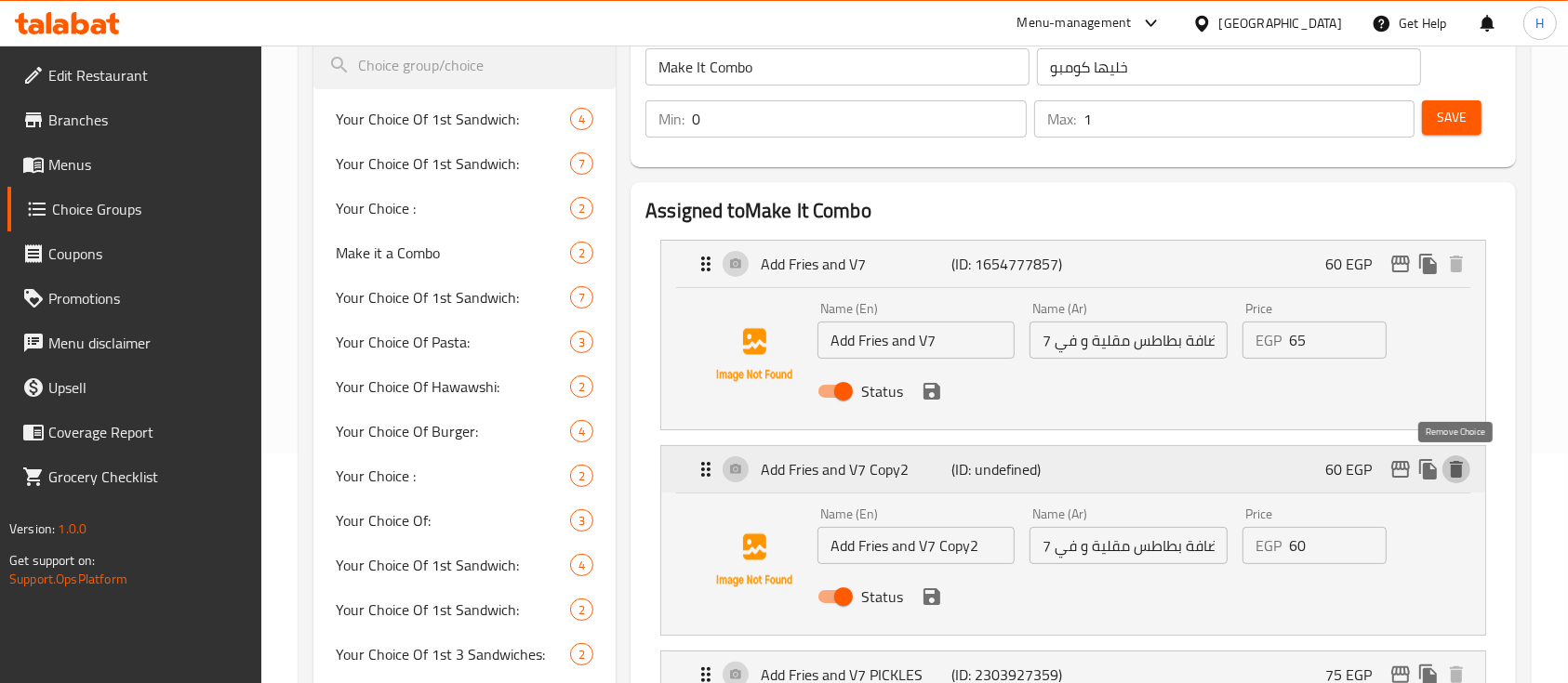
click at [1465, 465] on icon "delete" at bounding box center [1456, 469] width 22 height 22
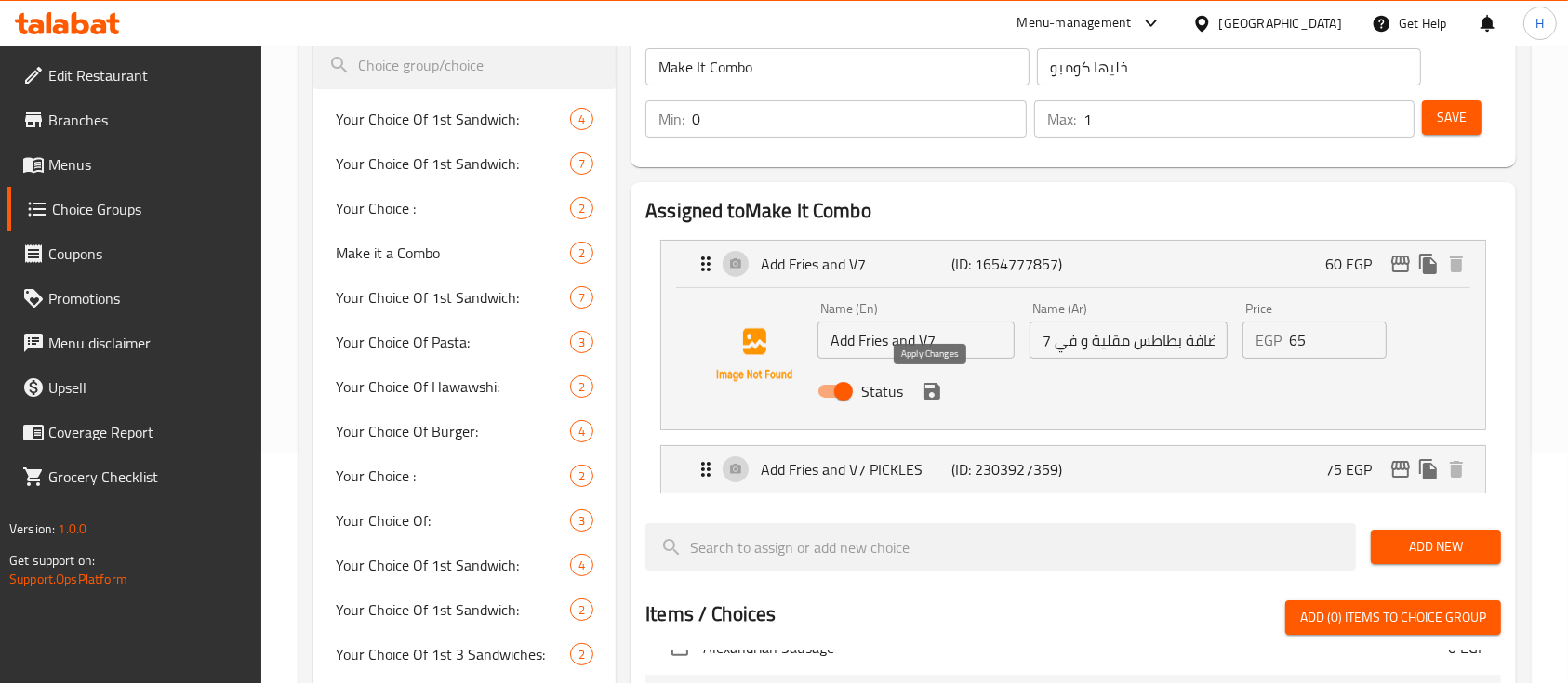
click at [936, 393] on icon "save" at bounding box center [933, 392] width 17 height 17
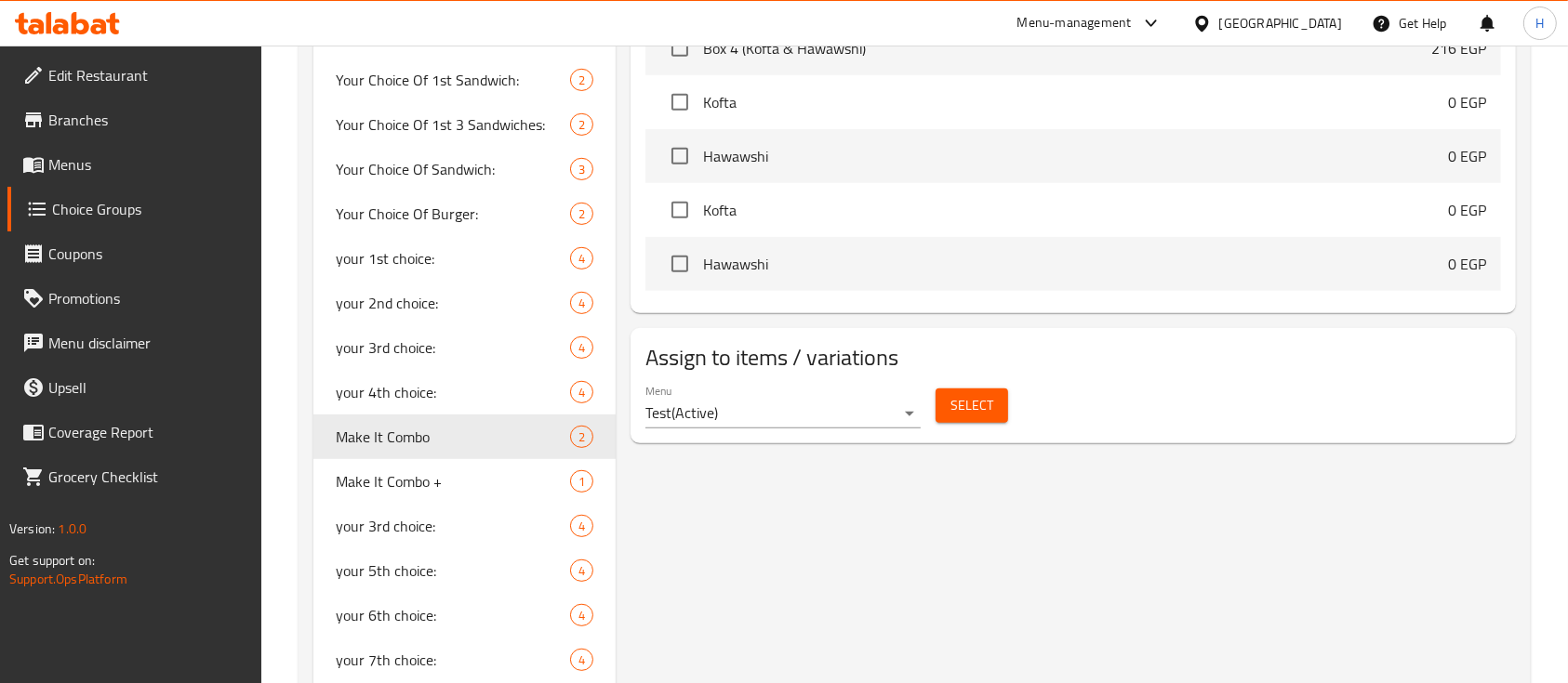
scroll to position [105, 0]
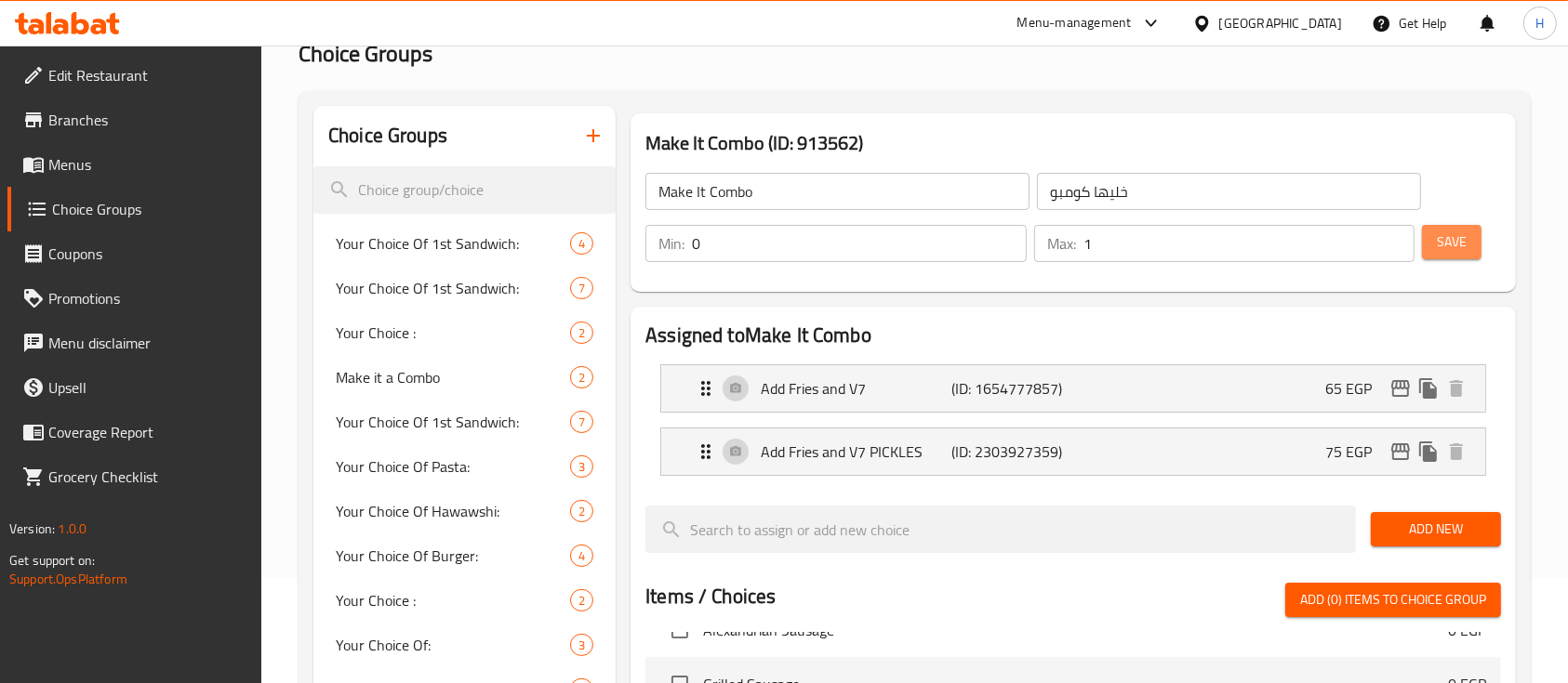
click at [1479, 242] on button "Save" at bounding box center [1452, 242] width 60 height 35
